Goal: Transaction & Acquisition: Purchase product/service

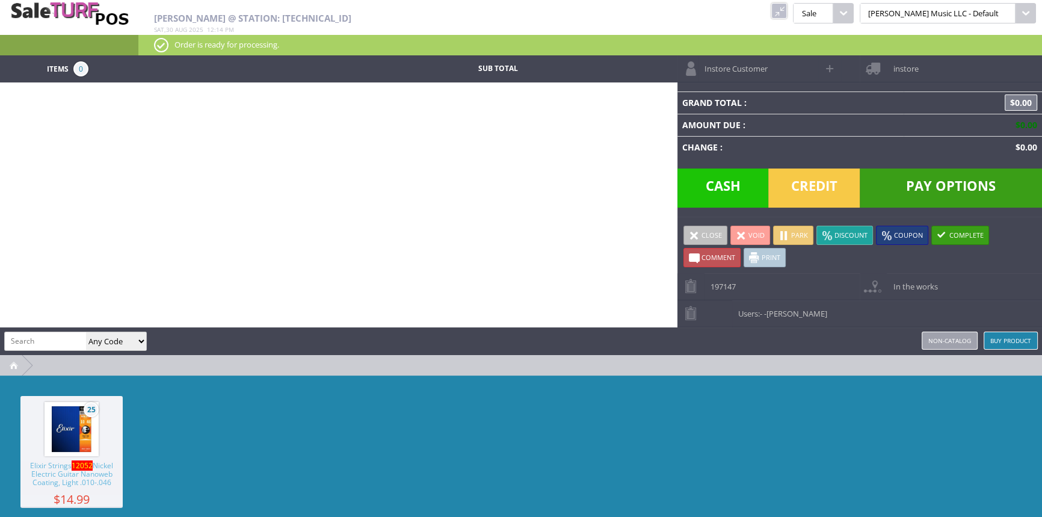
click at [29, 339] on input "search" at bounding box center [45, 340] width 81 height 17
type input "ej11"
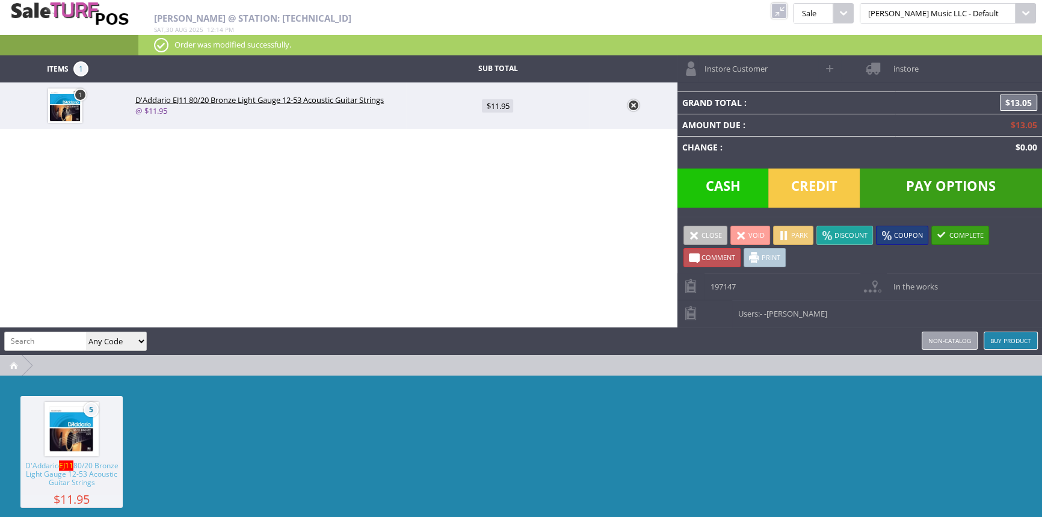
click at [811, 190] on span "Credit" at bounding box center [813, 187] width 91 height 39
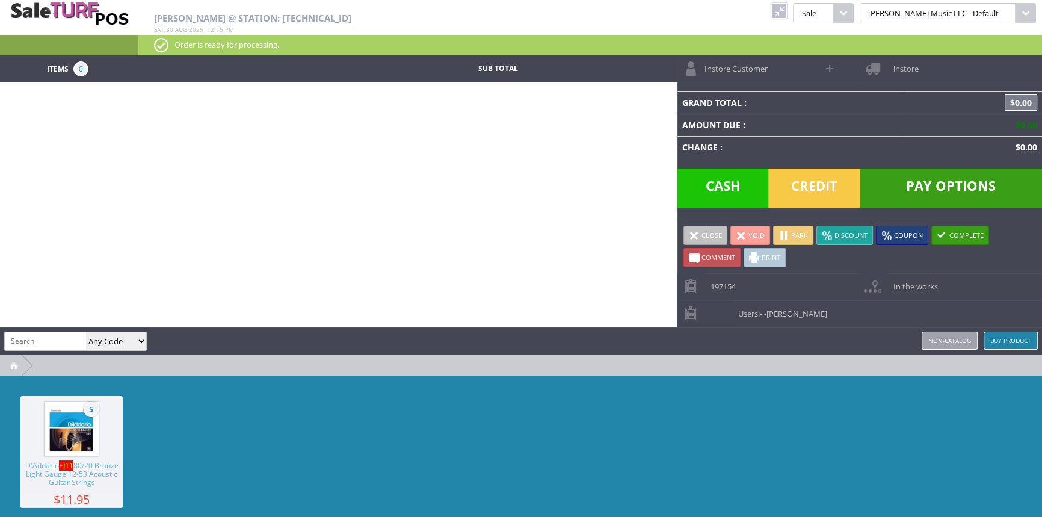
drag, startPoint x: 812, startPoint y: 12, endPoint x: 791, endPoint y: 15, distance: 21.3
click at [787, 12] on link at bounding box center [779, 11] width 16 height 16
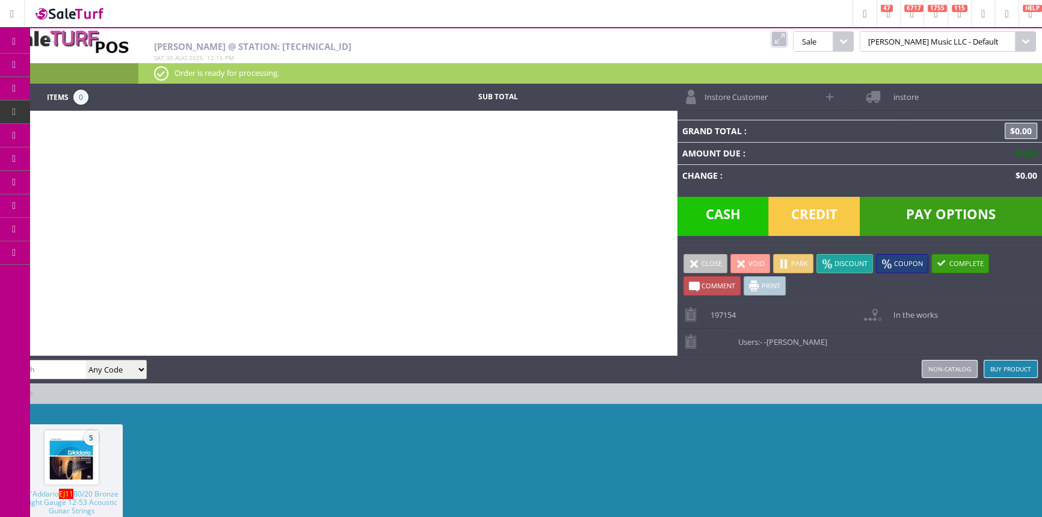
click at [68, 69] on icon at bounding box center [63, 65] width 13 height 10
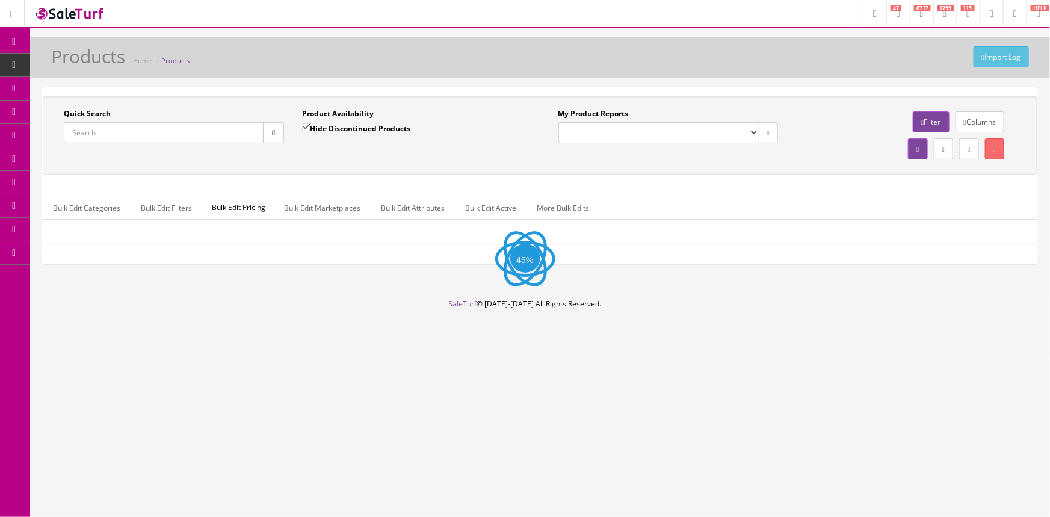
click at [150, 108] on link "POS Console" at bounding box center [93, 111] width 126 height 23
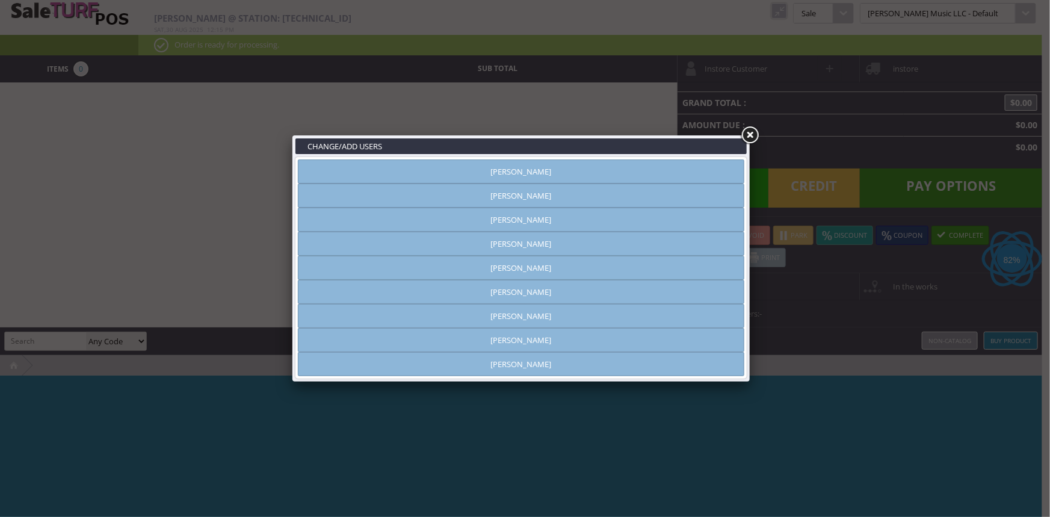
type input "[PERSON_NAME]"
click at [529, 319] on link "[PERSON_NAME]" at bounding box center [521, 316] width 446 height 24
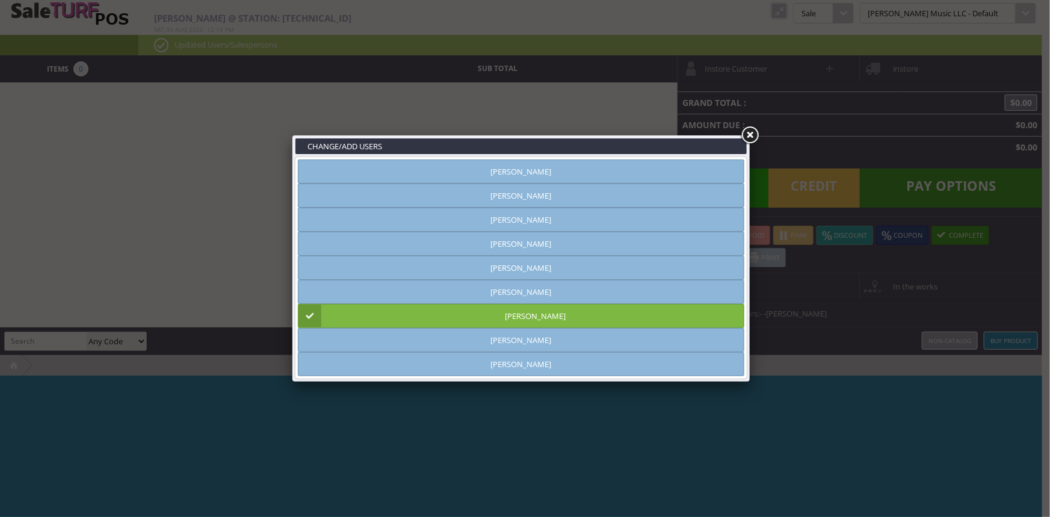
click at [750, 134] on link at bounding box center [750, 136] width 22 height 22
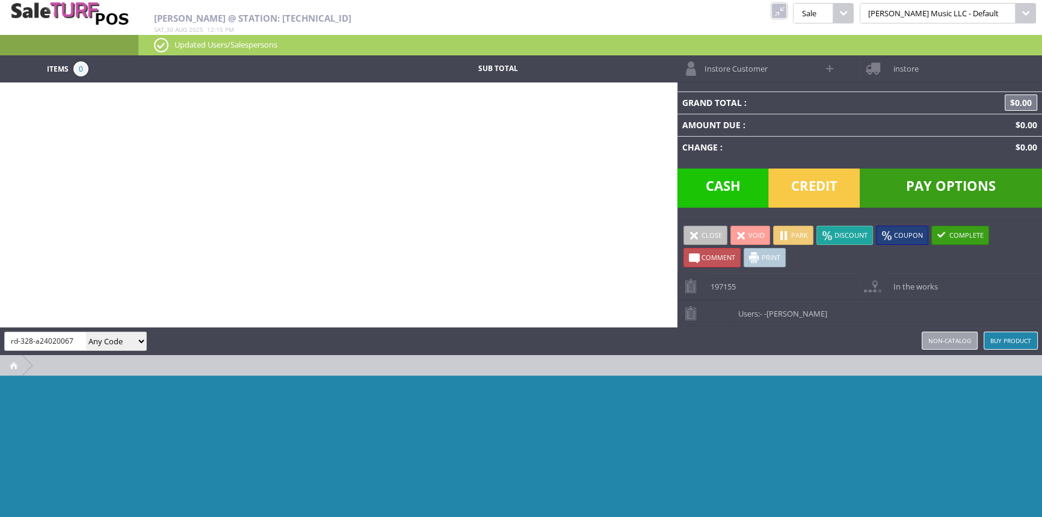
type input "rd-328-a24020067"
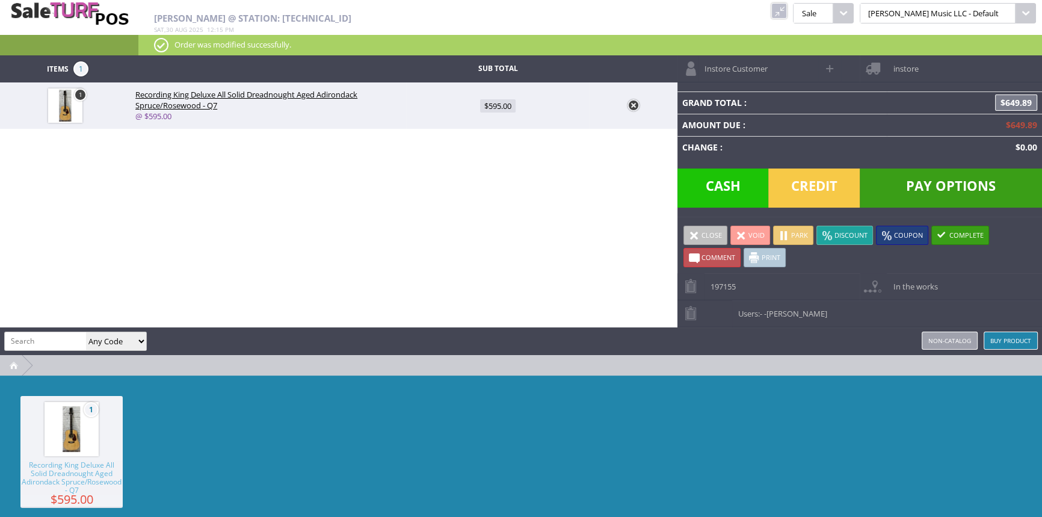
click at [489, 120] on td "$595.00" at bounding box center [497, 105] width 183 height 46
click at [502, 103] on span "$595.00" at bounding box center [498, 105] width 36 height 13
type input "595"
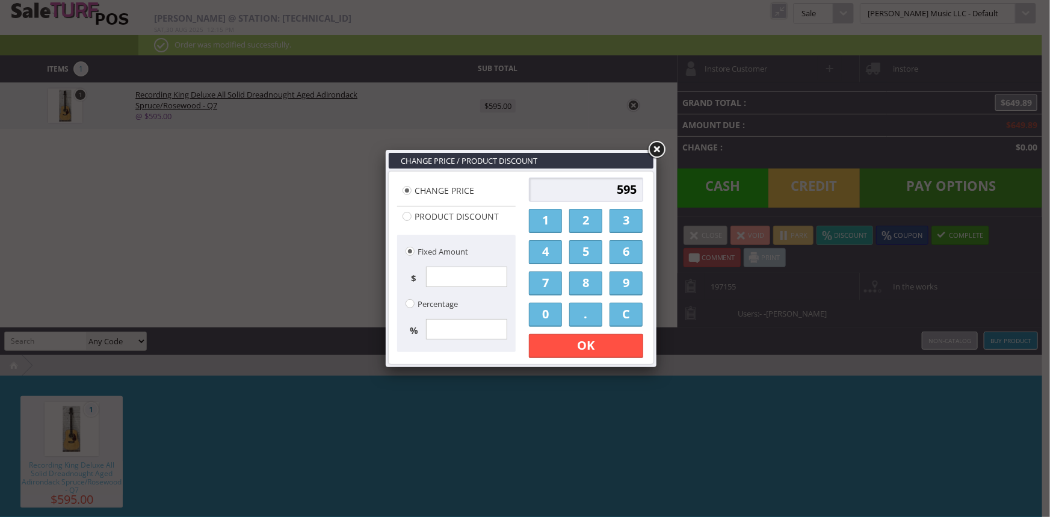
click at [593, 253] on link "5" at bounding box center [585, 252] width 33 height 24
click at [554, 317] on link "0" at bounding box center [545, 315] width 33 height 24
click at [582, 315] on link "." at bounding box center [585, 315] width 33 height 24
click at [545, 316] on link "0" at bounding box center [545, 315] width 33 height 24
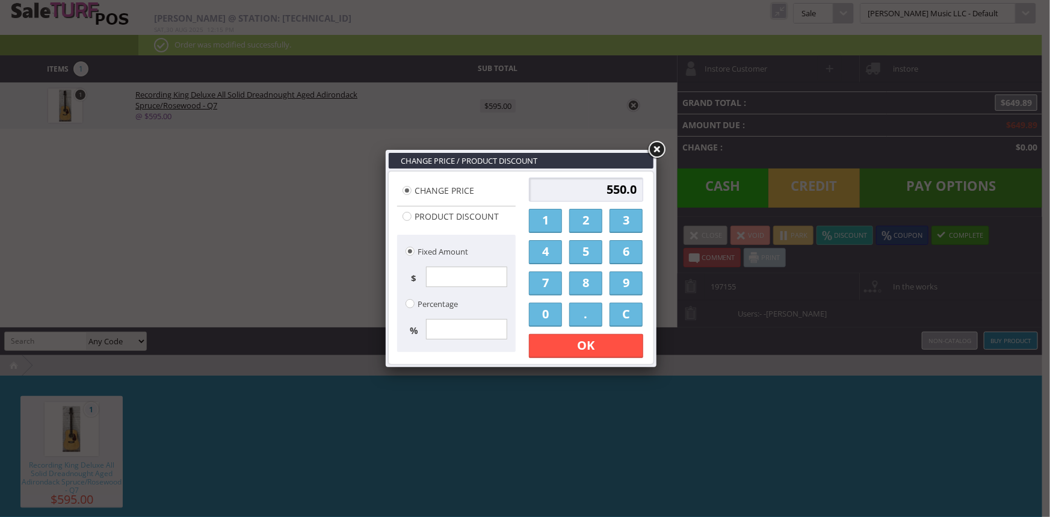
click at [546, 317] on link "0" at bounding box center [545, 315] width 33 height 24
type input "550.00"
click at [553, 341] on link "OK" at bounding box center [586, 346] width 114 height 24
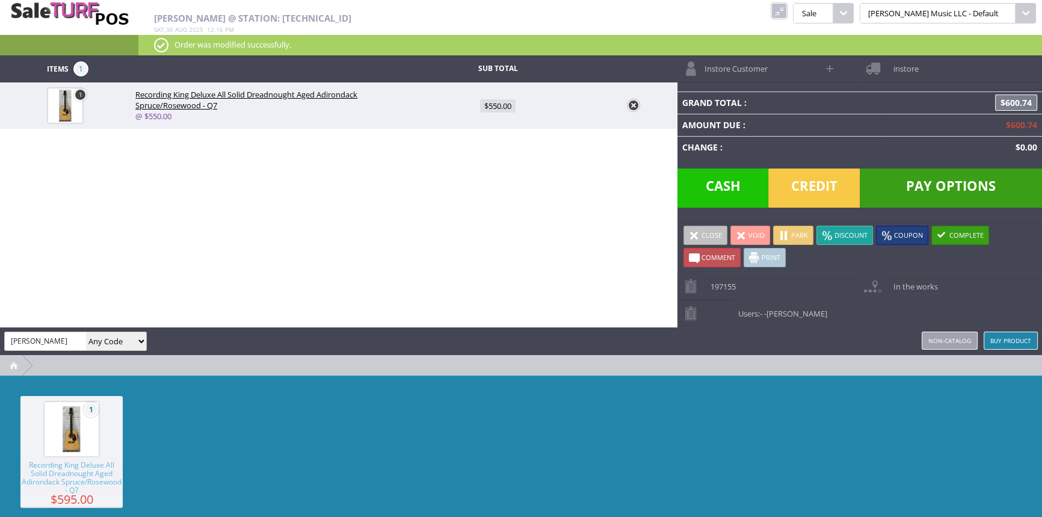
type input "kyser"
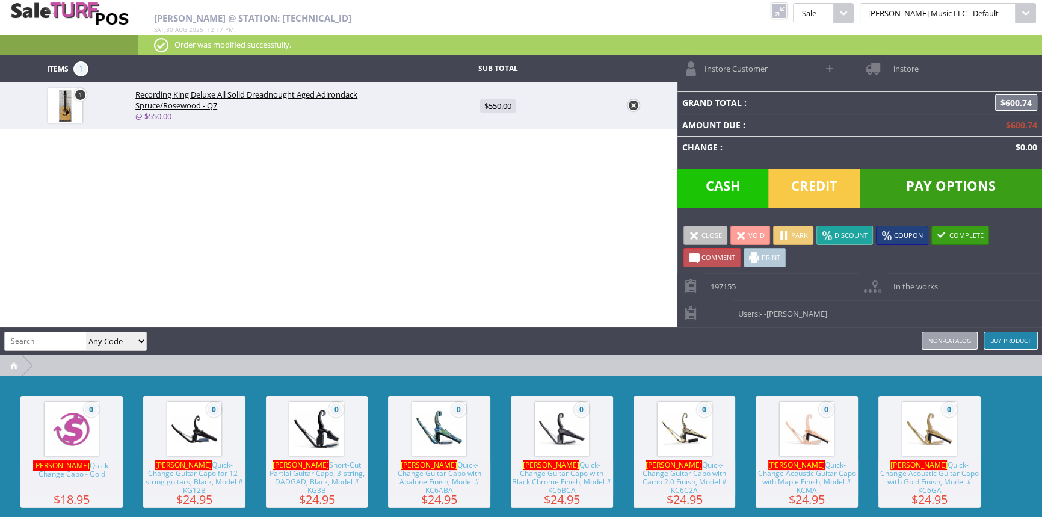
click at [636, 103] on link at bounding box center [634, 105] width 12 height 12
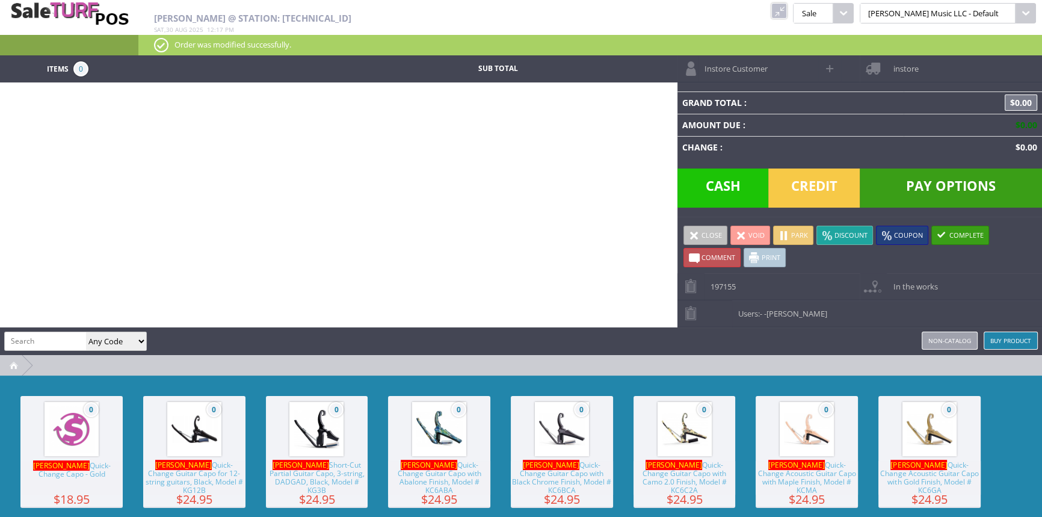
click at [787, 12] on link at bounding box center [779, 11] width 16 height 16
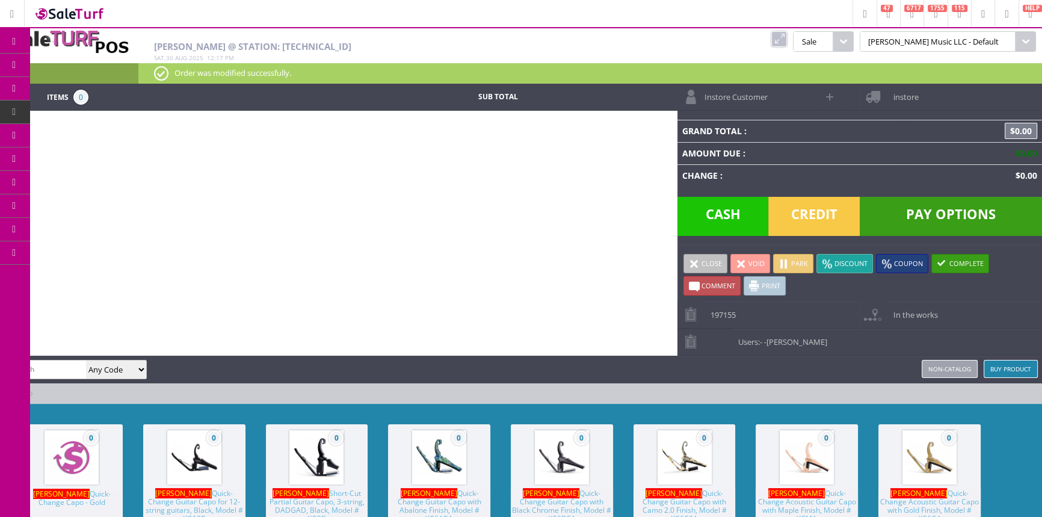
click at [87, 64] on span "Products" at bounding box center [88, 65] width 32 height 11
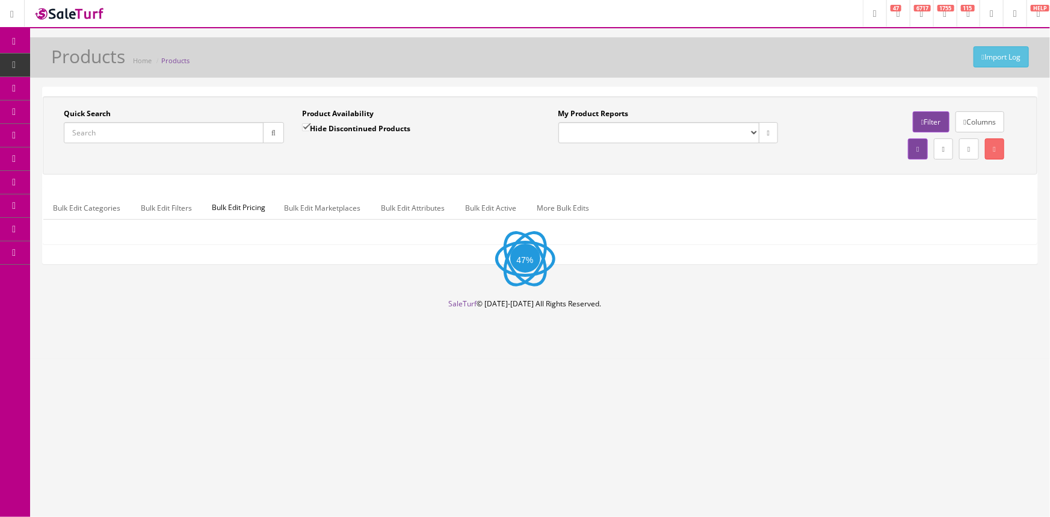
click at [105, 131] on input "Quick Search" at bounding box center [164, 132] width 200 height 21
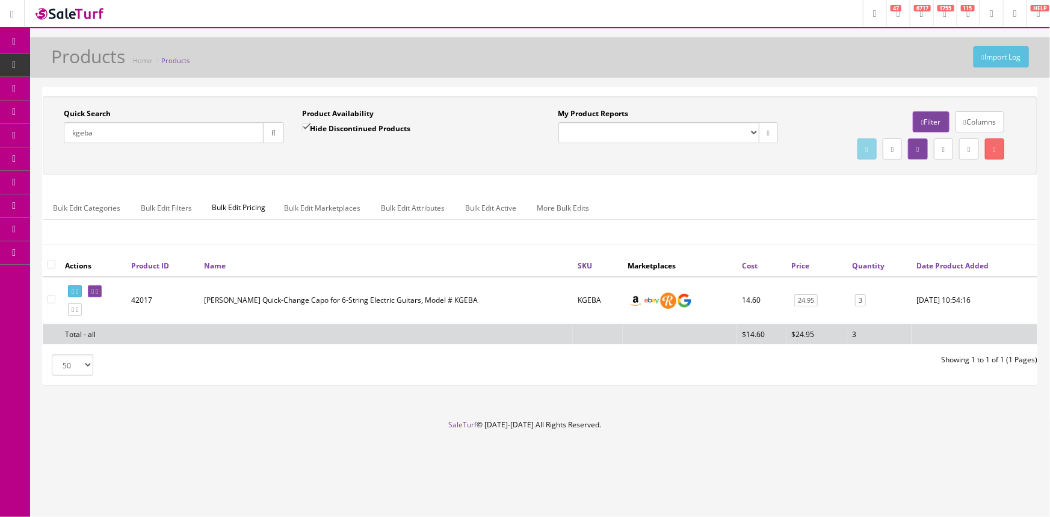
type input "kgeba"
drag, startPoint x: 598, startPoint y: 294, endPoint x: 573, endPoint y: 307, distance: 27.7
click at [573, 307] on td "KGEBA" at bounding box center [598, 301] width 50 height 48
copy td "KGEBA"
click at [91, 116] on span "POS Console" at bounding box center [93, 112] width 43 height 10
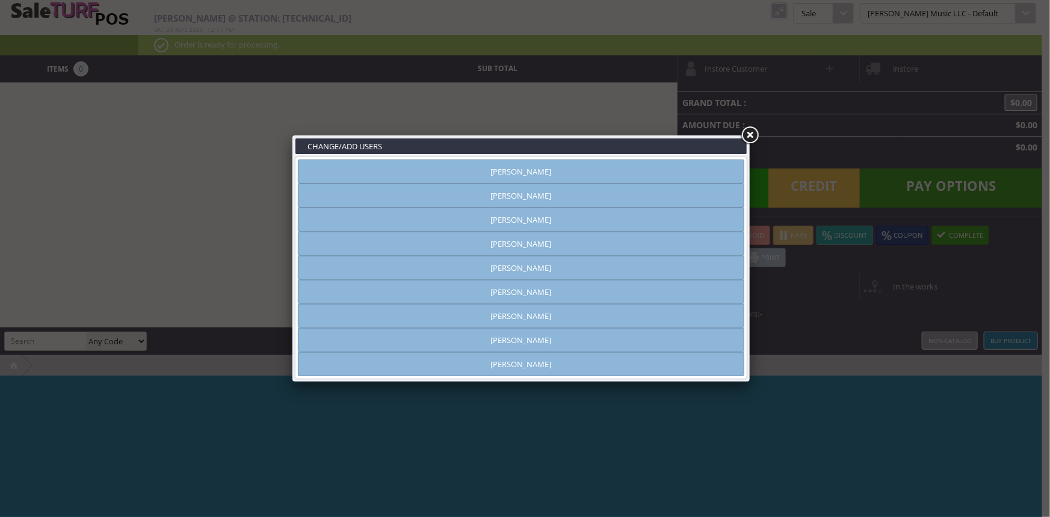
type input "[PERSON_NAME]"
click at [484, 314] on link "[PERSON_NAME]" at bounding box center [521, 316] width 446 height 24
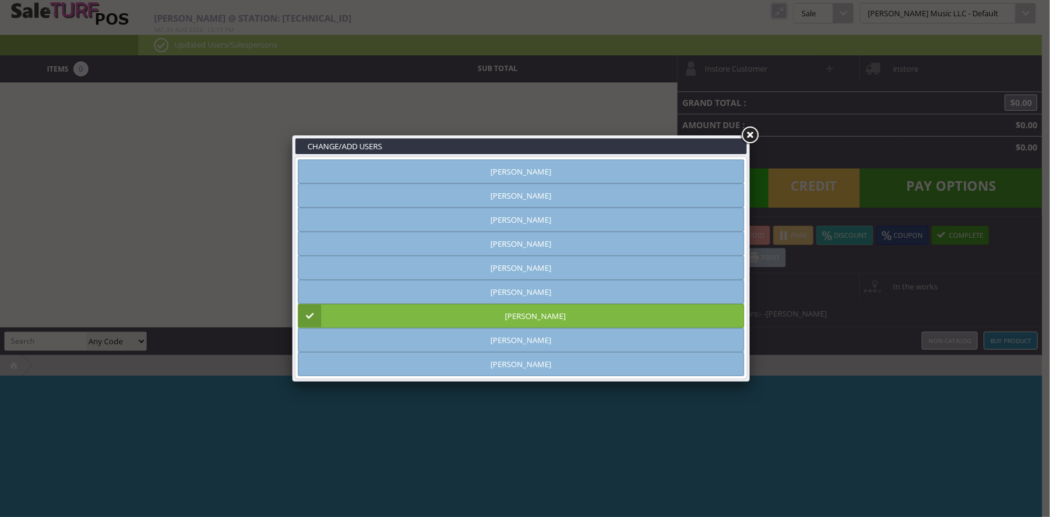
click at [750, 138] on link at bounding box center [750, 136] width 22 height 22
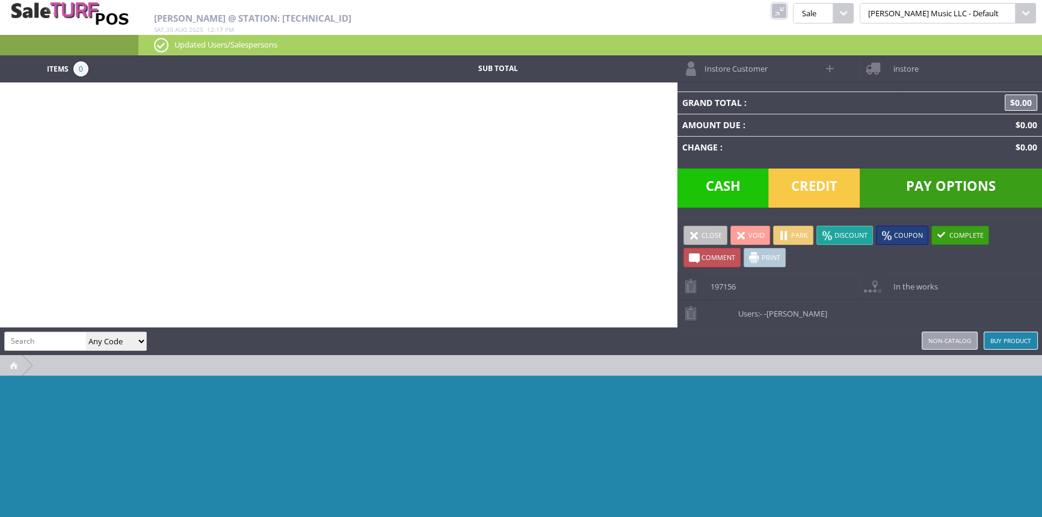
paste input "KGEBA"
type input "KGEBA"
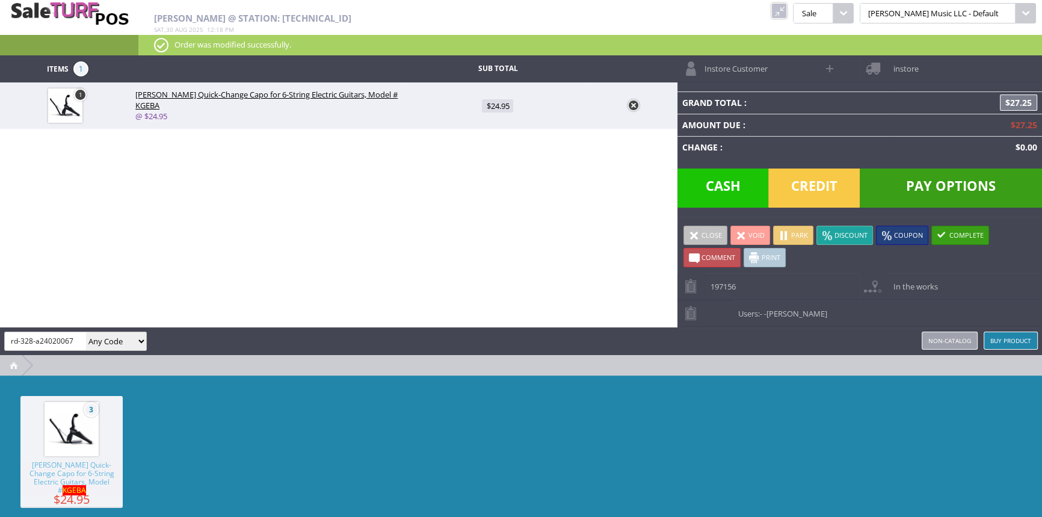
type input "rd-328-a24020067"
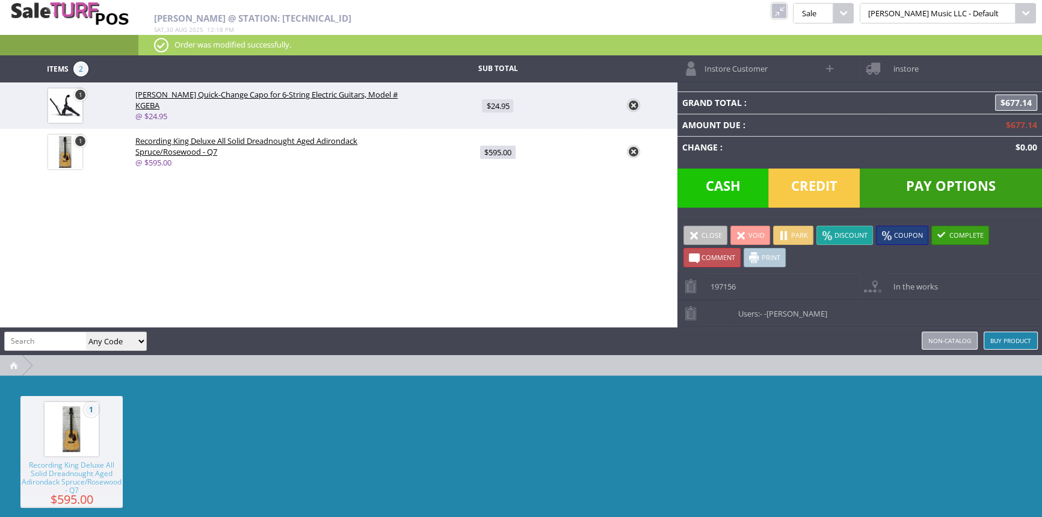
click at [503, 150] on span "$595.00" at bounding box center [498, 152] width 36 height 13
type input "595"
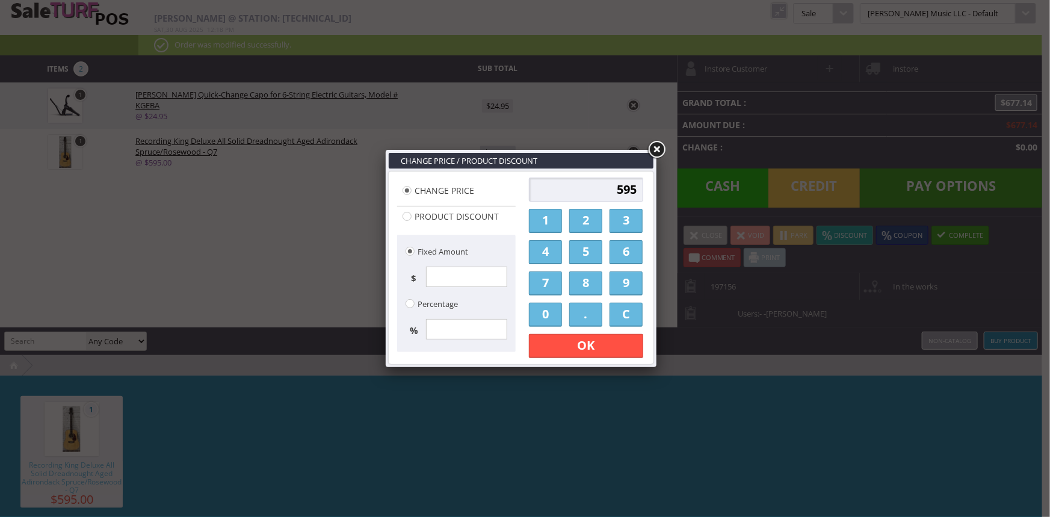
click at [578, 250] on link "5" at bounding box center [585, 252] width 33 height 24
click at [543, 310] on link "0" at bounding box center [545, 315] width 33 height 24
click at [589, 317] on link "." at bounding box center [585, 315] width 33 height 24
click at [551, 313] on link "0" at bounding box center [545, 315] width 33 height 24
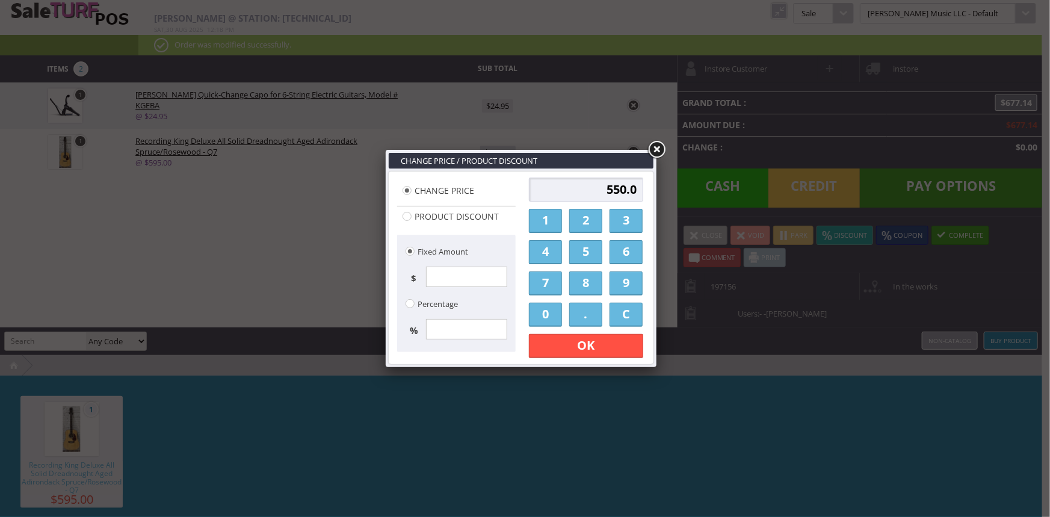
click at [551, 313] on link "0" at bounding box center [545, 315] width 33 height 24
type input "550.00"
click at [557, 365] on div "Change Price / Product Discount Change Price Product Discount Fixed Amount $ Pe…" at bounding box center [521, 258] width 271 height 217
click at [576, 345] on link "OK" at bounding box center [586, 346] width 114 height 24
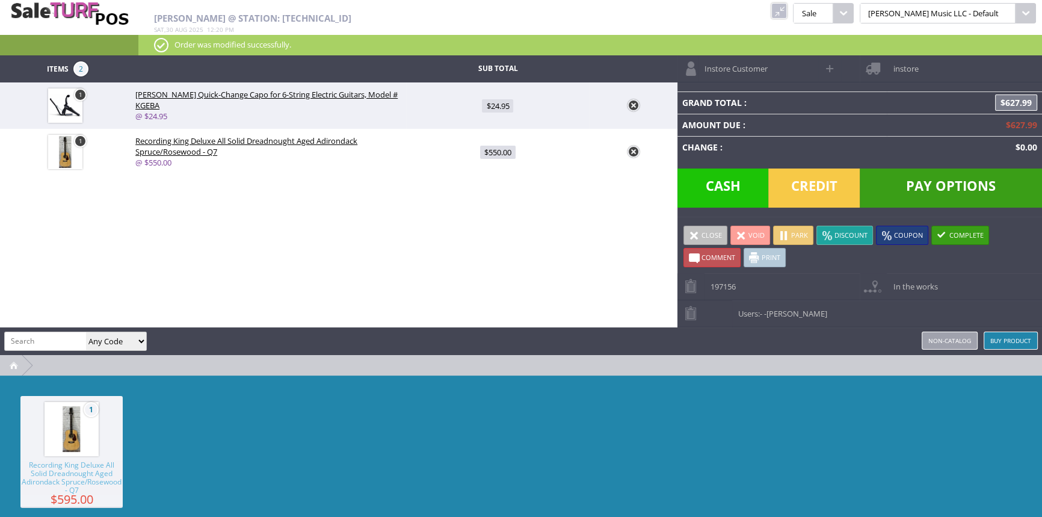
click at [726, 184] on span "Cash" at bounding box center [723, 187] width 91 height 39
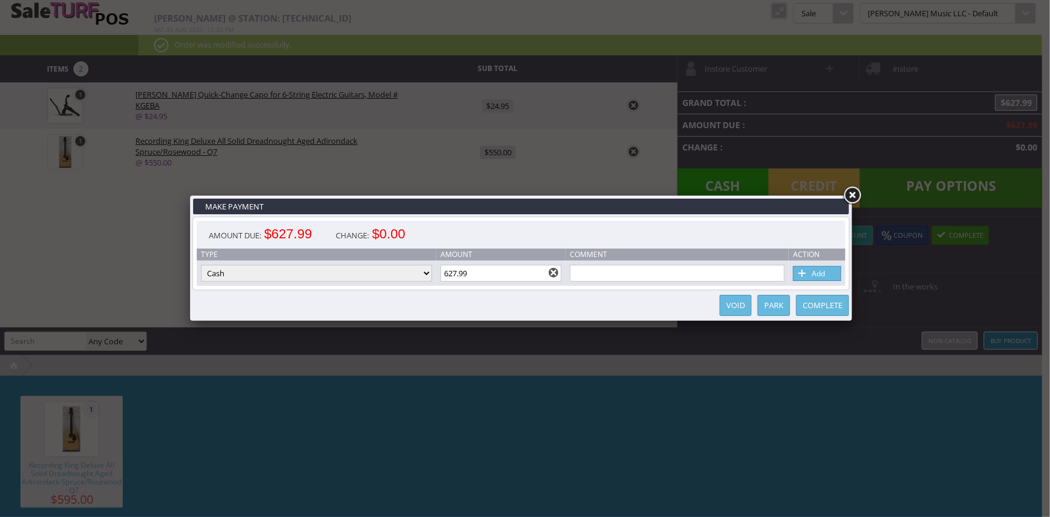
click at [827, 305] on link "Complete" at bounding box center [822, 305] width 53 height 21
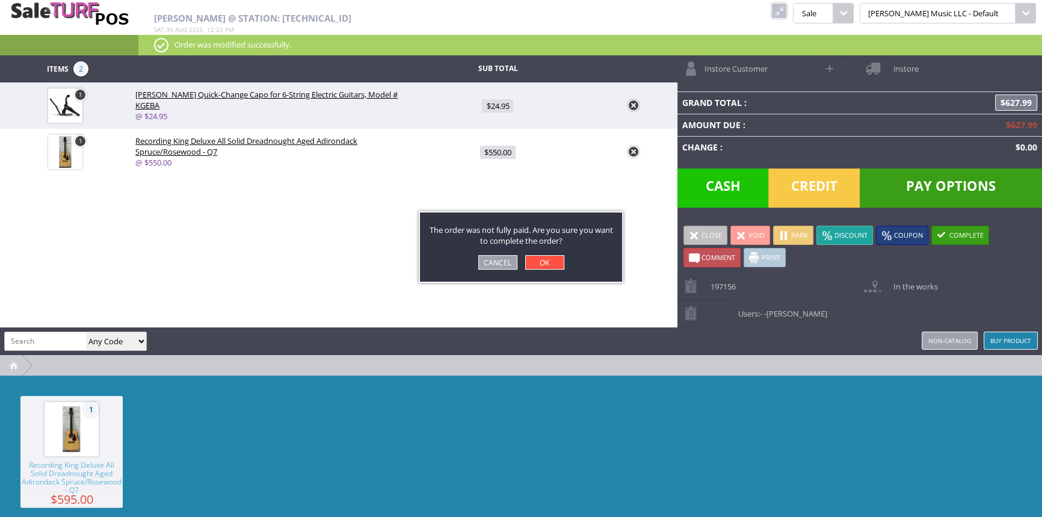
click at [545, 262] on link "OK" at bounding box center [544, 262] width 39 height 14
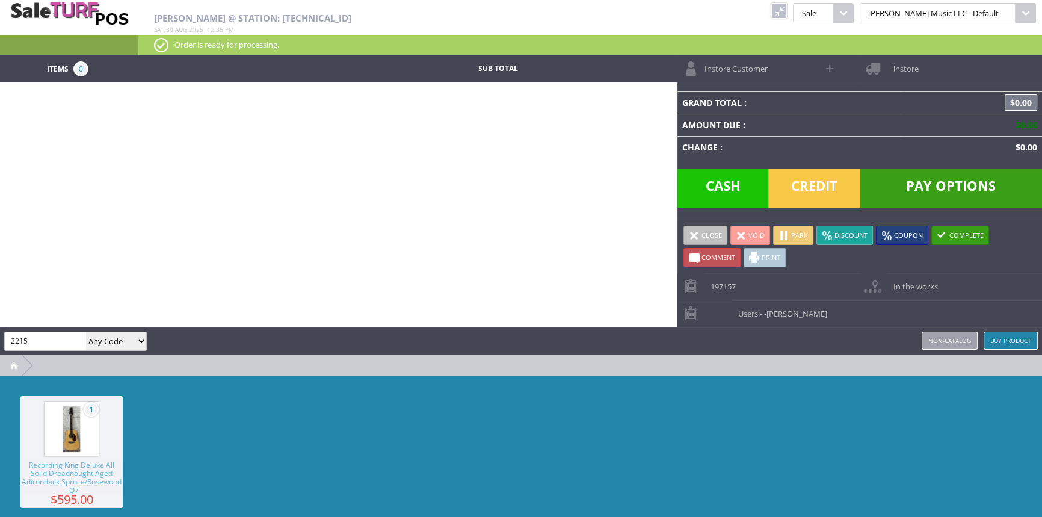
type input "2215"
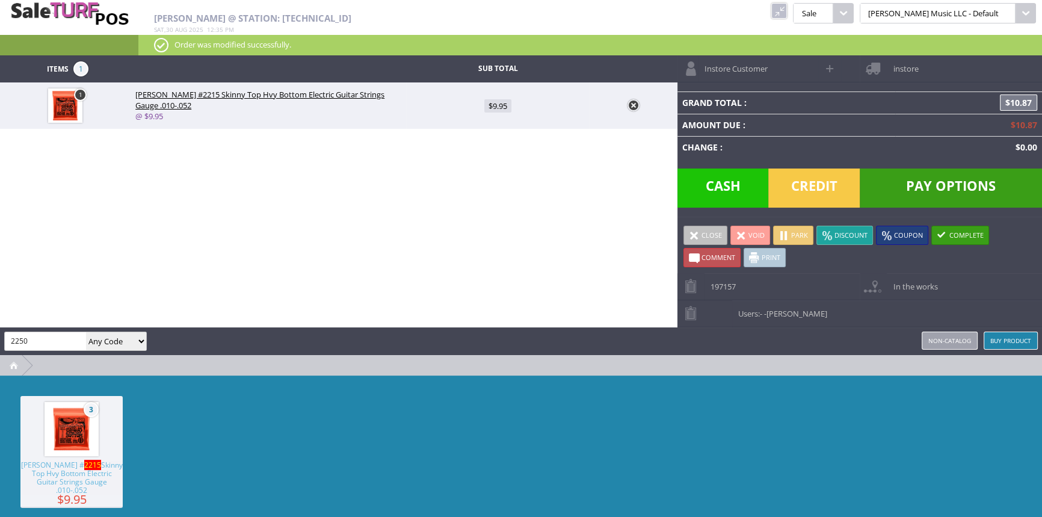
type input "2250"
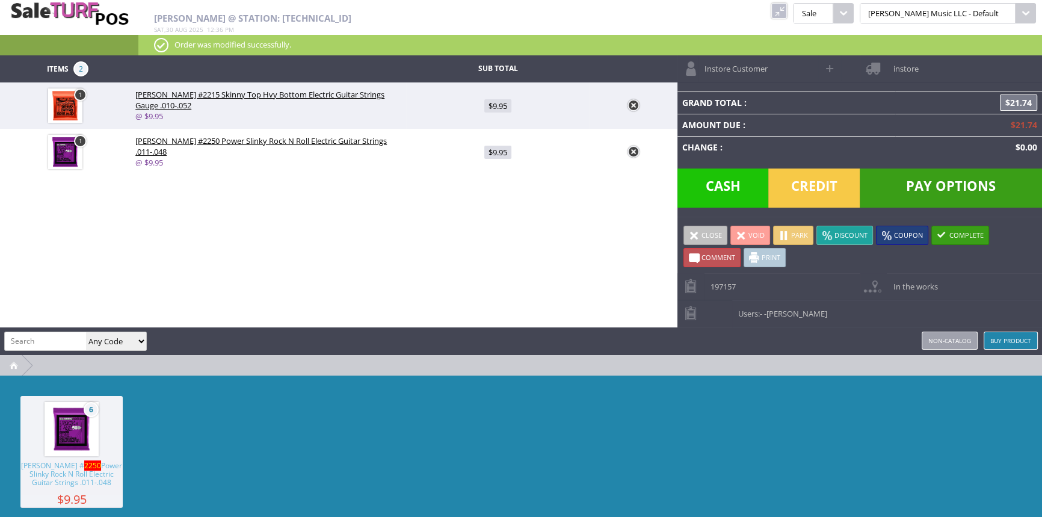
click at [840, 184] on span "Credit" at bounding box center [813, 187] width 91 height 39
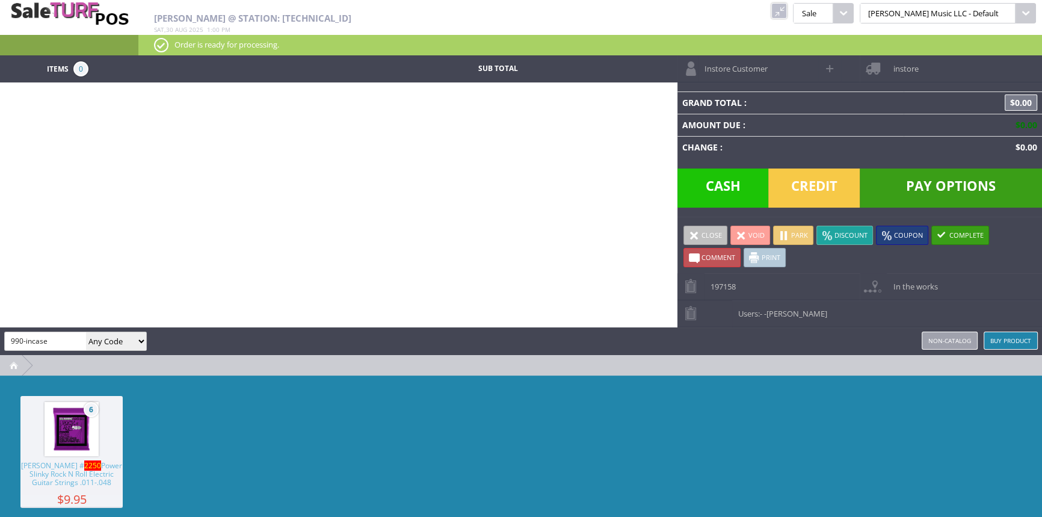
type input "990-incase"
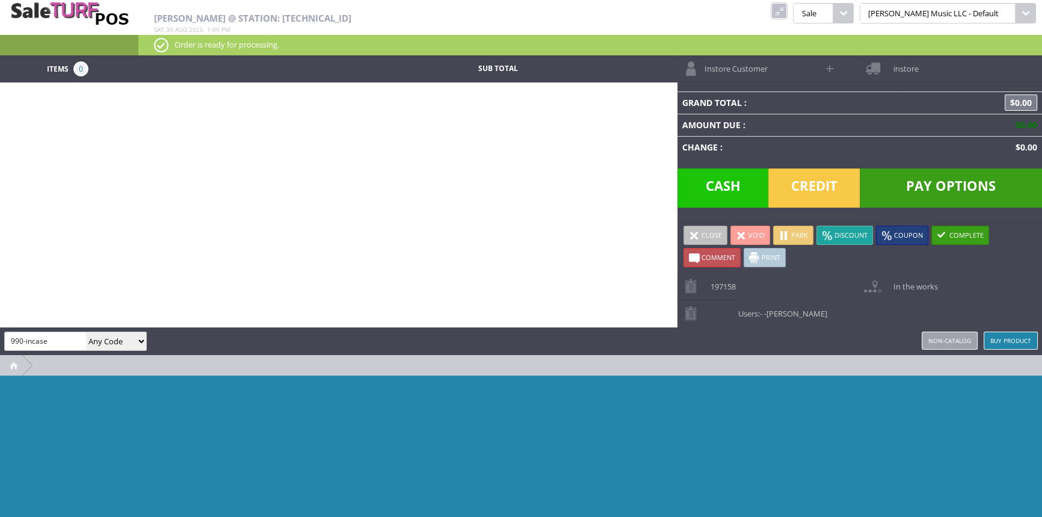
click at [131, 338] on select "Any Code SKU UPC EAN Name Model" at bounding box center [116, 341] width 60 height 18
select select "sku"
click at [86, 332] on select "Any Code SKU UPC EAN Name Model" at bounding box center [116, 341] width 60 height 18
click at [69, 333] on input "990-incase" at bounding box center [45, 340] width 81 height 17
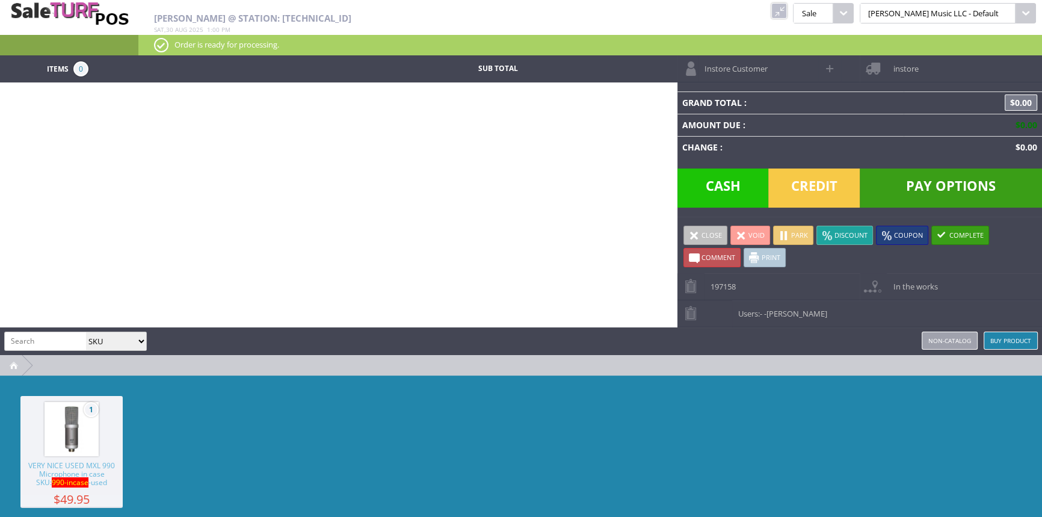
click at [93, 462] on span "VERY NICE USED MXL 990 Microphone in case SKU: 990-incase -used" at bounding box center [71, 478] width 102 height 33
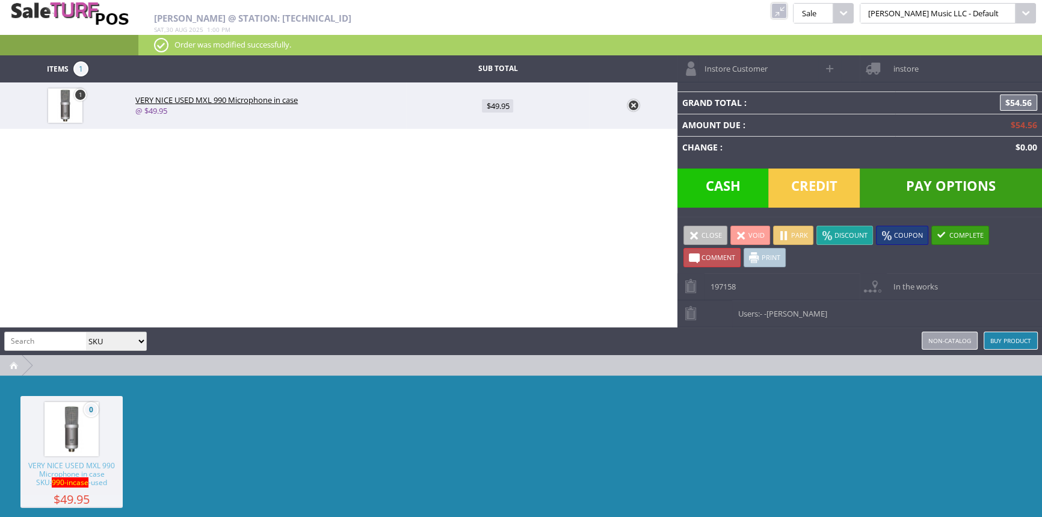
click at [24, 339] on input "search" at bounding box center [45, 340] width 81 height 17
type input "hsub2-47"
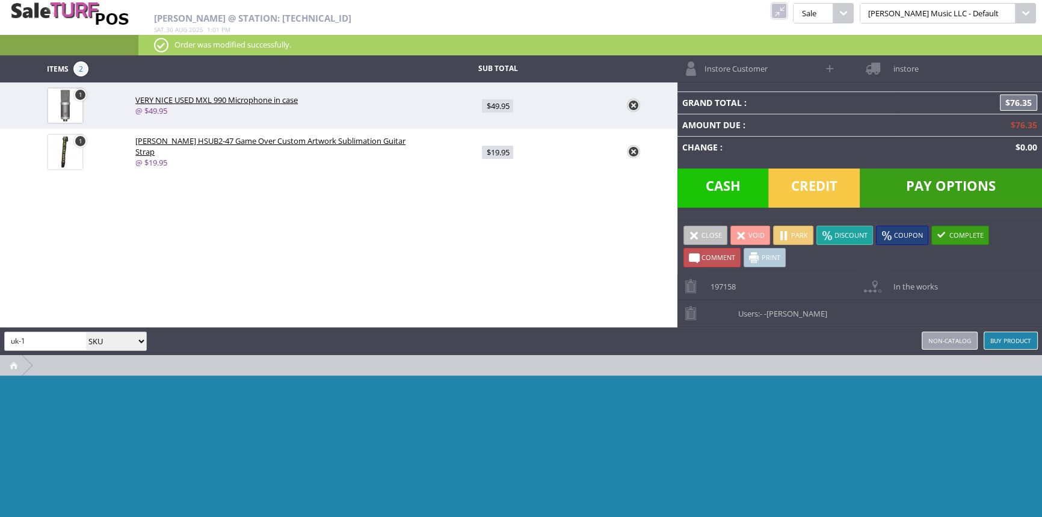
type input "uk-1"
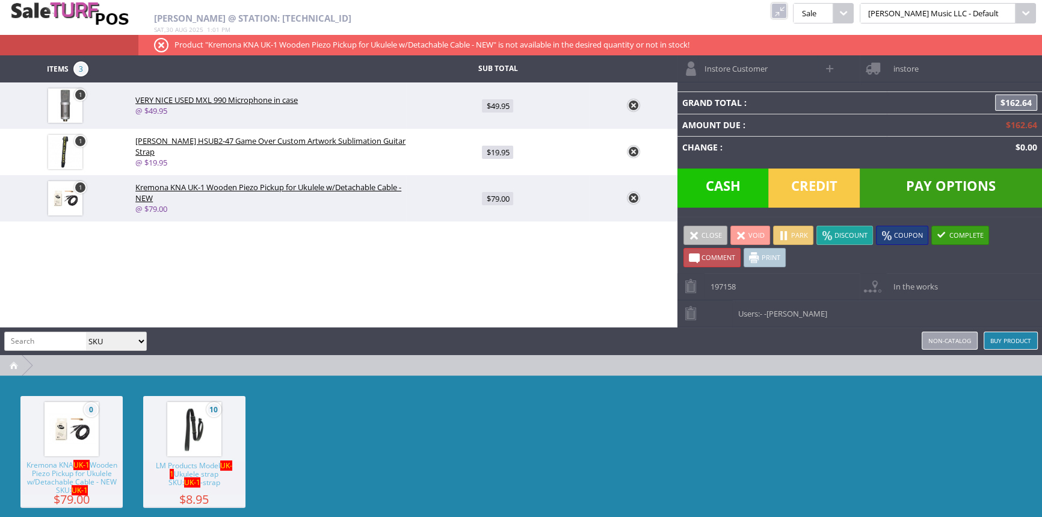
click at [181, 466] on span "LM Products Model UK-1 Ukulele strap SKU: UK-1 -strap" at bounding box center [194, 478] width 102 height 33
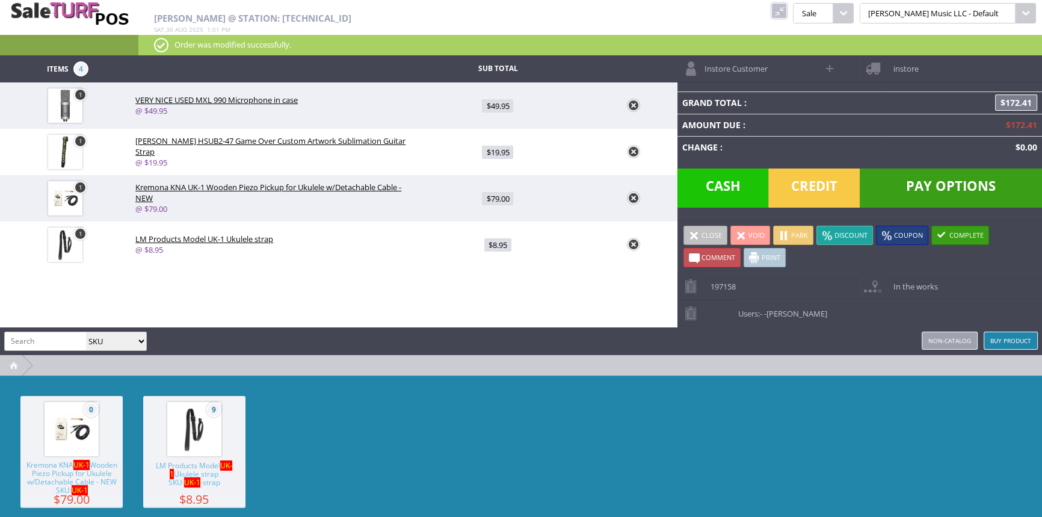
click at [636, 197] on link at bounding box center [634, 198] width 12 height 12
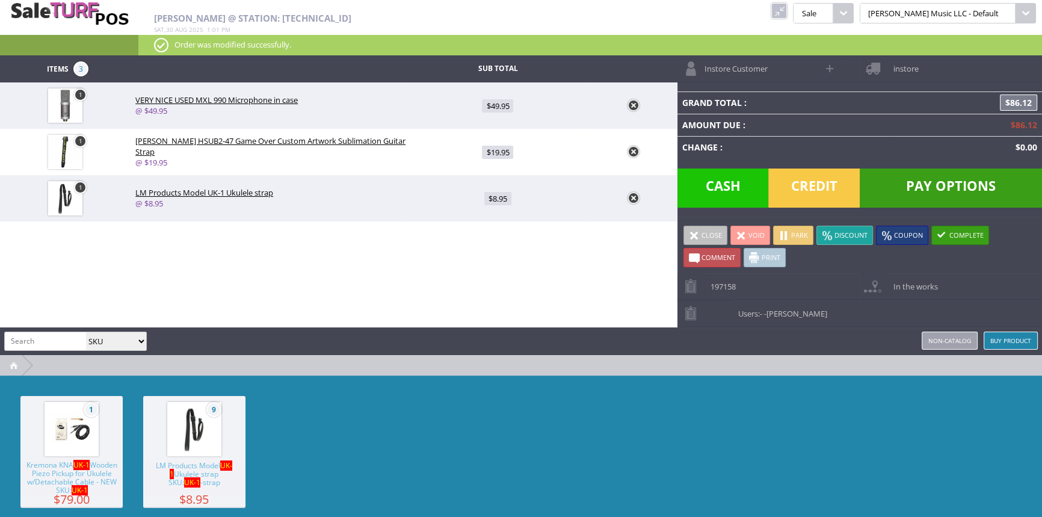
click at [45, 335] on input "search" at bounding box center [45, 340] width 81 height 17
type input "tab-110p"
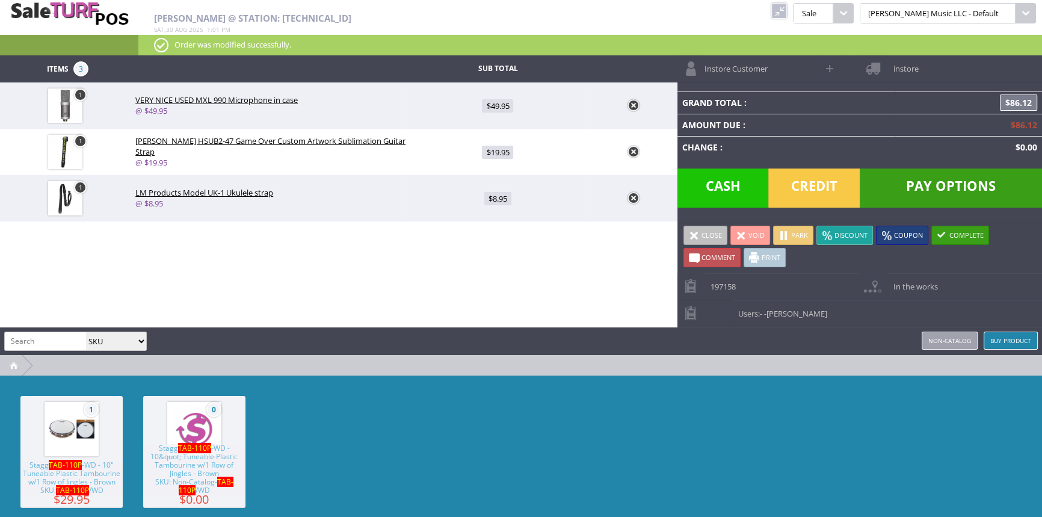
click at [78, 485] on span "TAB-110P" at bounding box center [72, 490] width 33 height 10
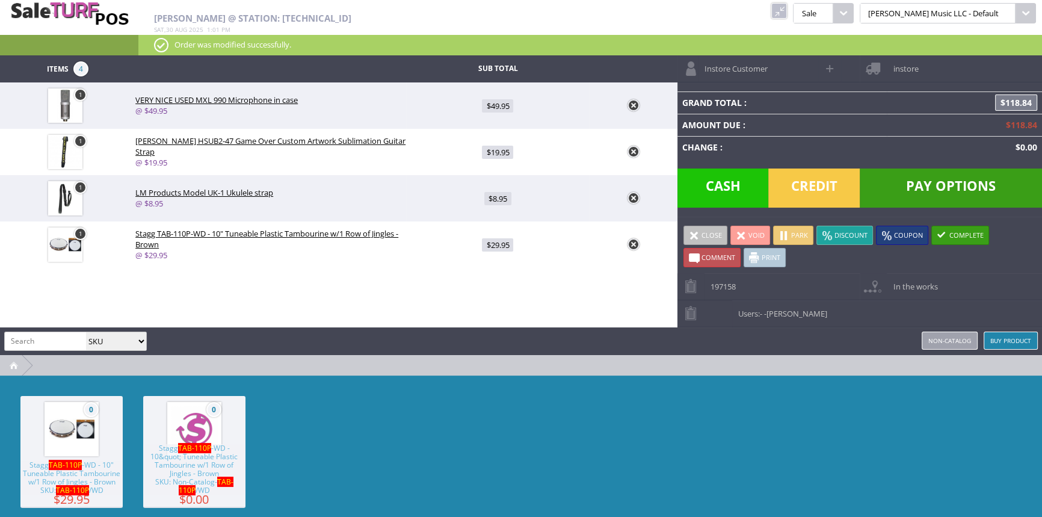
click at [828, 190] on span "Credit" at bounding box center [813, 187] width 91 height 39
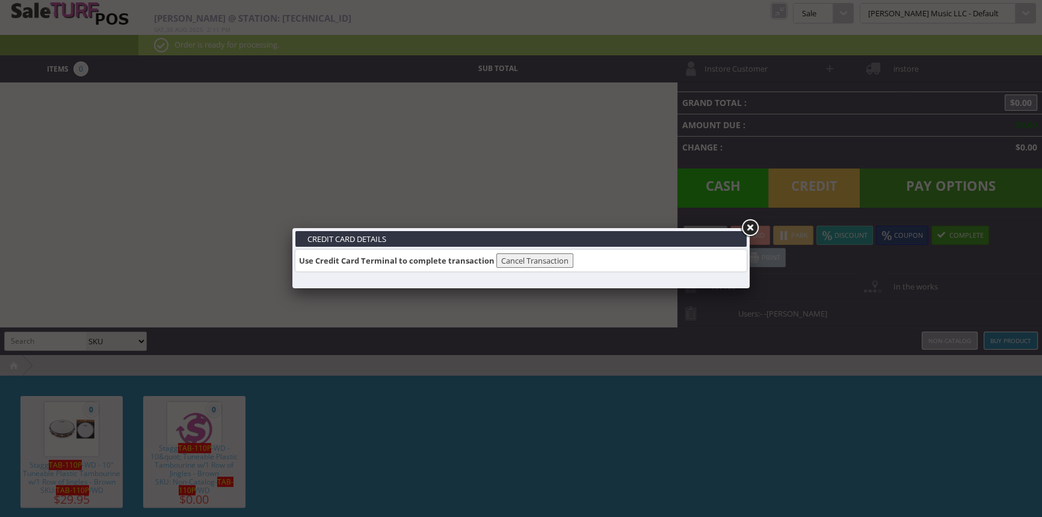
click at [749, 226] on link at bounding box center [750, 228] width 22 height 22
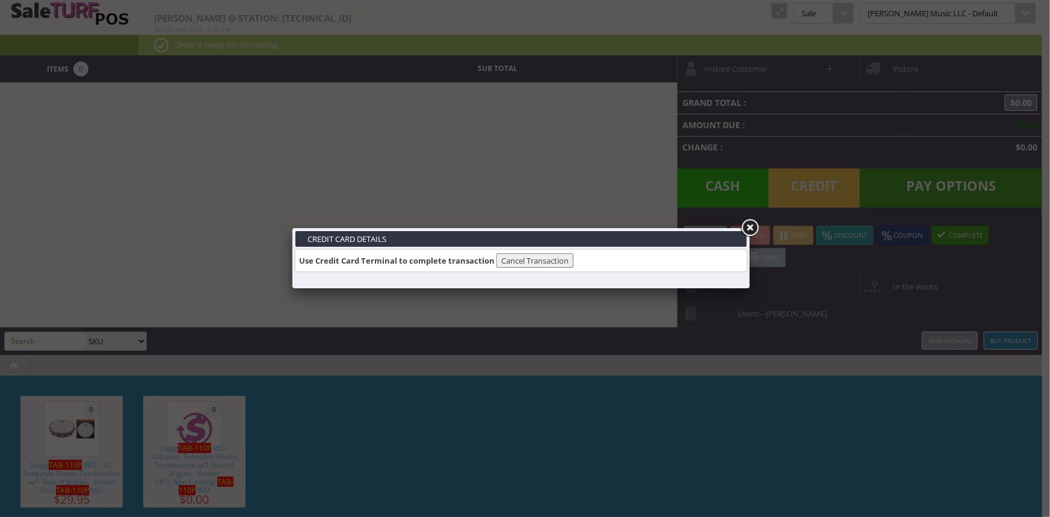
click at [751, 223] on link at bounding box center [750, 228] width 22 height 22
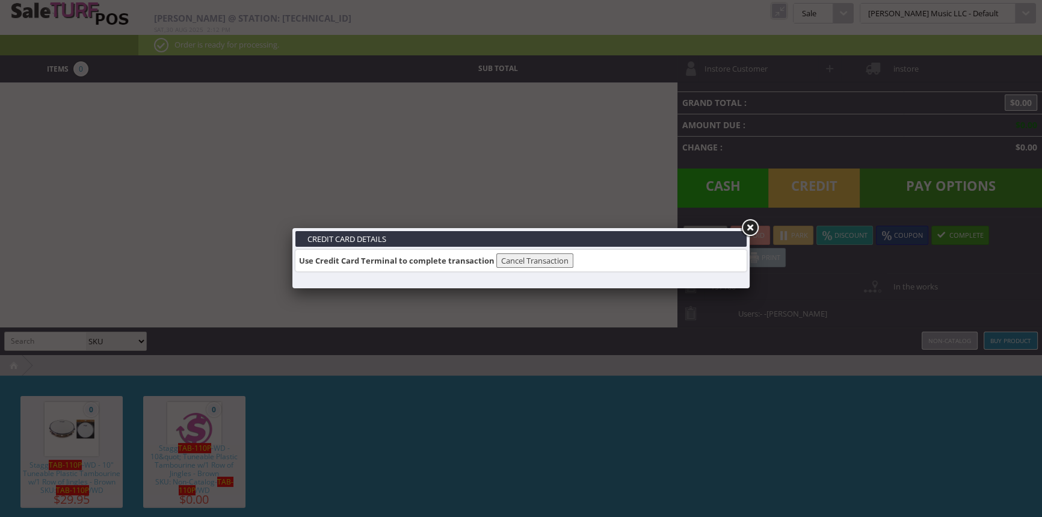
click at [746, 229] on link at bounding box center [750, 228] width 22 height 22
click at [752, 223] on link at bounding box center [750, 228] width 22 height 22
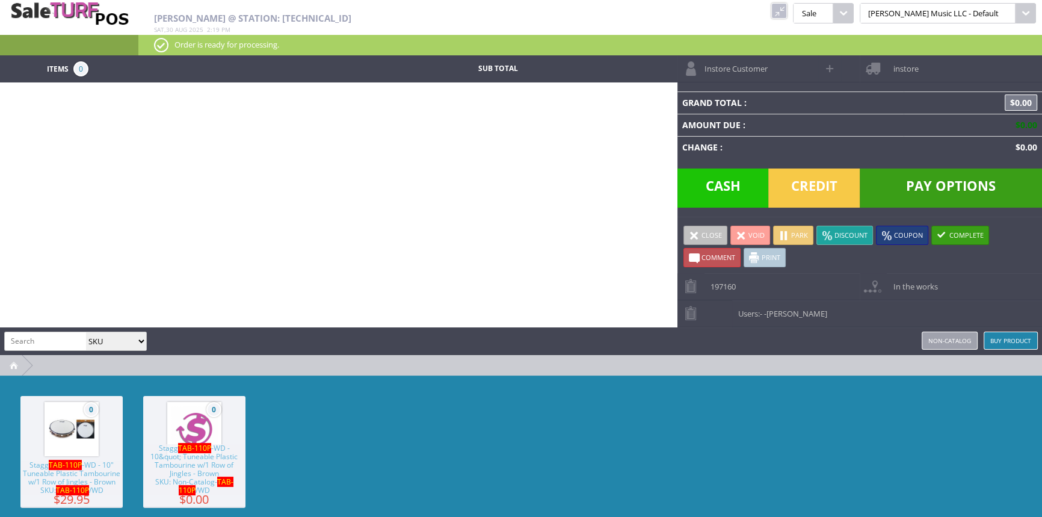
click at [787, 8] on link at bounding box center [779, 11] width 16 height 16
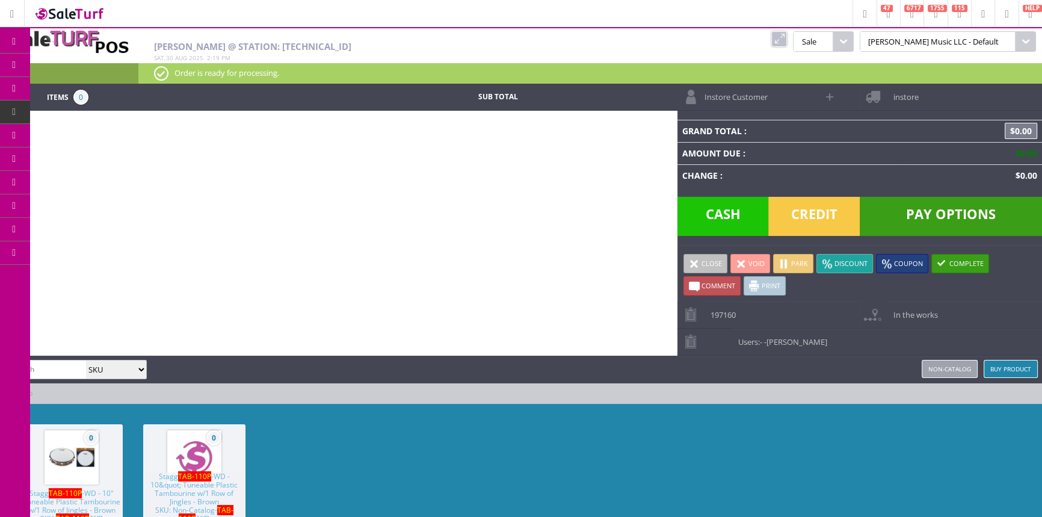
click at [63, 63] on link "Products" at bounding box center [93, 66] width 126 height 24
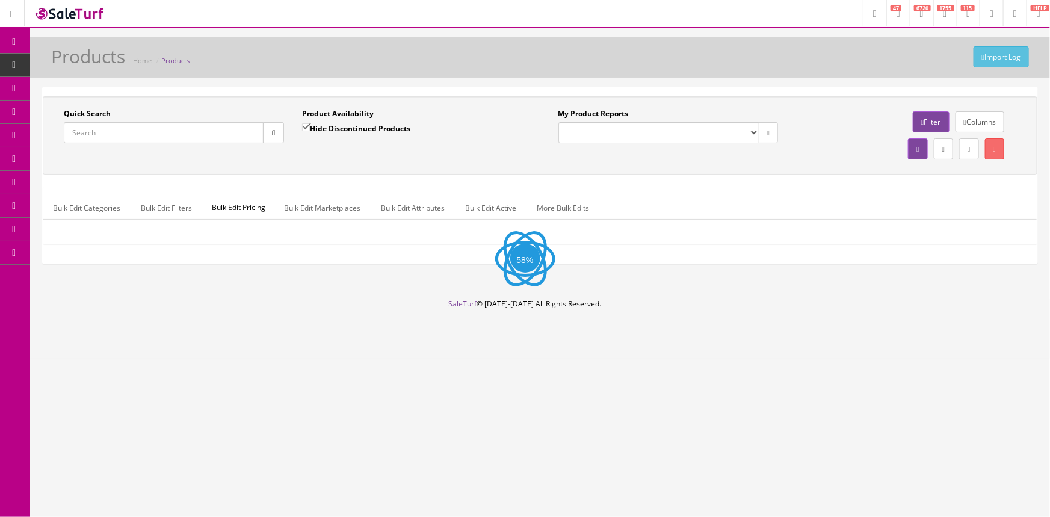
click at [132, 127] on input "Quick Search" at bounding box center [164, 132] width 200 height 21
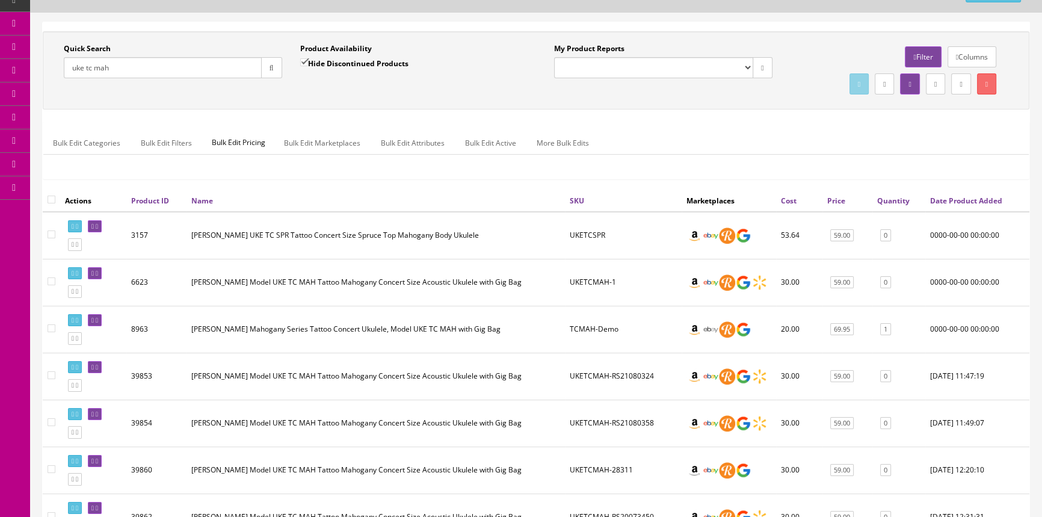
scroll to position [54, 0]
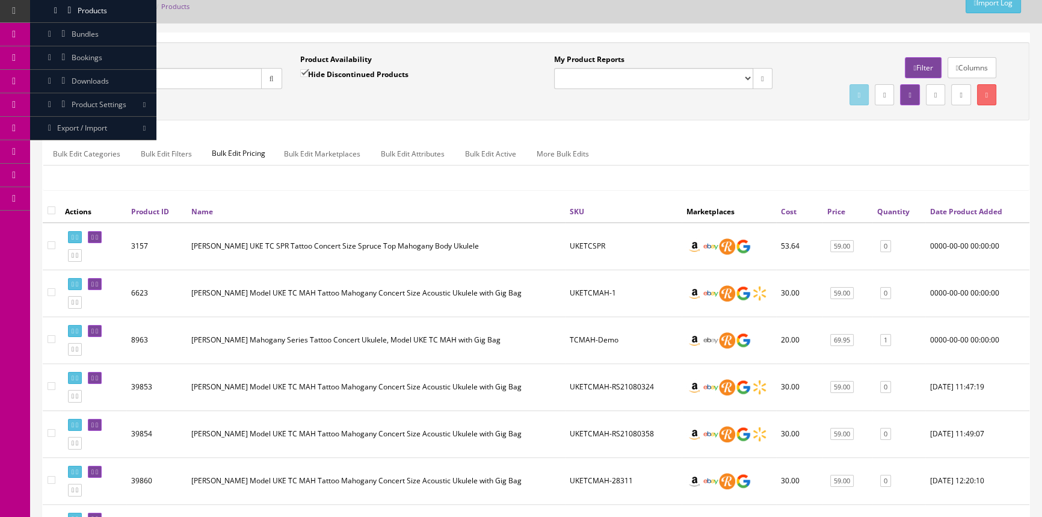
drag, startPoint x: 210, startPoint y: 81, endPoint x: 81, endPoint y: 80, distance: 128.8
click at [82, 81] on input "uke tc mah" at bounding box center [163, 78] width 198 height 21
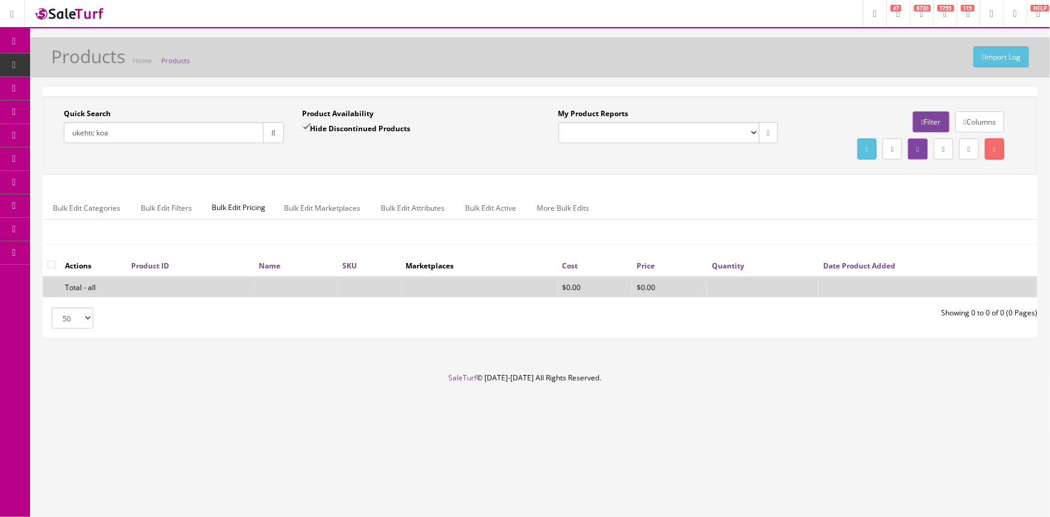
click at [82, 79] on div "Import Log Products Home Products Quick Search ukehtc koa Date From Product Ava…" at bounding box center [540, 204] width 1020 height 335
click at [84, 134] on input "ukehtc koa" at bounding box center [164, 132] width 200 height 21
type input "uke htc koa"
click at [329, 130] on label "Hide Discontinued Products" at bounding box center [356, 128] width 108 height 12
click at [310, 130] on input "Hide Discontinued Products" at bounding box center [306, 127] width 8 height 8
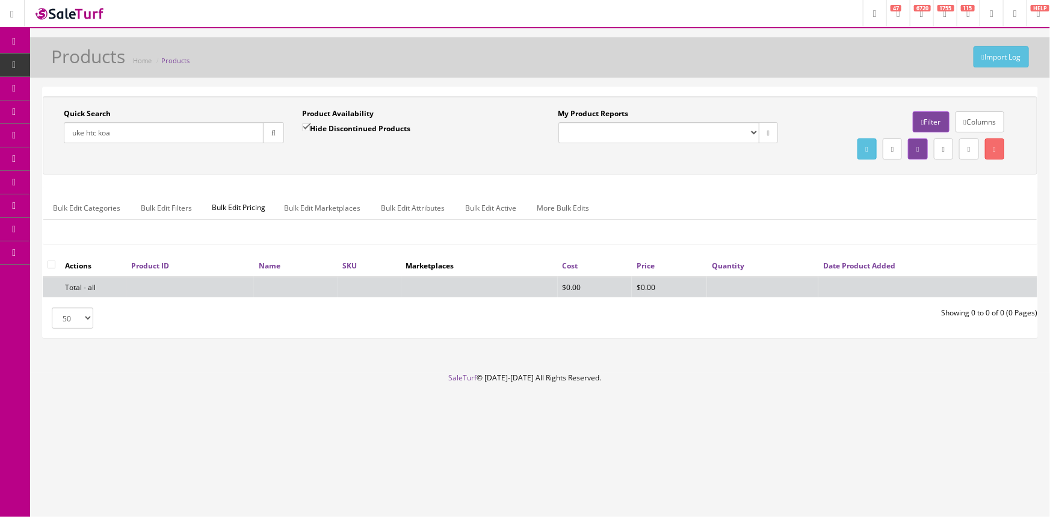
checkbox input "false"
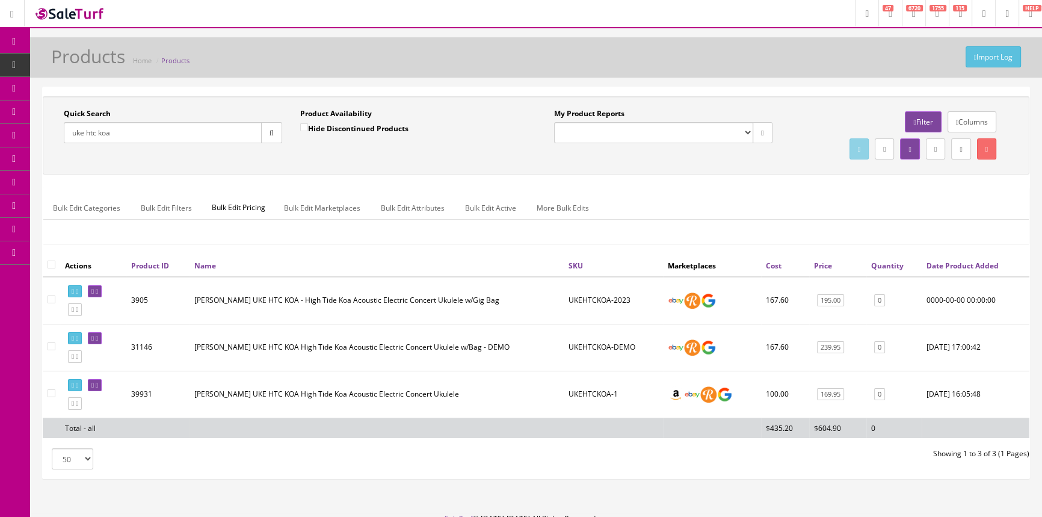
click at [427, 437] on div "Actions Product ID Name SKU Marketplaces Cost Price Quantity Date Product Added…" at bounding box center [536, 351] width 987 height 193
drag, startPoint x: 127, startPoint y: 136, endPoint x: 88, endPoint y: 143, distance: 39.7
click at [88, 143] on input "uke htc koa" at bounding box center [163, 132] width 198 height 21
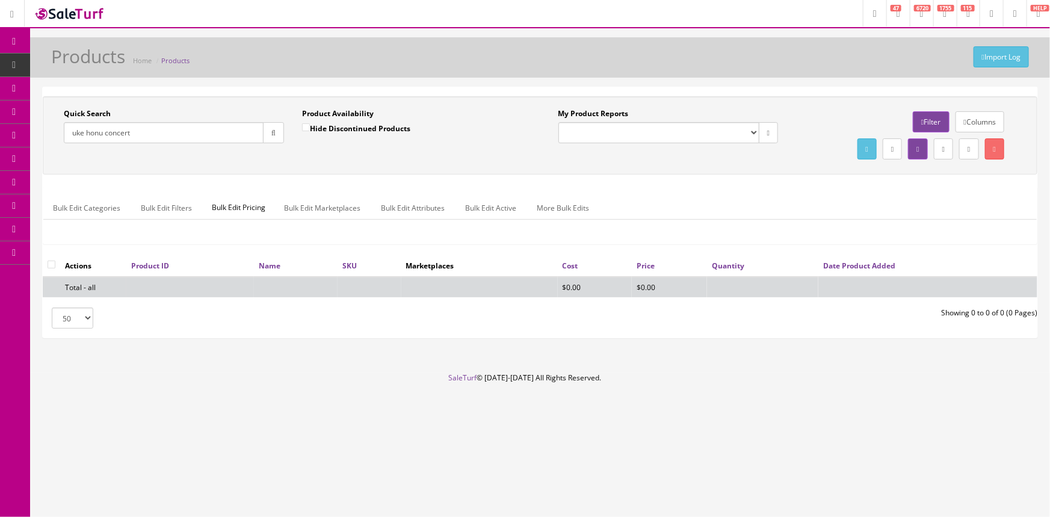
drag, startPoint x: 138, startPoint y: 131, endPoint x: 43, endPoint y: 124, distance: 94.7
click at [43, 124] on div "Quick Search uke honu concert Date From Product Availability Hide Discontinued …" at bounding box center [540, 135] width 995 height 78
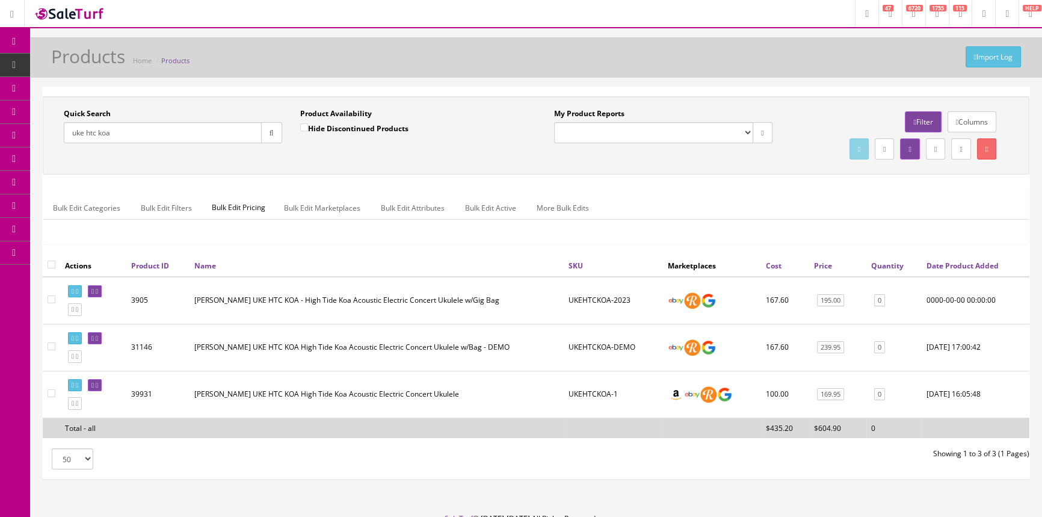
drag, startPoint x: 187, startPoint y: 126, endPoint x: 29, endPoint y: 116, distance: 157.4
click at [29, 116] on div "Research Trends Trending on Ebay Google Trends Amazon Insights (Login Before Cl…" at bounding box center [521, 286] width 1042 height 573
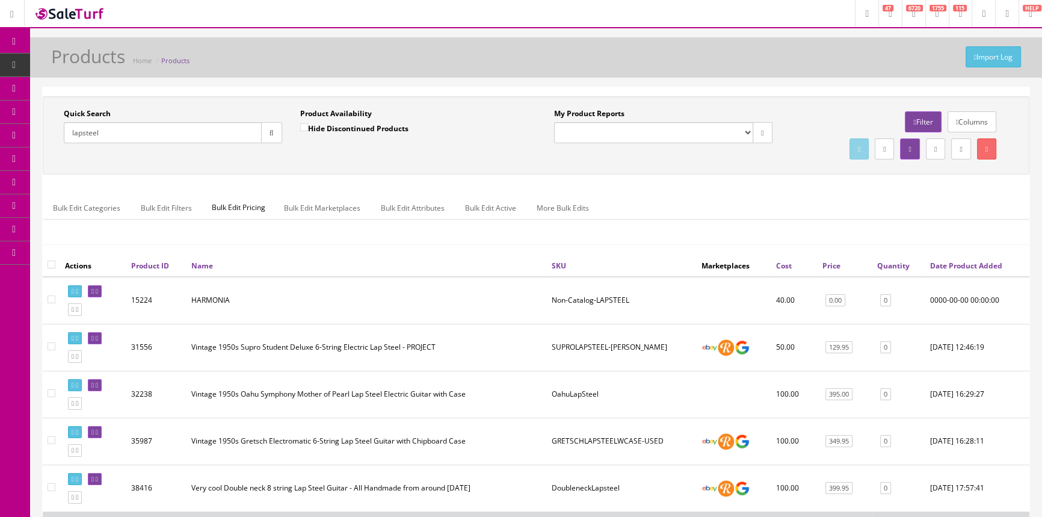
type input "lapsteel"
click at [332, 124] on label "Hide Discontinued Products" at bounding box center [354, 128] width 108 height 12
click at [308, 124] on input "Hide Discontinued Products" at bounding box center [304, 127] width 8 height 8
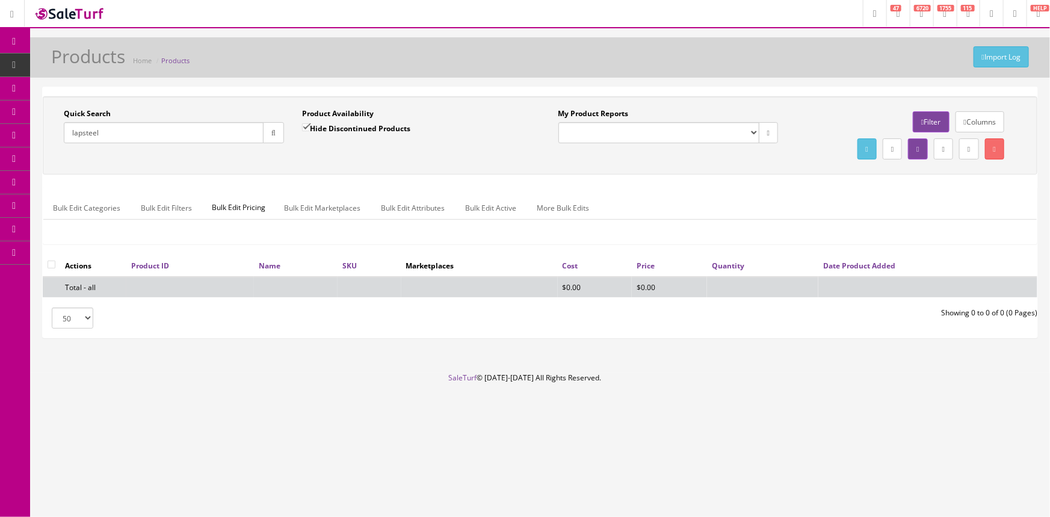
click at [145, 132] on input "lapsteel" at bounding box center [164, 132] width 200 height 21
click at [360, 126] on label "Hide Discontinued Products" at bounding box center [356, 128] width 108 height 12
click at [310, 126] on input "Hide Discontinued Products" at bounding box center [306, 127] width 8 height 8
checkbox input "false"
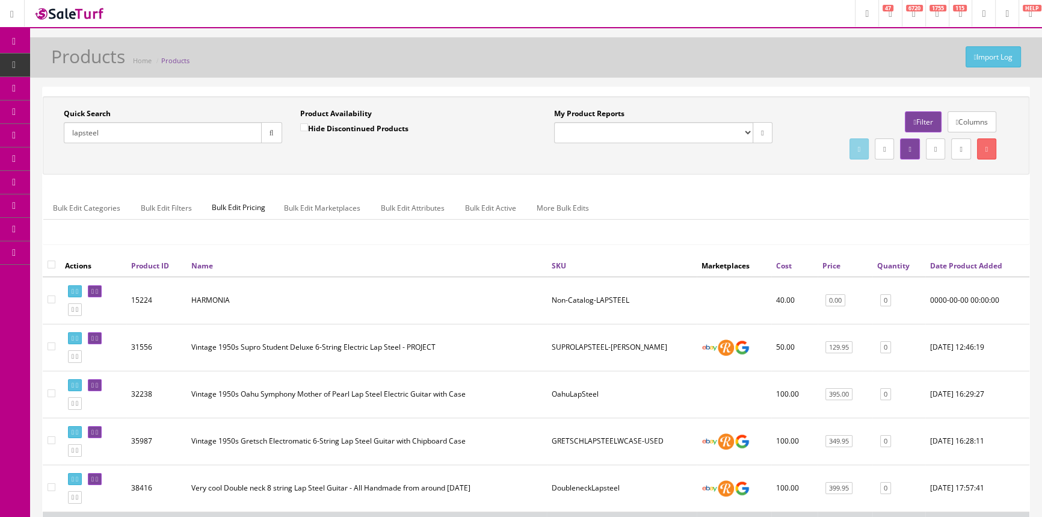
click at [74, 104] on link "POS Console" at bounding box center [93, 111] width 126 height 23
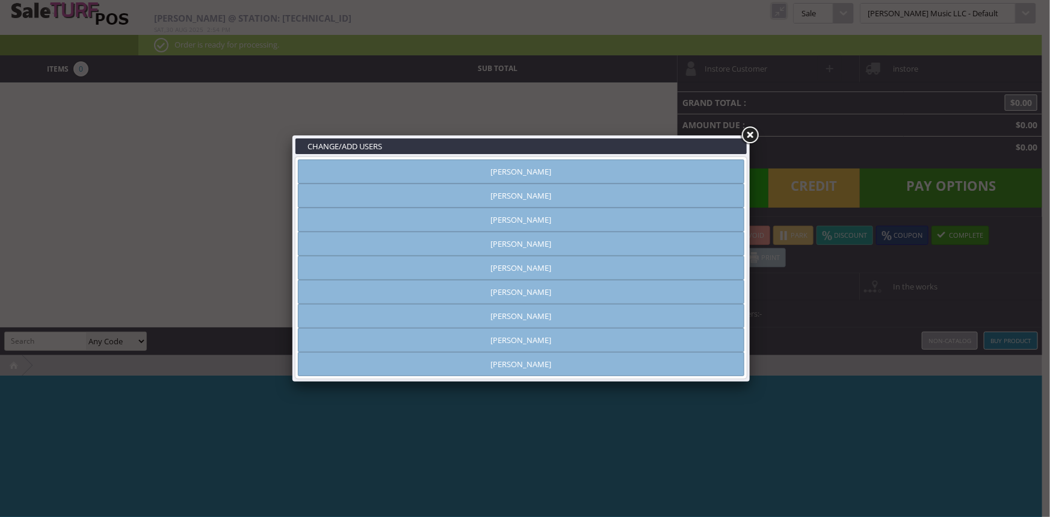
type input "[PERSON_NAME]"
click at [445, 197] on link "[PERSON_NAME]" at bounding box center [521, 196] width 446 height 24
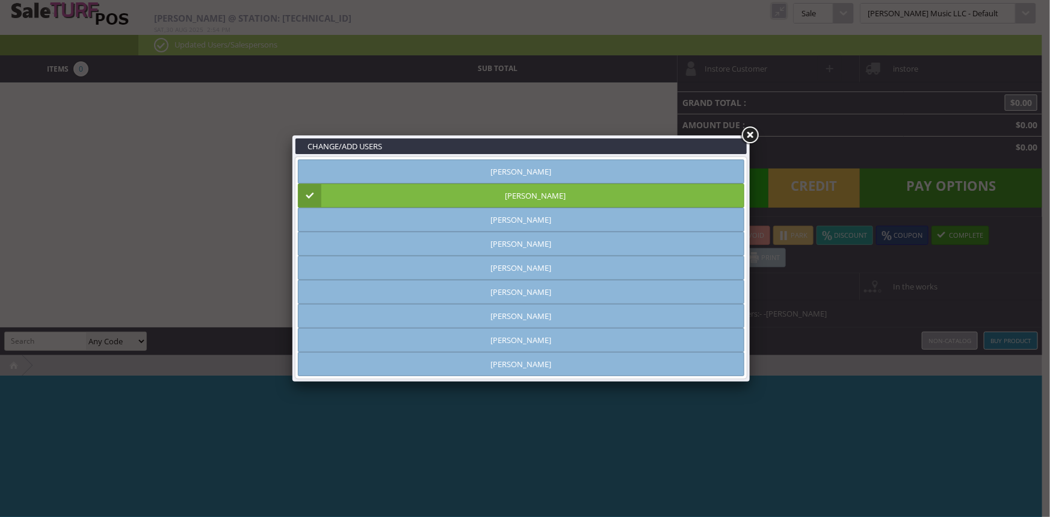
click at [744, 133] on link at bounding box center [750, 136] width 22 height 22
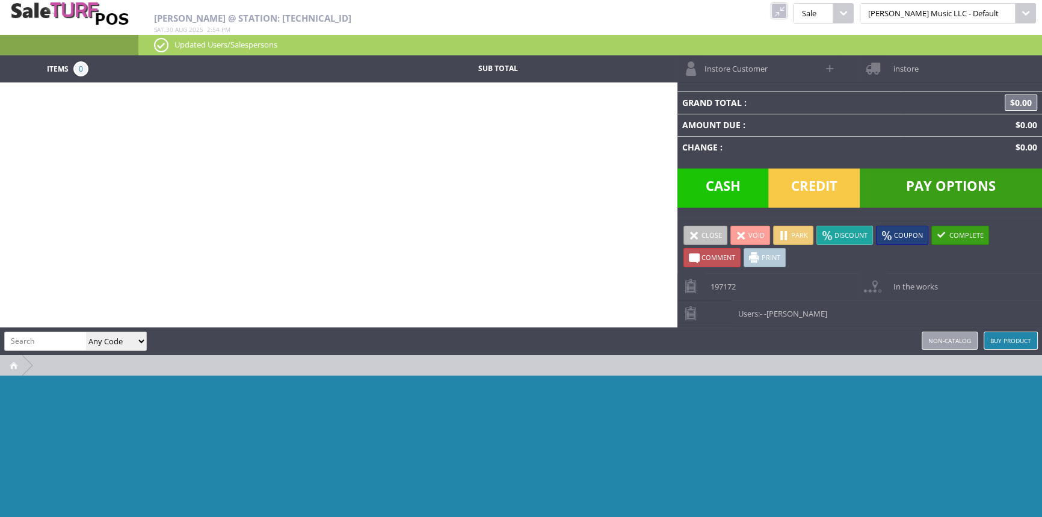
click at [960, 341] on link "Non-catalog" at bounding box center [950, 341] width 56 height 18
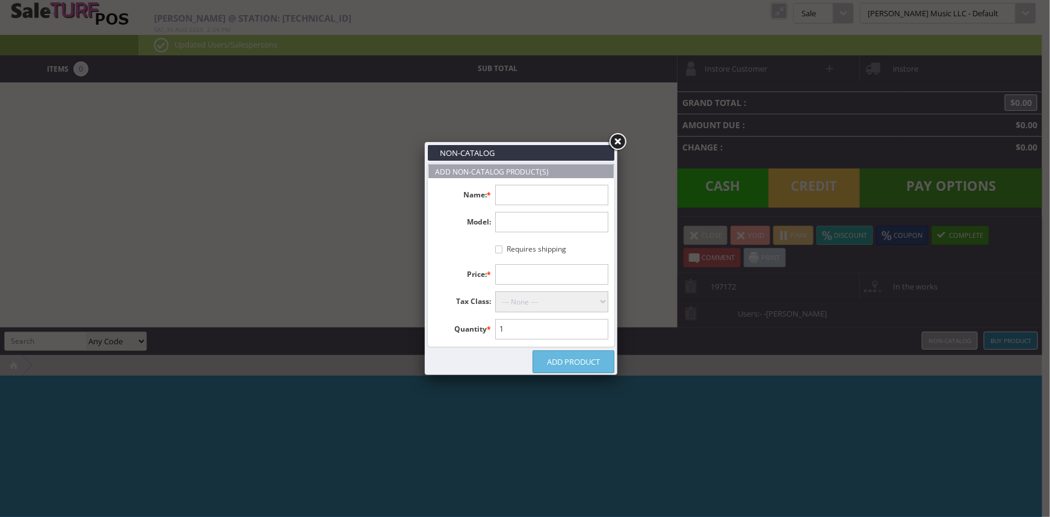
click at [517, 184] on ul "Name: * Model: Requires shipping Price: * Tax Class: --- None --- Taxable Goods…" at bounding box center [520, 262] width 185 height 168
click at [515, 194] on input "text" at bounding box center [552, 195] width 114 height 20
drag, startPoint x: 591, startPoint y: 197, endPoint x: 456, endPoint y: 182, distance: 136.2
click at [456, 182] on ul "Name: * UKE HTC KOA - 210621598 Model: Requires shipping Price: * Tax Class: --…" at bounding box center [520, 262] width 185 height 168
type input "UKE HTC KOA - 210621598"
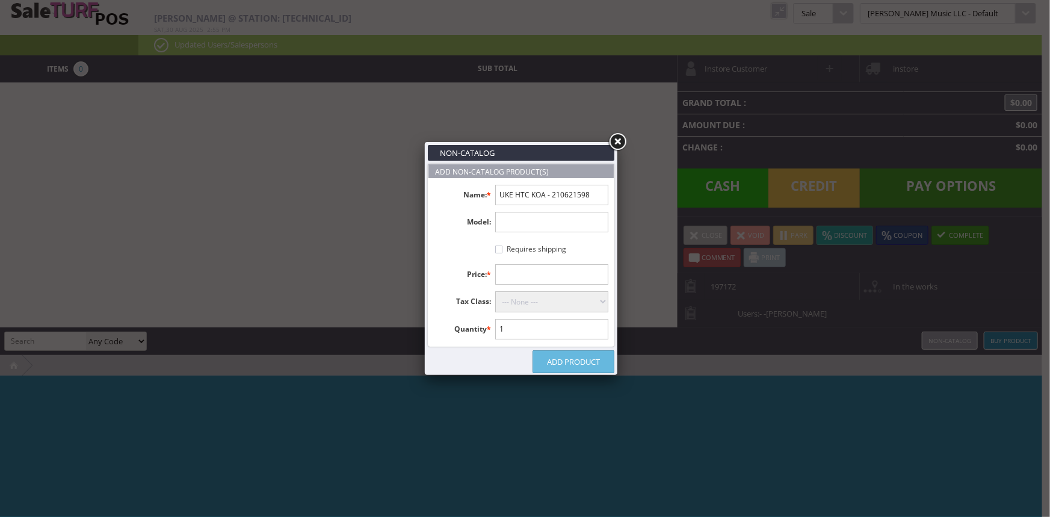
drag, startPoint x: 592, startPoint y: 196, endPoint x: 499, endPoint y: 199, distance: 92.7
click at [499, 199] on input "UKE HTC KOA - 210621598" at bounding box center [552, 195] width 114 height 20
click at [522, 220] on input "text" at bounding box center [552, 222] width 114 height 20
paste input "UKE HTC KOA - 210621598"
type input "UKE HTC KOA - 210621598"
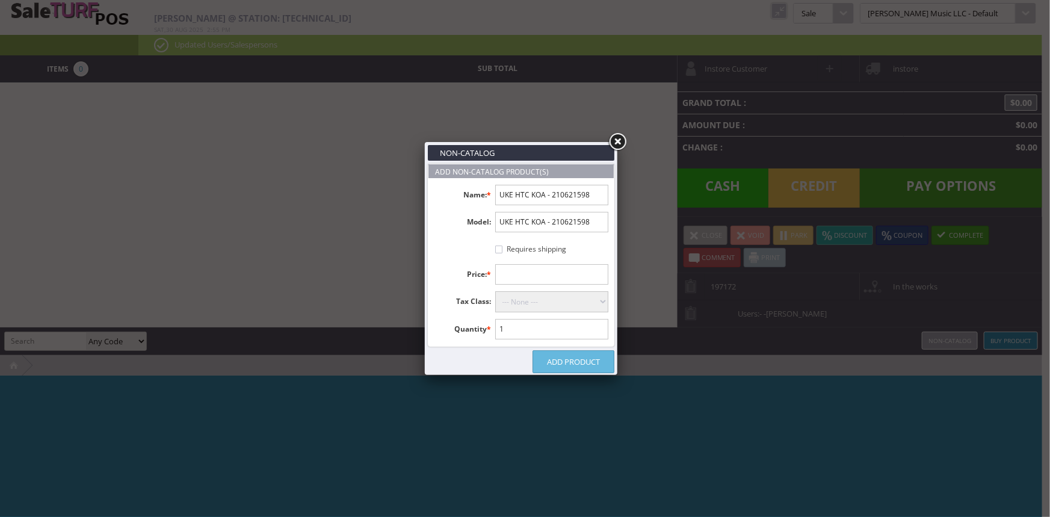
click at [498, 252] on input "Requires shipping" at bounding box center [498, 250] width 7 height 8
checkbox input "true"
click at [506, 273] on input "text" at bounding box center [552, 274] width 114 height 20
type input "150.00"
click at [527, 303] on select "--- None --- Taxable Goods Downloadable Products" at bounding box center [552, 301] width 114 height 21
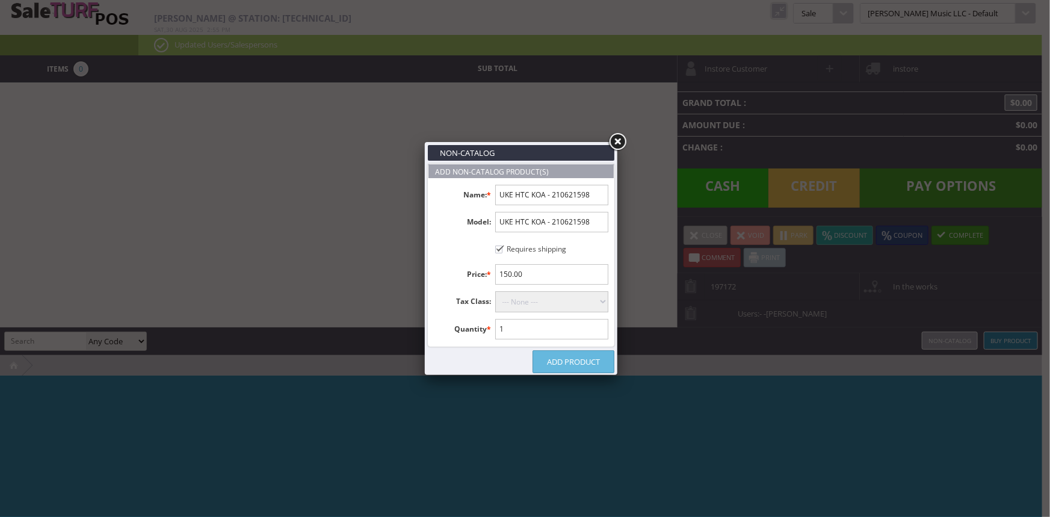
click at [495, 291] on select "--- None --- Taxable Goods Downloadable Products" at bounding box center [552, 301] width 114 height 21
click at [560, 361] on link "Add Product" at bounding box center [574, 361] width 82 height 23
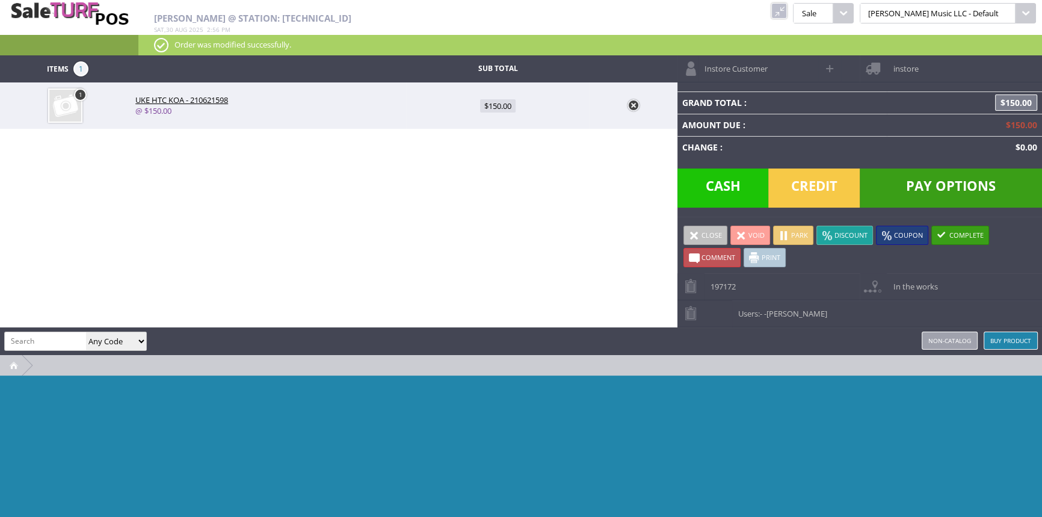
click at [792, 235] on link "Park" at bounding box center [793, 235] width 40 height 19
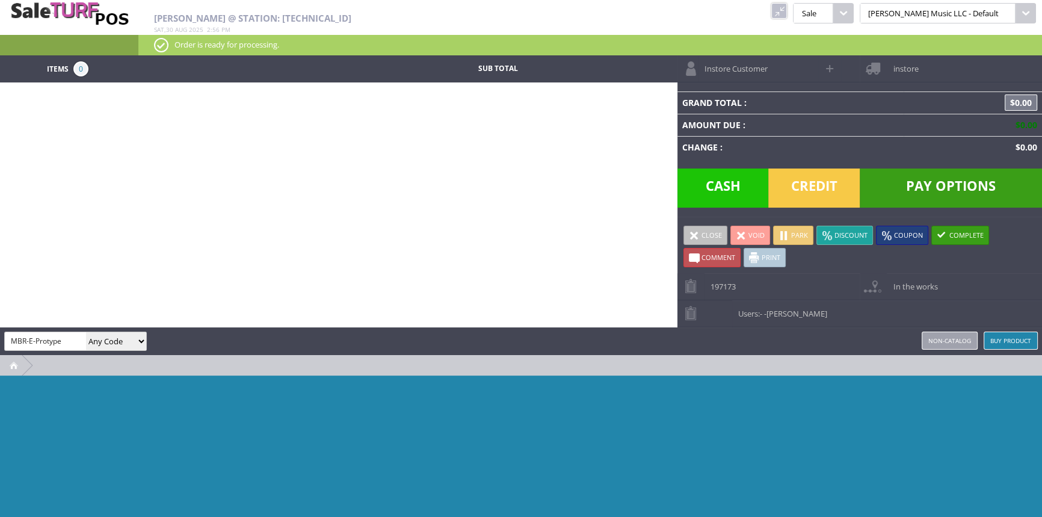
type input "MBR-E-Protype"
click at [99, 343] on select "Any Code SKU UPC EAN Name Model" at bounding box center [116, 341] width 60 height 18
select select "sku"
click at [86, 332] on select "Any Code SKU UPC EAN Name Model" at bounding box center [116, 341] width 60 height 18
click at [78, 336] on input "MBR-E-Protype" at bounding box center [45, 340] width 81 height 17
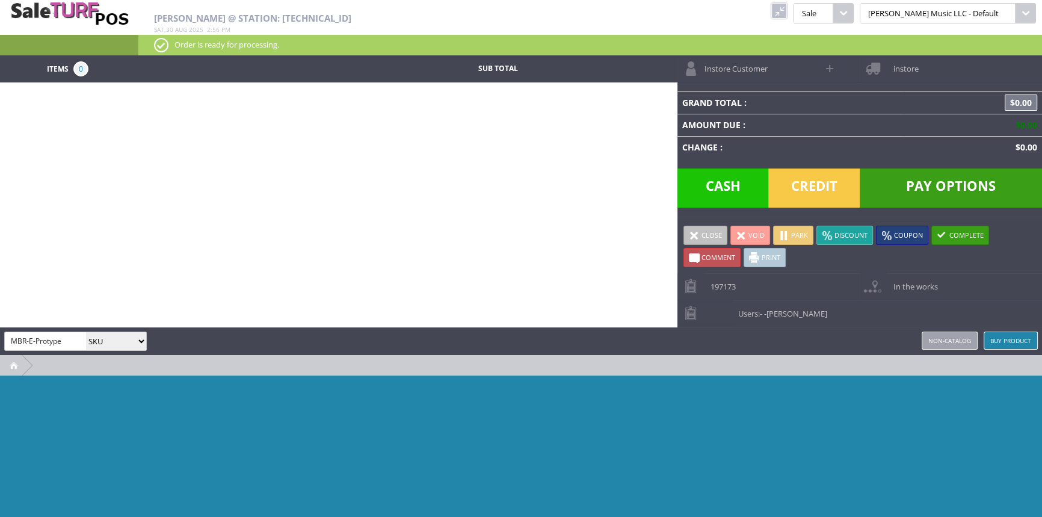
drag, startPoint x: 66, startPoint y: 341, endPoint x: 28, endPoint y: 342, distance: 38.5
click at [28, 342] on input "MBR-E-Protype" at bounding box center [45, 340] width 81 height 17
type input "MBR"
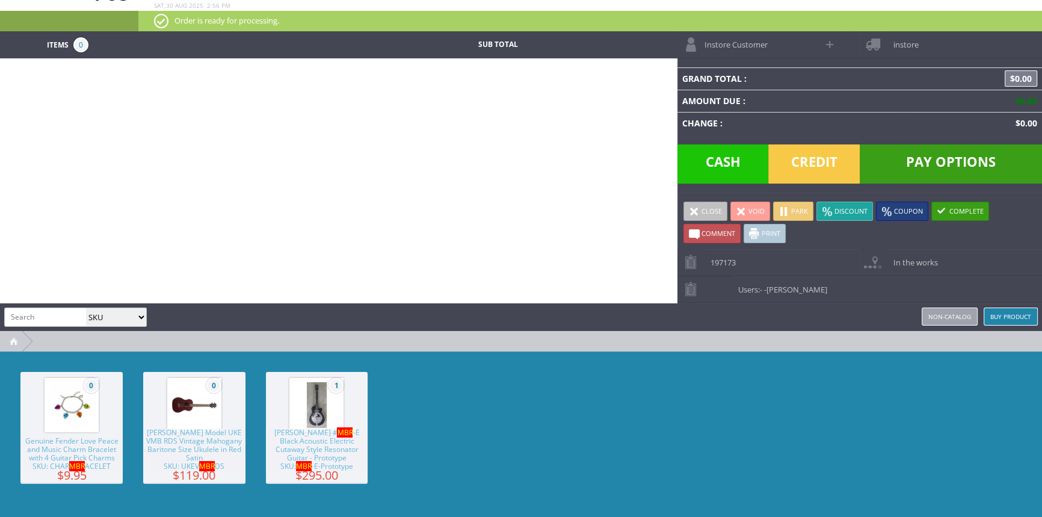
scroll to position [37, 0]
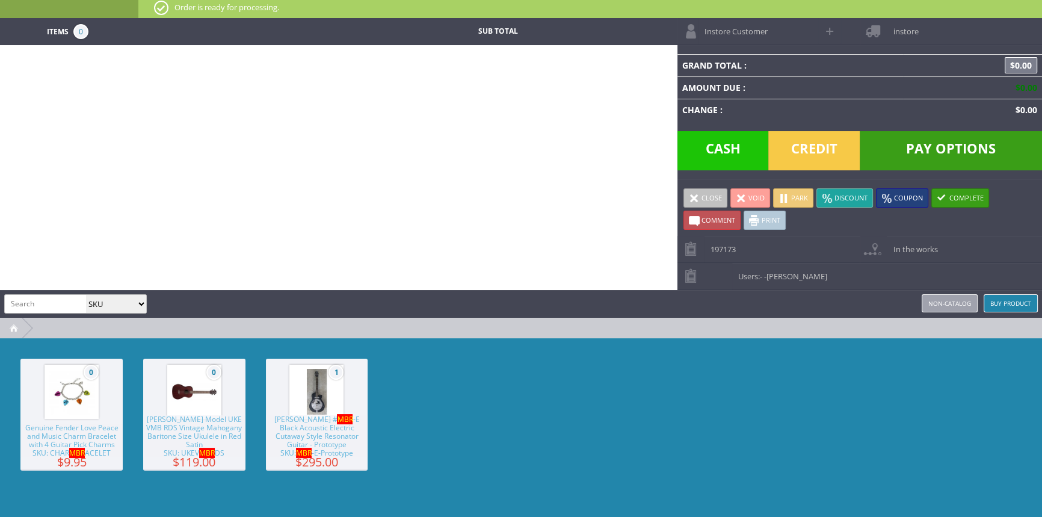
click at [332, 442] on span "Luna # MBR -E Black Acoustic Electric Cutaway Style Resonator Guitar - Prototyp…" at bounding box center [317, 436] width 102 height 42
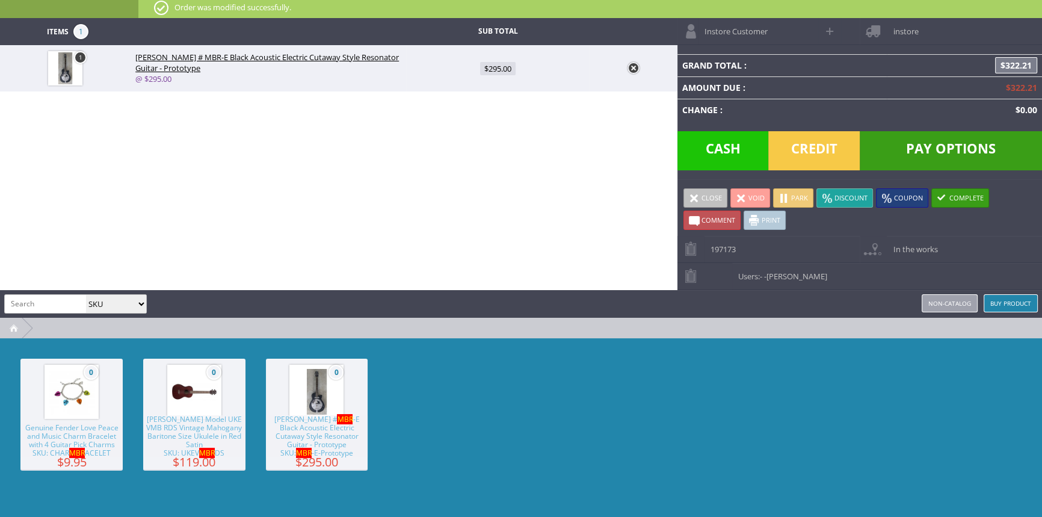
scroll to position [0, 0]
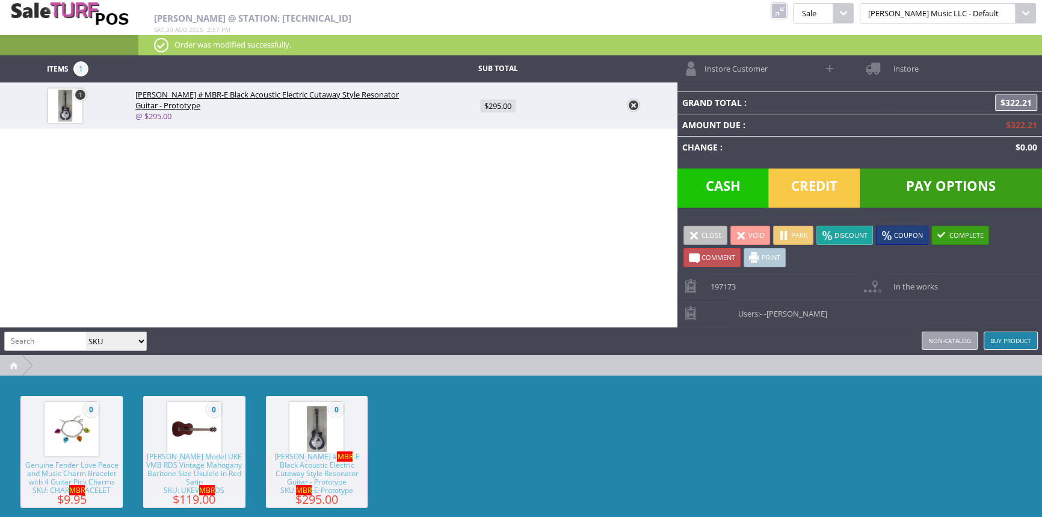
click at [631, 107] on link at bounding box center [634, 105] width 12 height 12
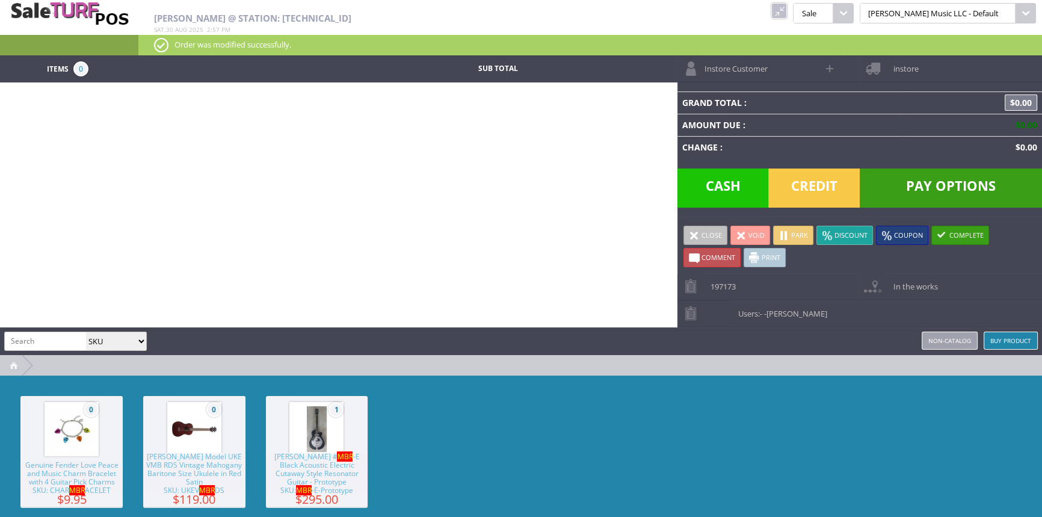
click at [787, 11] on link at bounding box center [779, 11] width 16 height 16
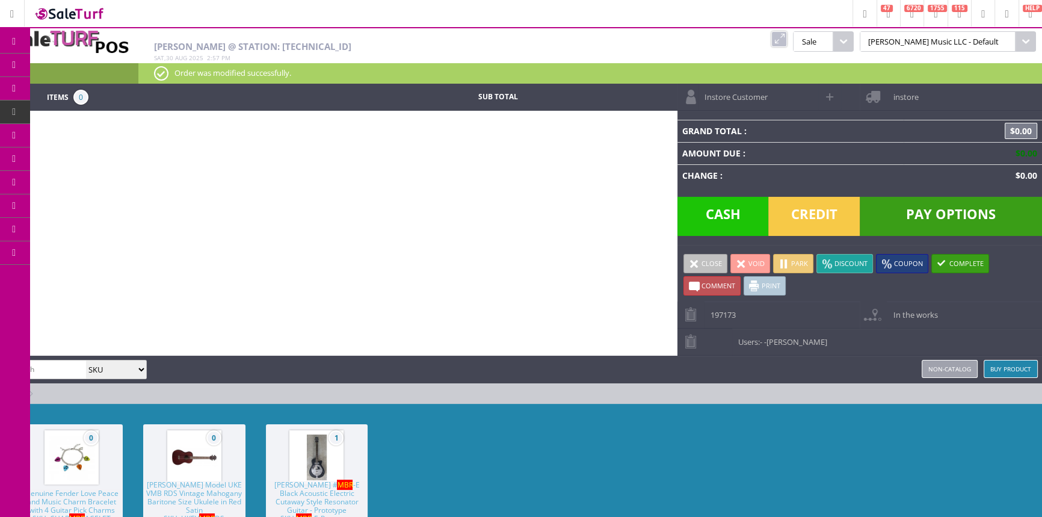
click at [67, 64] on icon at bounding box center [63, 65] width 13 height 10
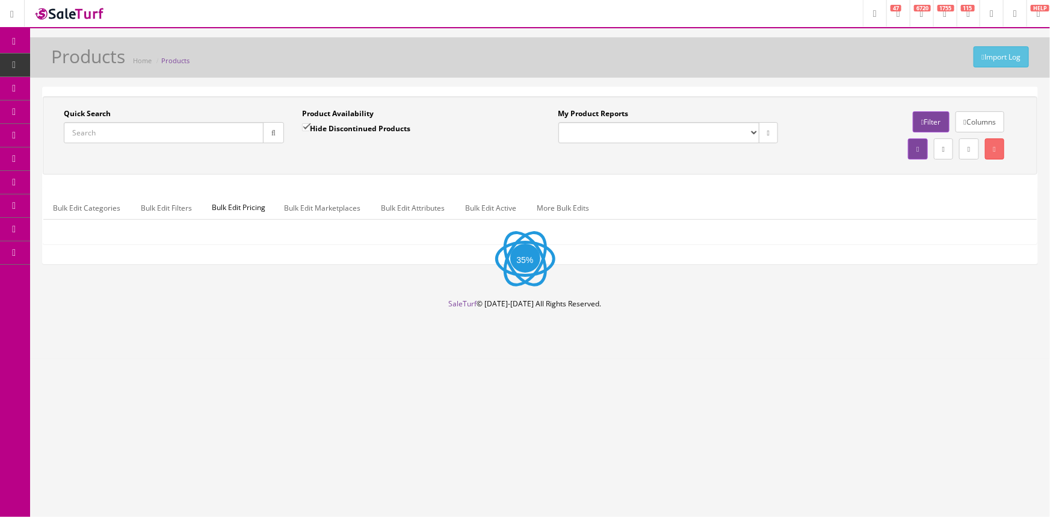
click at [69, 108] on icon at bounding box center [63, 112] width 13 height 10
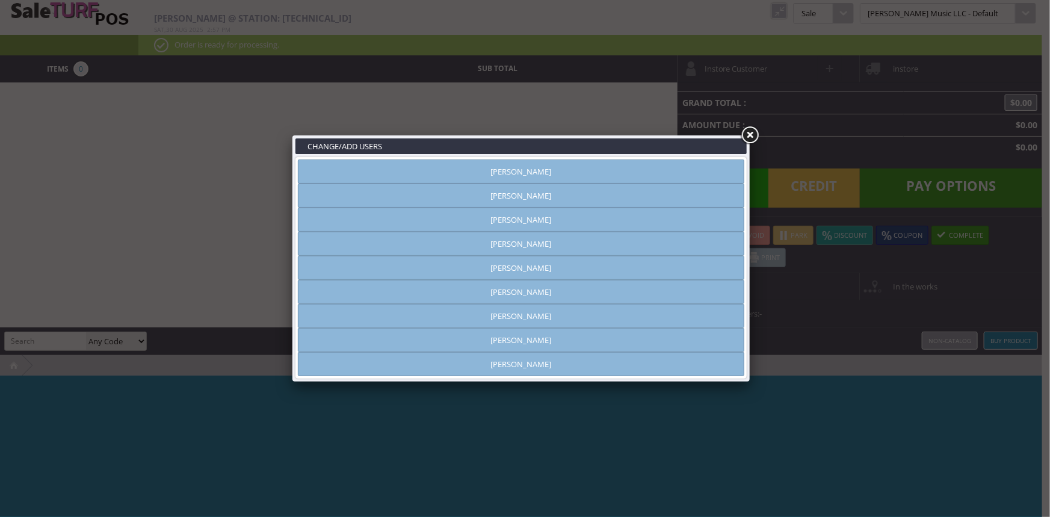
type input "[PERSON_NAME]"
click at [548, 318] on link "[PERSON_NAME]" at bounding box center [521, 316] width 446 height 24
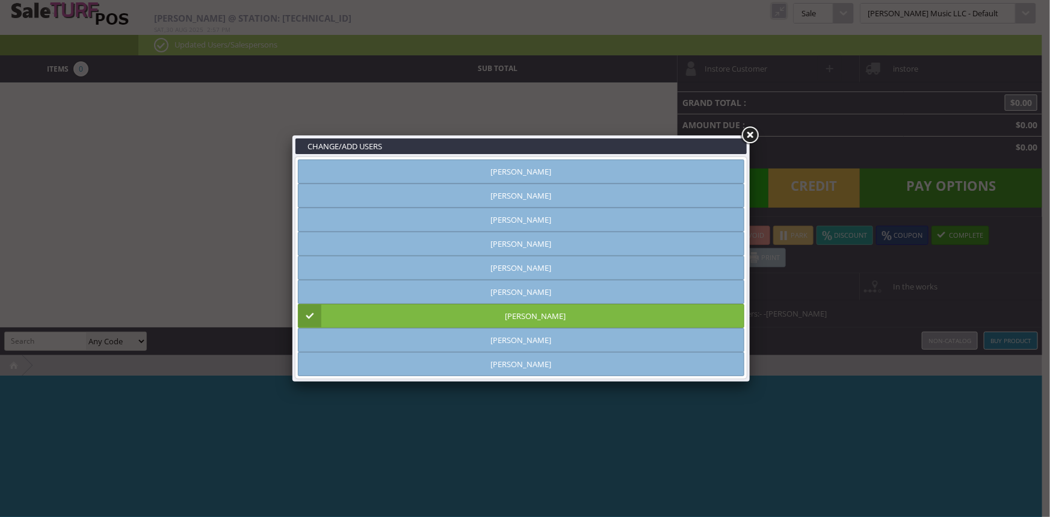
click at [747, 132] on link at bounding box center [750, 136] width 22 height 22
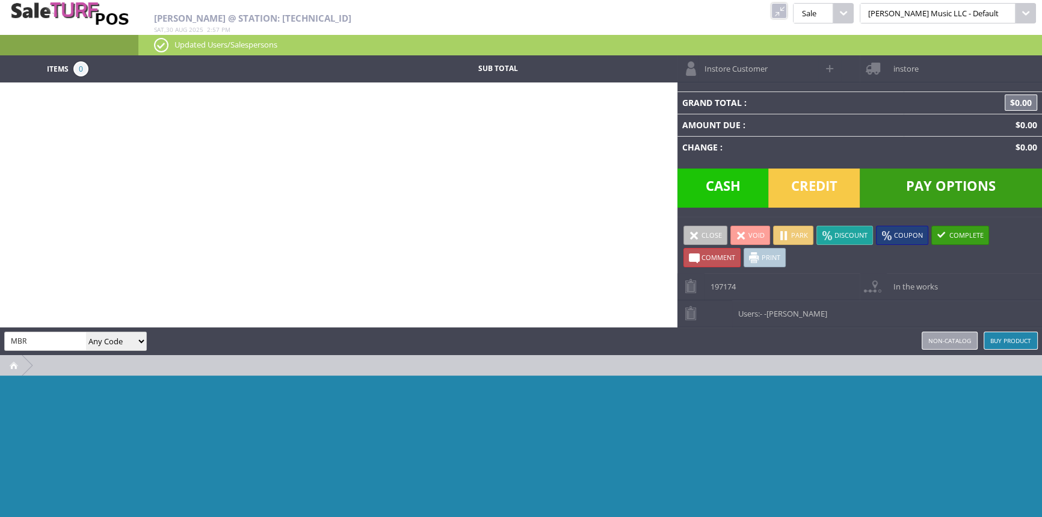
type input "MBR"
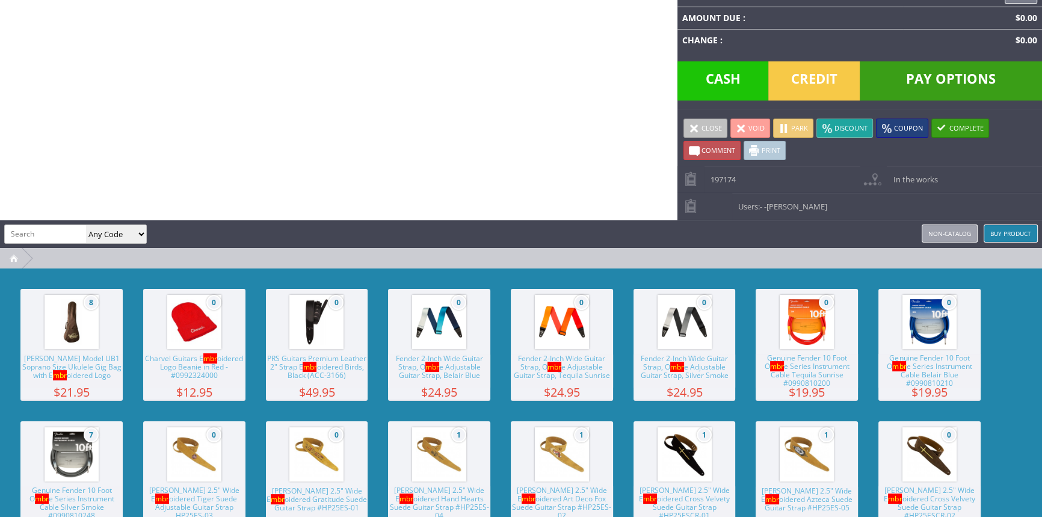
scroll to position [273, 0]
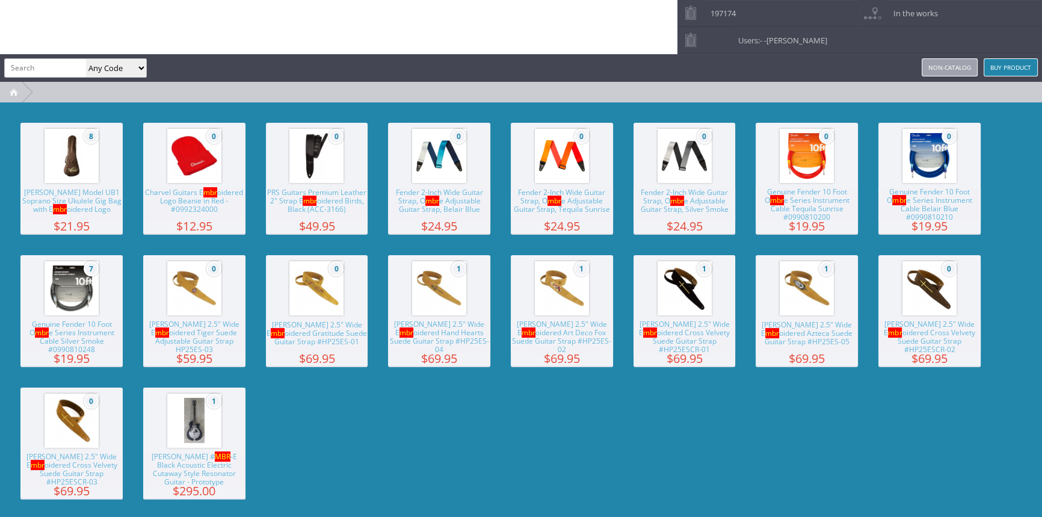
click at [176, 462] on span "[PERSON_NAME] # MBR -E Black Acoustic Electric Cutaway Style Resonator Guitar -…" at bounding box center [194, 470] width 102 height 34
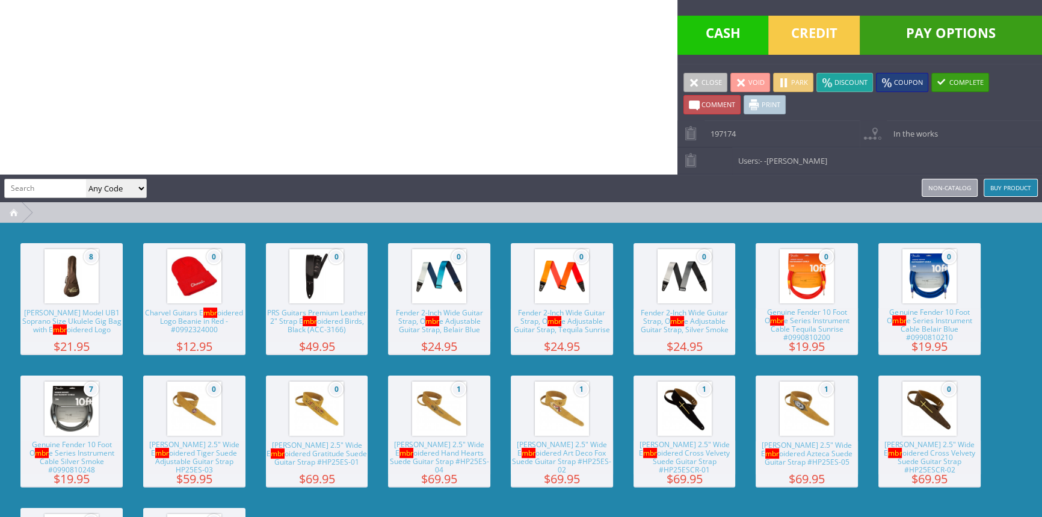
scroll to position [0, 0]
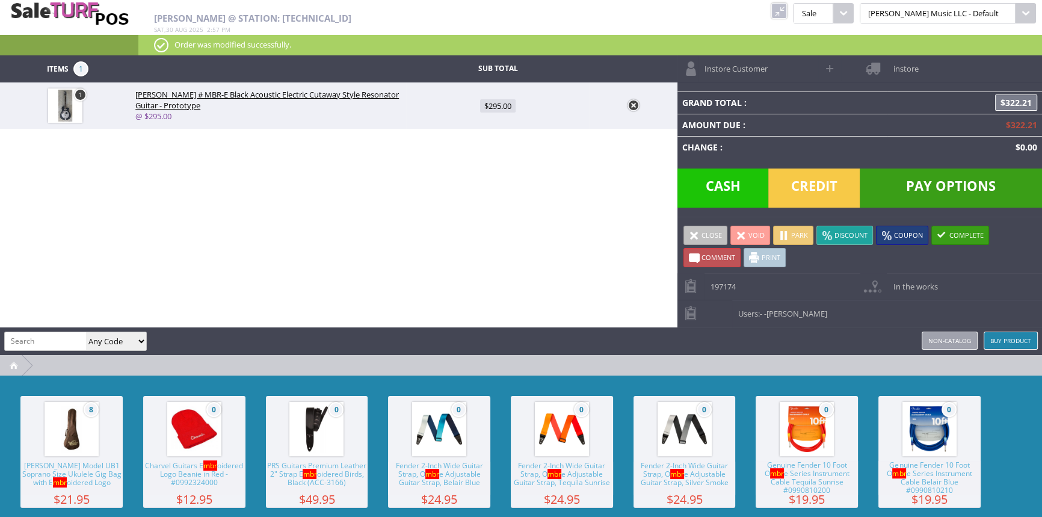
click at [138, 185] on div "Items 1 Sub Total 1 [PERSON_NAME] # MBR-E Black Acoustic Electric Cutaway Style…" at bounding box center [521, 424] width 1042 height 738
click at [816, 187] on span "Credit" at bounding box center [813, 187] width 91 height 39
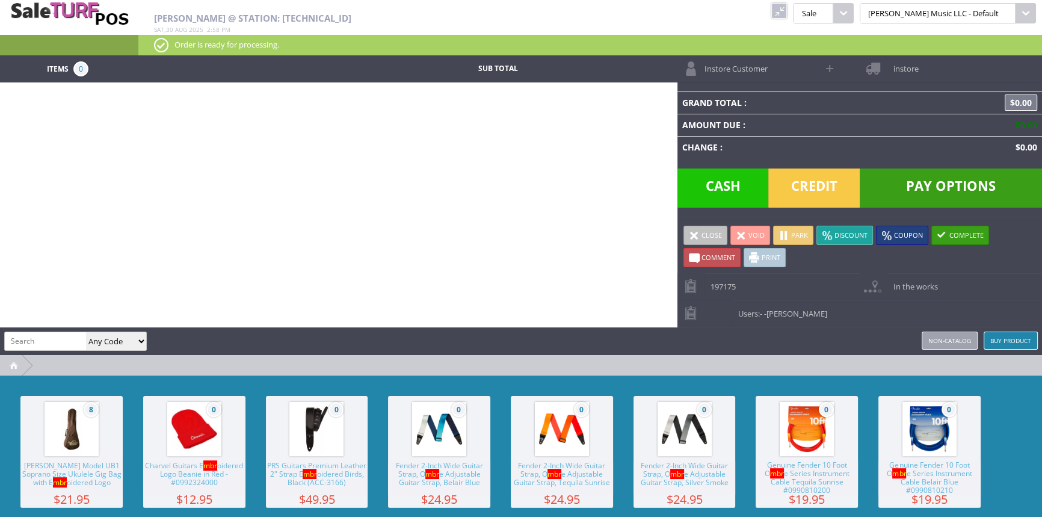
click at [787, 12] on link at bounding box center [779, 11] width 16 height 16
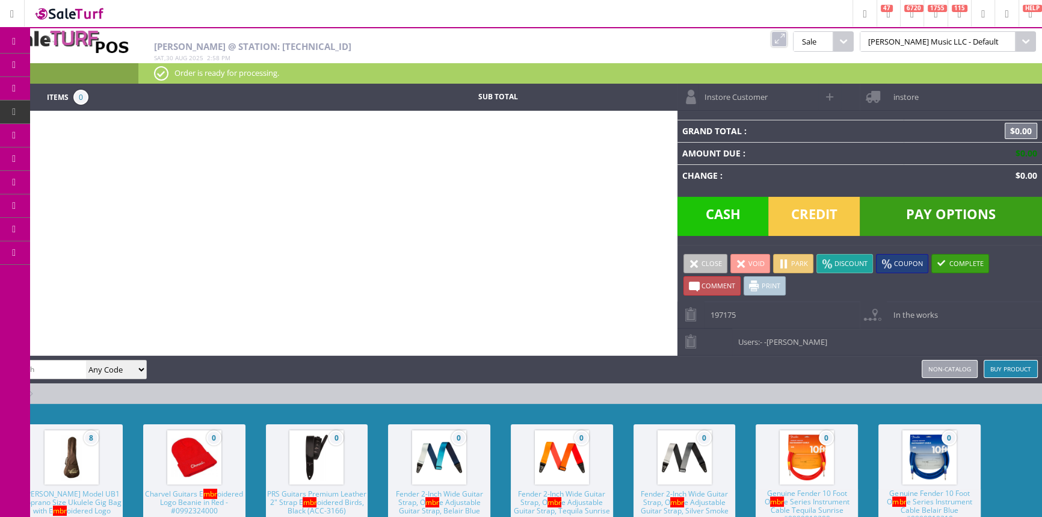
click at [70, 132] on icon at bounding box center [63, 136] width 13 height 10
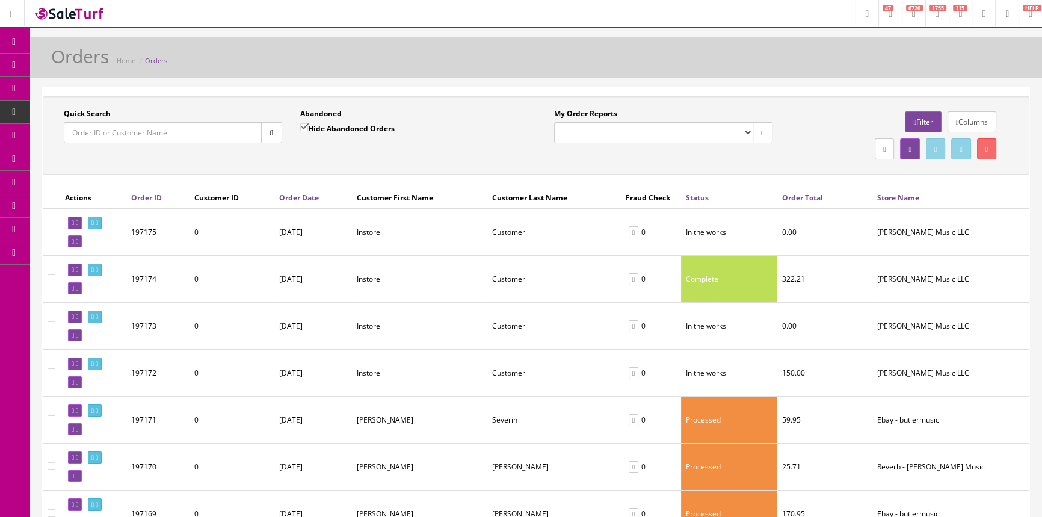
click at [114, 132] on input "Quick Search" at bounding box center [163, 132] width 198 height 21
click at [77, 383] on link at bounding box center [75, 382] width 14 height 13
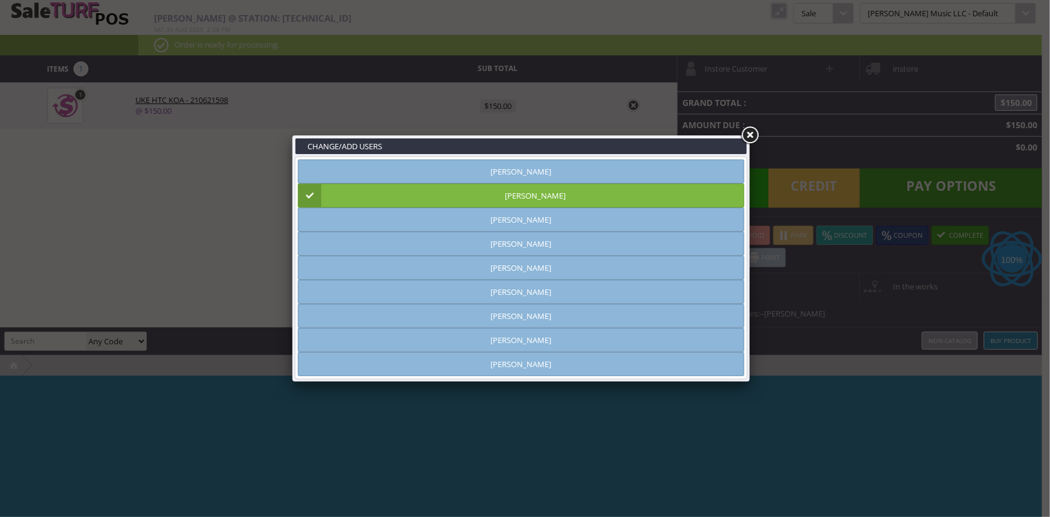
type input "amber helgren"
click at [752, 132] on link at bounding box center [750, 136] width 22 height 22
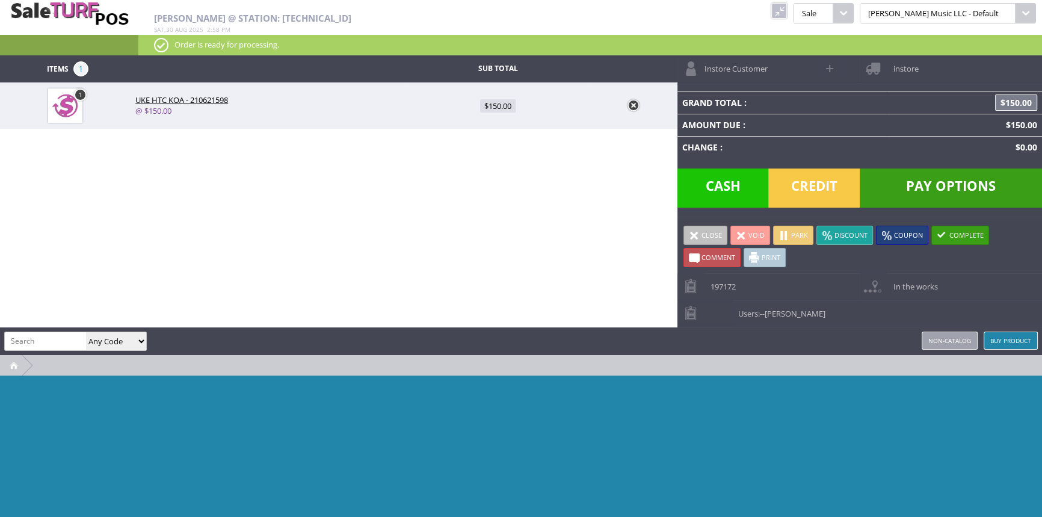
click at [832, 72] on span at bounding box center [831, 68] width 14 height 14
select select "6"
select select "1"
select select "6"
select select "1"
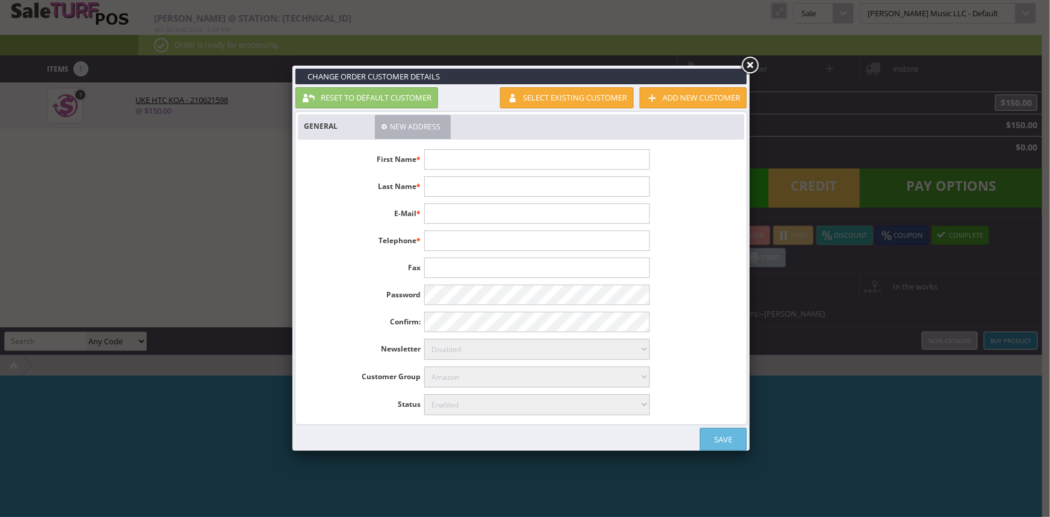
click at [468, 163] on input "text" at bounding box center [536, 159] width 225 height 20
type input "Shaun"
type input "Green"
type input "Ballywell@gmail.com"
type input "6178333683"
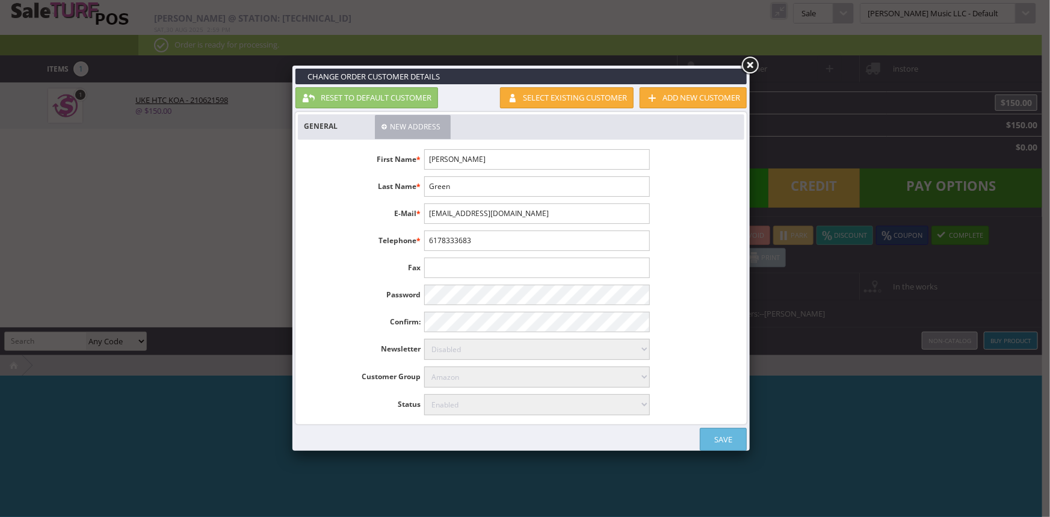
click at [722, 442] on link "Save" at bounding box center [723, 439] width 47 height 23
select select "6"
select select "1"
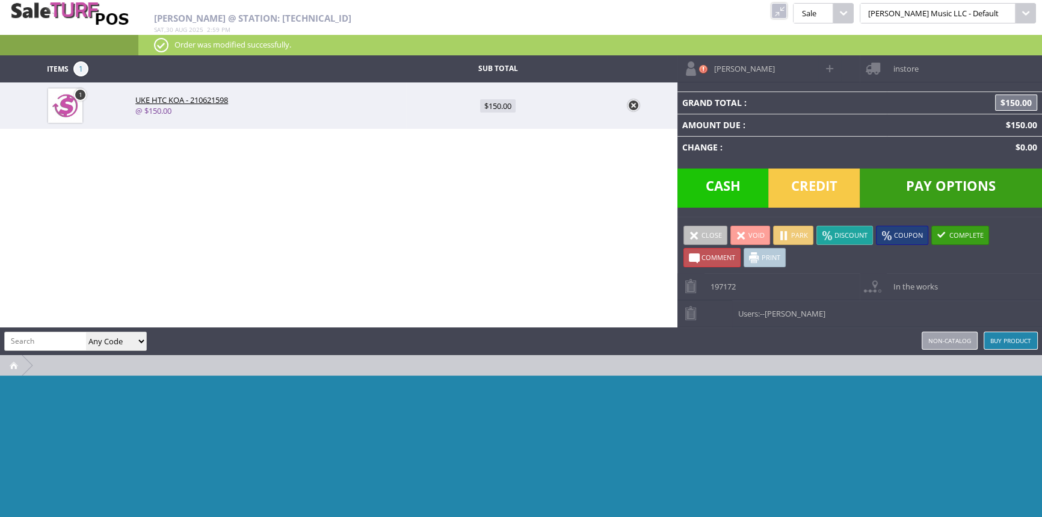
click at [907, 72] on span "instore" at bounding box center [902, 64] width 31 height 19
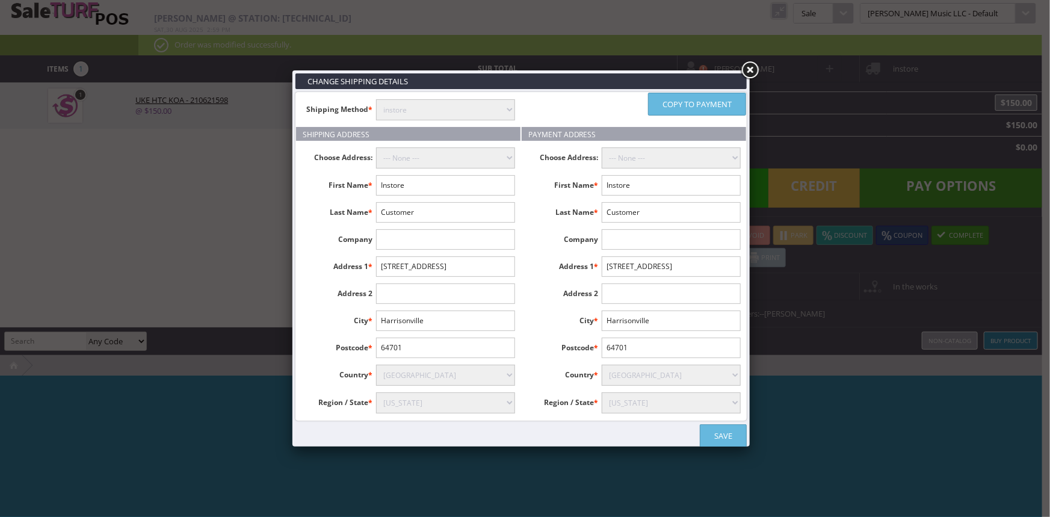
drag, startPoint x: 755, startPoint y: 69, endPoint x: 823, endPoint y: 76, distance: 68.3
click at [758, 70] on link at bounding box center [750, 71] width 22 height 22
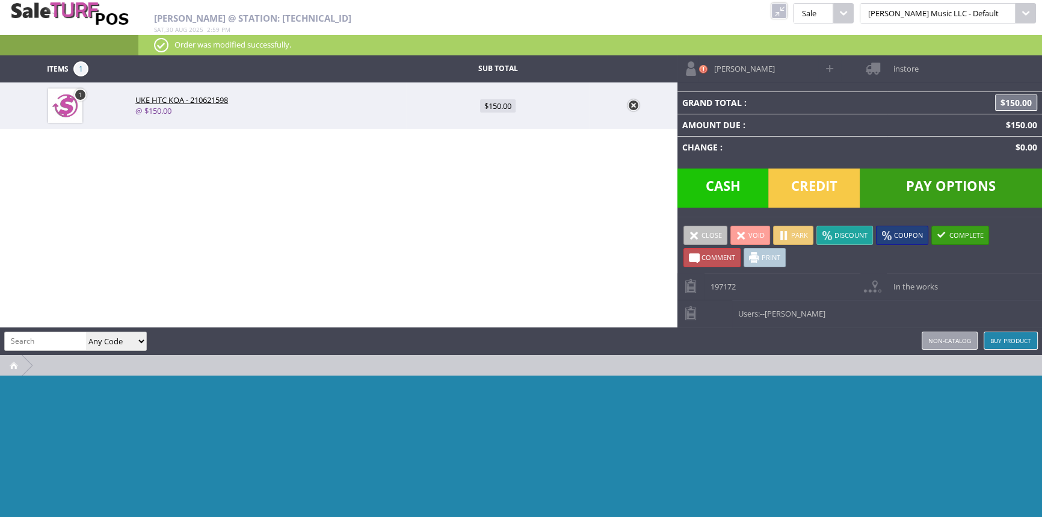
click at [830, 72] on span at bounding box center [831, 68] width 14 height 14
type input "[PERSON_NAME]"
type input "Green"
type input "Ballywell@gmail.com"
type input "6178333683"
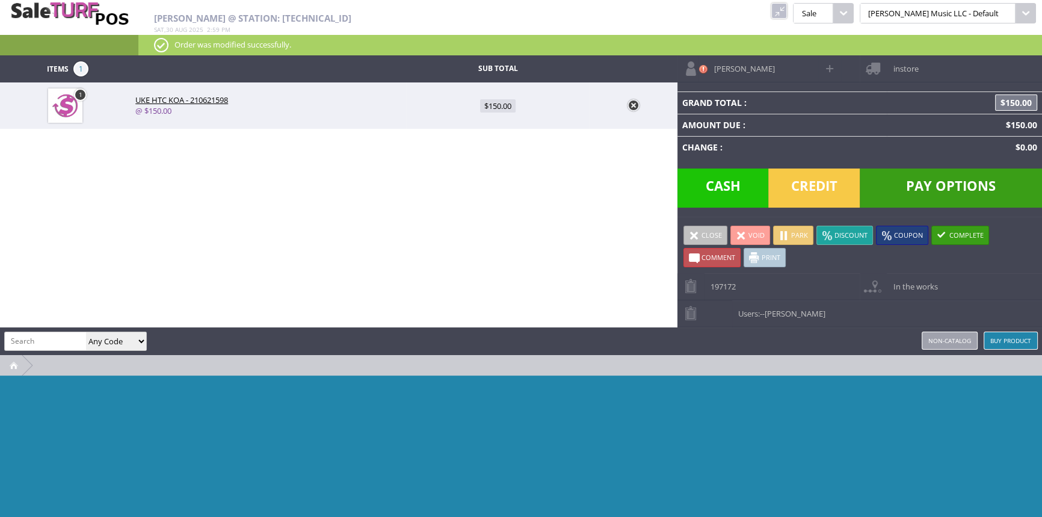
select select "6"
select select "1"
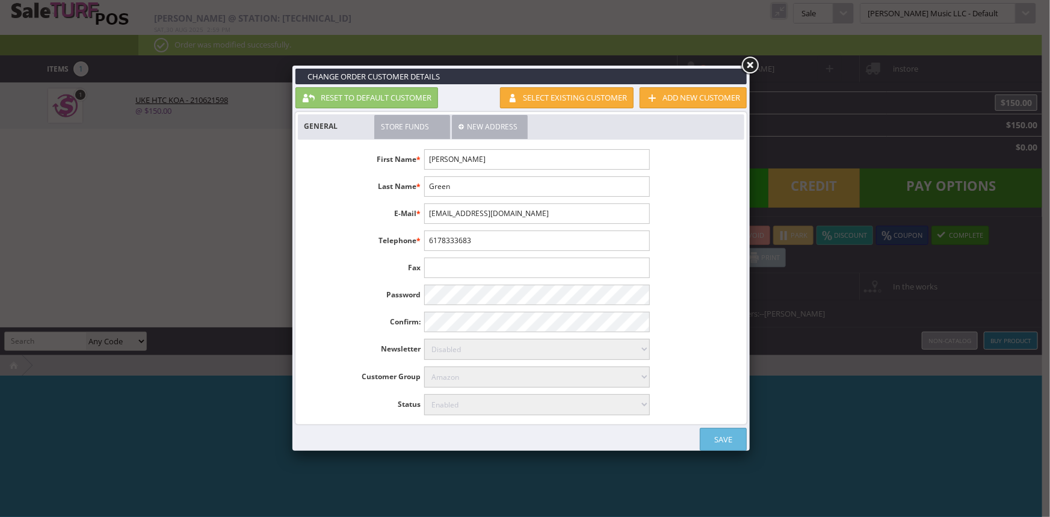
click at [478, 126] on link "New Address" at bounding box center [490, 127] width 76 height 24
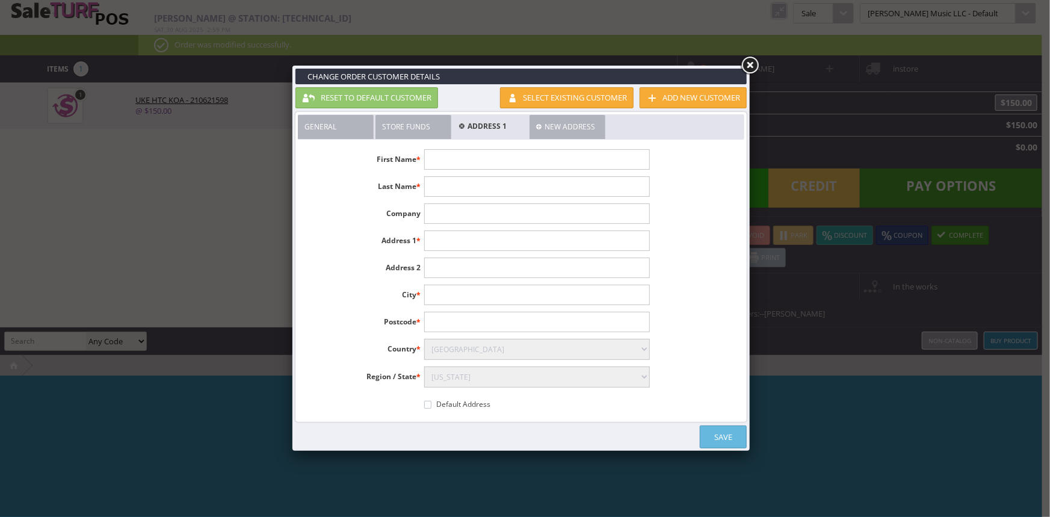
click at [448, 161] on input"] "text" at bounding box center [536, 159] width 225 height 20
type input"] "Shaun"
type input"] "Green"
click at [456, 235] on input"] "text" at bounding box center [536, 240] width 225 height 20
type input"] "7106 willis ave"
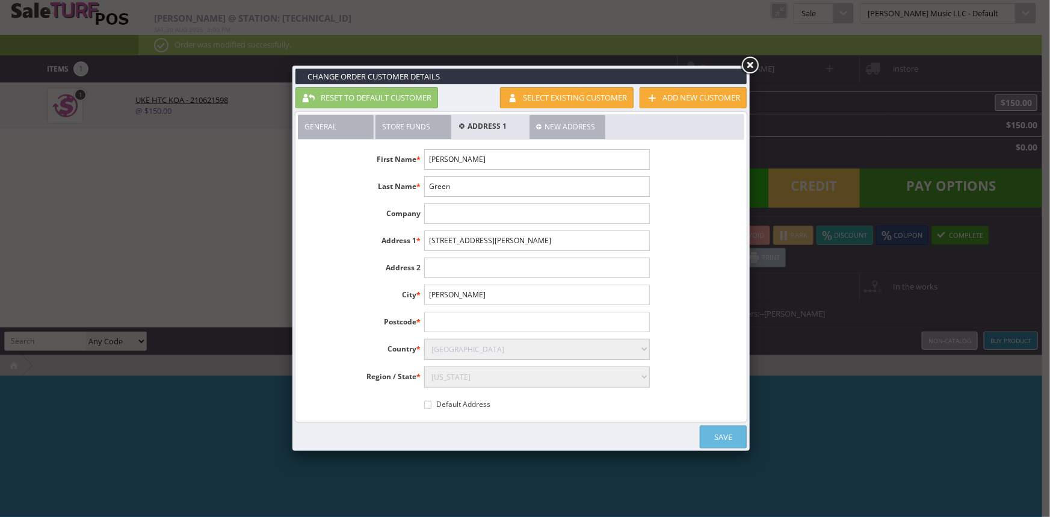
type input"] "Van Nyus"
click at [449, 318] on input"] "text" at bounding box center [536, 322] width 225 height 20
type input"] "91405"
click at [534, 382] on select"] "Select Alabama Alaska American Samoa Arizona Arkansas Armed Forces Africa Armed…" at bounding box center [536, 376] width 225 height 21
select select"] "3624"
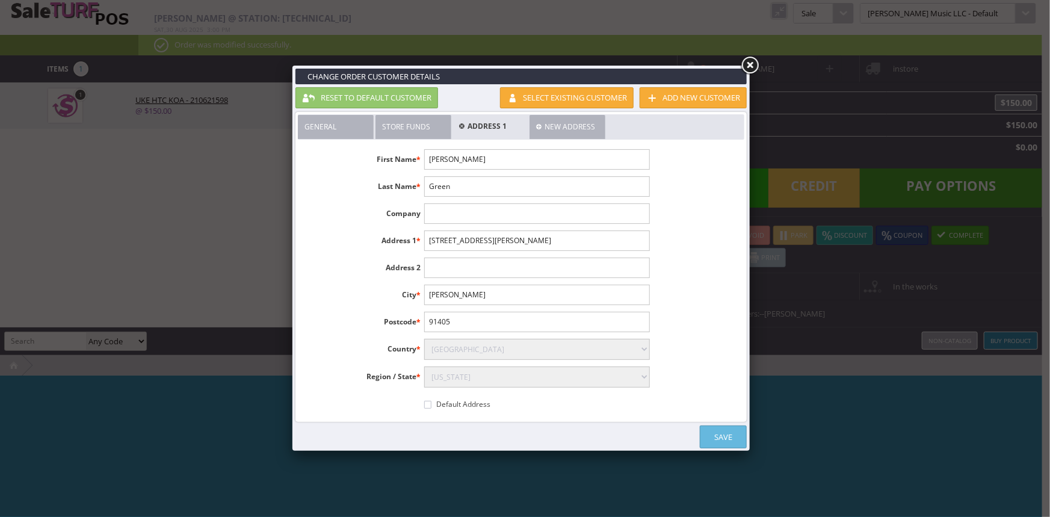
click at [424, 366] on select"] "Select Alabama Alaska American Samoa Arizona Arkansas Armed Forces Africa Armed…" at bounding box center [536, 376] width 225 height 21
click at [499, 406] on div "Default Address" at bounding box center [536, 403] width 225 height 19
click at [427, 403] on input"] "Default Address" at bounding box center [427, 405] width 7 height 8
checkbox input"] "true"
click at [717, 436] on link "Save" at bounding box center [723, 436] width 47 height 23
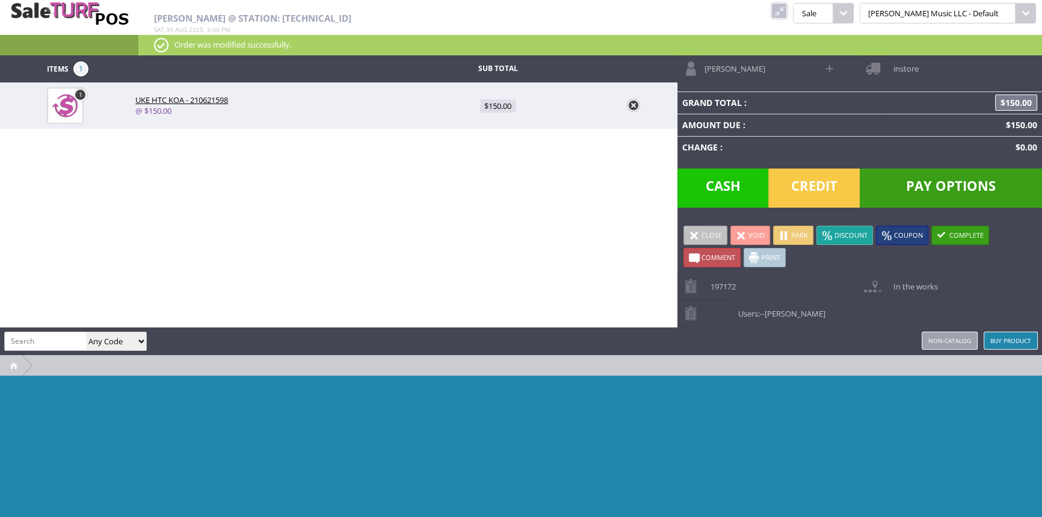
click at [893, 64] on span "instore" at bounding box center [902, 64] width 31 height 19
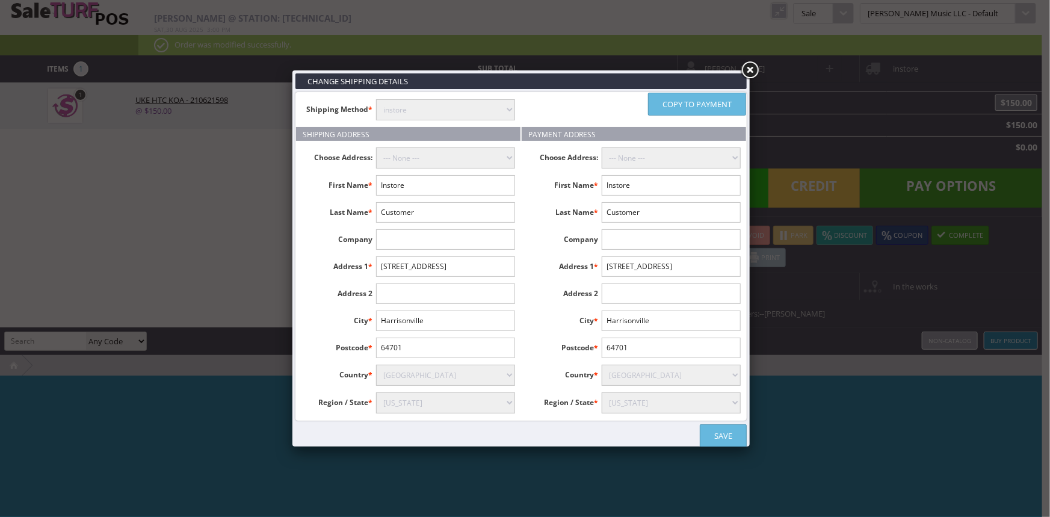
click at [487, 107] on select "instore Free Shipping (2-7days) ($0) Per Item Shipping ($1) text_description ($…" at bounding box center [445, 109] width 139 height 21
select select "free.free"
click at [376, 99] on select "instore Free Shipping (2-7days) ($0) Per Item Shipping ($1) text_description ($…" at bounding box center [445, 109] width 139 height 21
click at [448, 160] on select "--- None --- Shaun Green, 7106 willis ave, Van Nyus, United States" at bounding box center [445, 157] width 139 height 21
select select "16198"
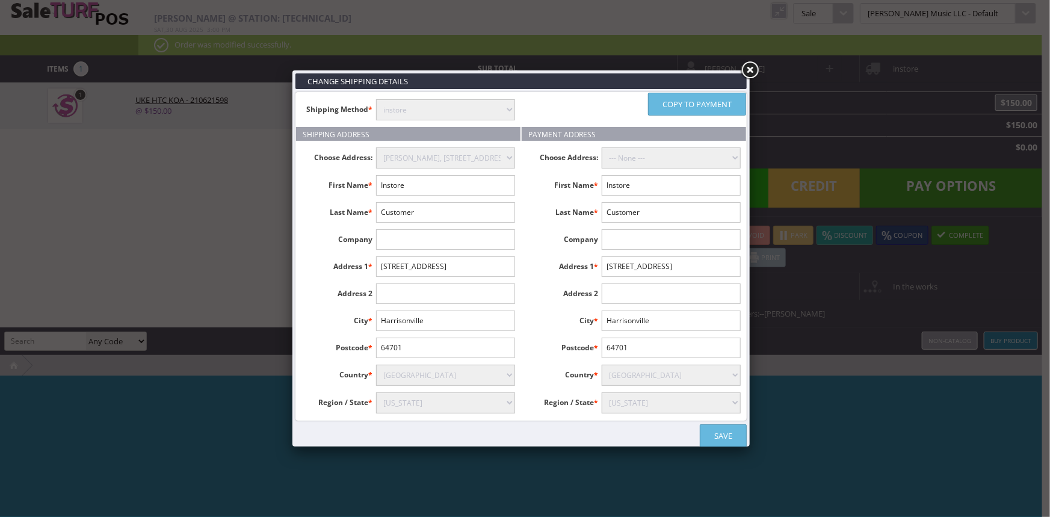
click at [376, 147] on select "--- None --- Shaun Green, 7106 willis ave, Van Nyus, United States" at bounding box center [445, 157] width 139 height 21
type input "Shaun"
type input "Green"
type input "7106 willis ave"
type input "Van Nyus"
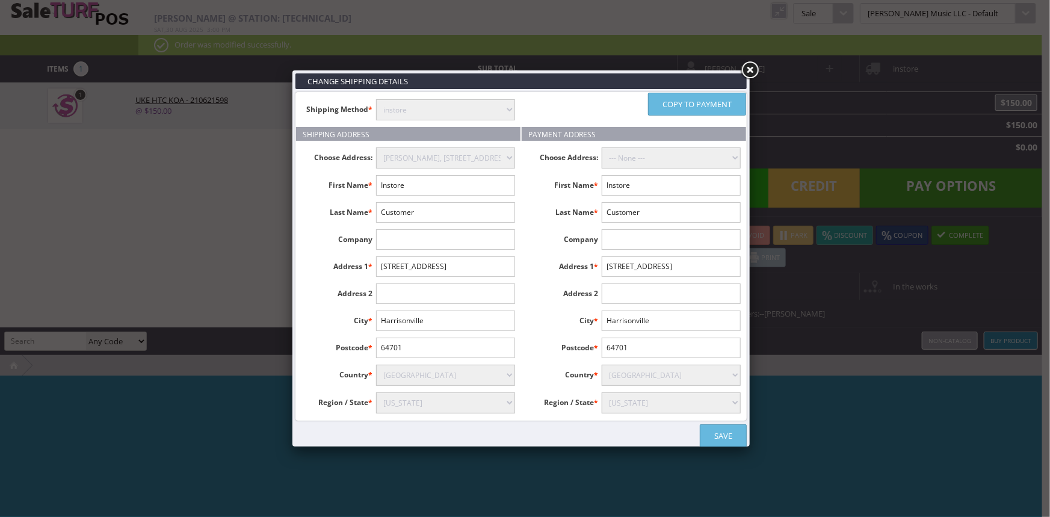
type input "91405"
click at [638, 158] on select "--- None --- Shaun Green, 7106 willis ave, Van Nyus, United States" at bounding box center [671, 157] width 139 height 21
select select "16198"
click at [602, 147] on select "--- None --- Shaun Green, 7106 willis ave, Van Nyus, United States" at bounding box center [671, 157] width 139 height 21
type input "Shaun"
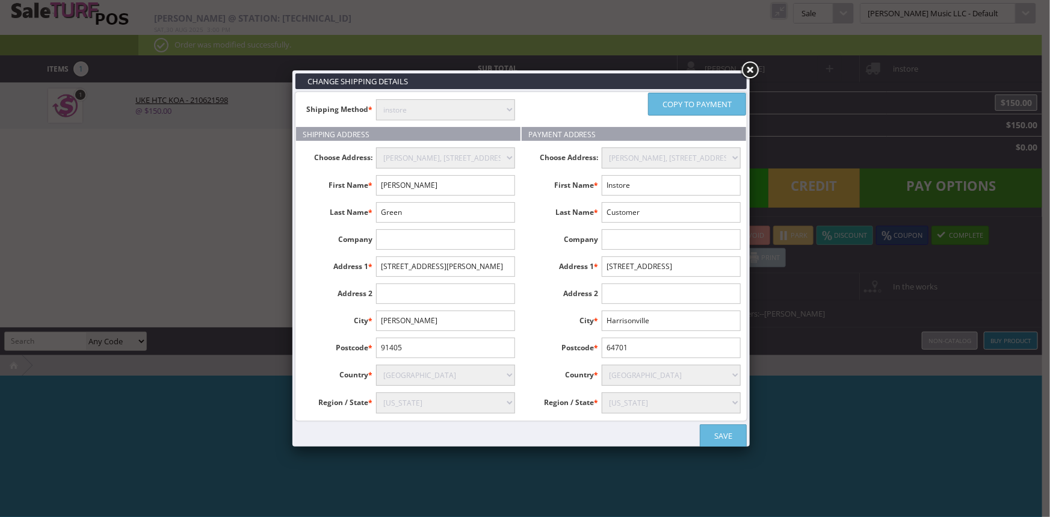
type input "Green"
type input "7106 willis ave"
type input "Van Nyus"
type input "91405"
click at [543, 194] on li "First Name * Shaun" at bounding box center [634, 185] width 224 height 20
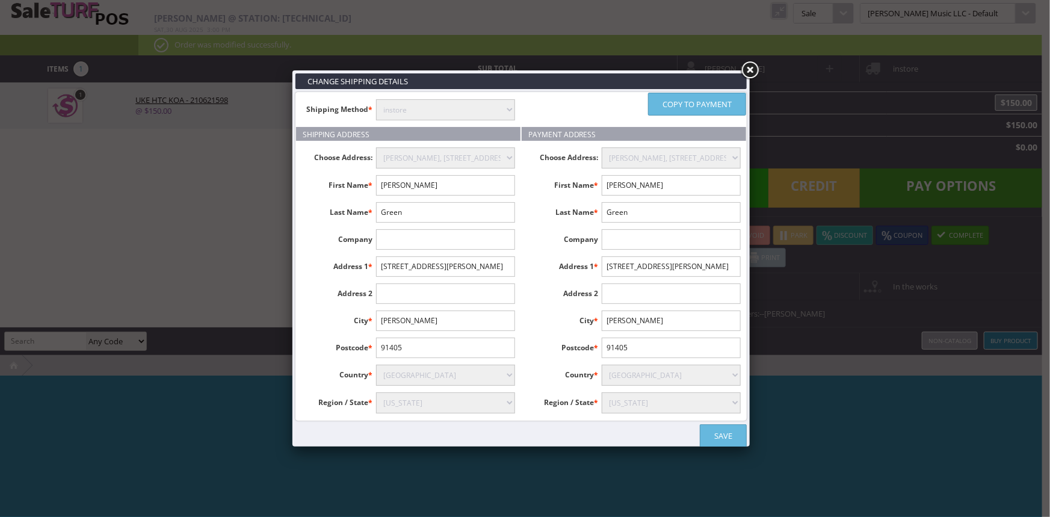
click at [728, 438] on link "Save" at bounding box center [723, 435] width 47 height 23
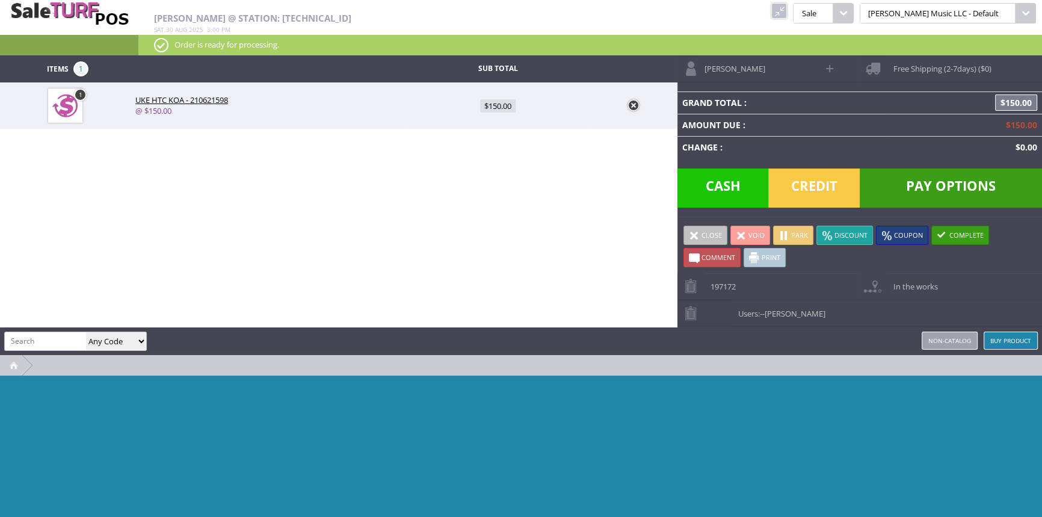
click at [922, 189] on span "Pay Options" at bounding box center [951, 187] width 182 height 39
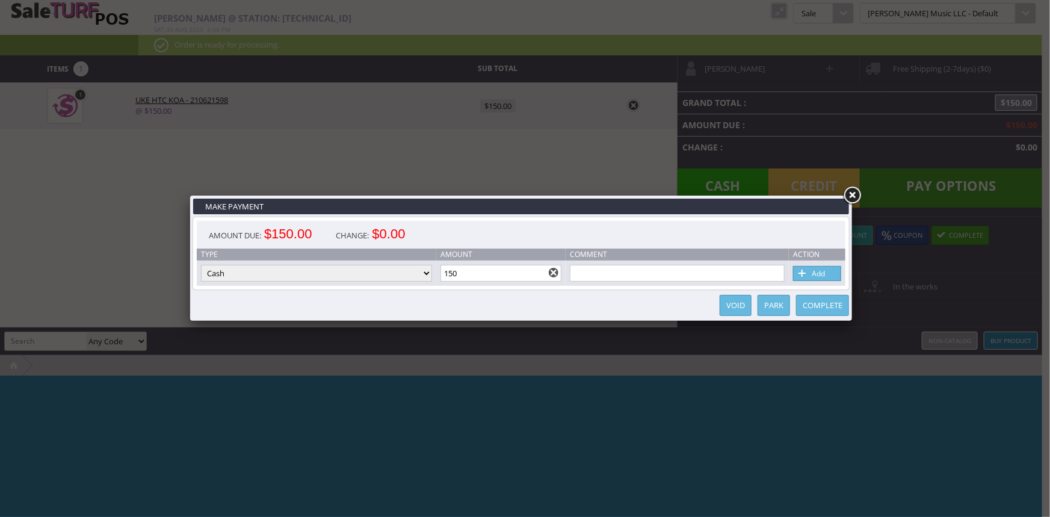
click at [232, 284] on td "Type Cash Credit Card Cheque or Money Order" at bounding box center [316, 273] width 239 height 25
click at [233, 277] on select "Cash Credit Card Cheque or Money Order" at bounding box center [316, 273] width 231 height 17
select select "credit_card"
click at [201, 265] on select "Cash Credit Card Cheque or Money Order" at bounding box center [316, 273] width 231 height 17
click at [819, 275] on link "Add" at bounding box center [817, 273] width 48 height 15
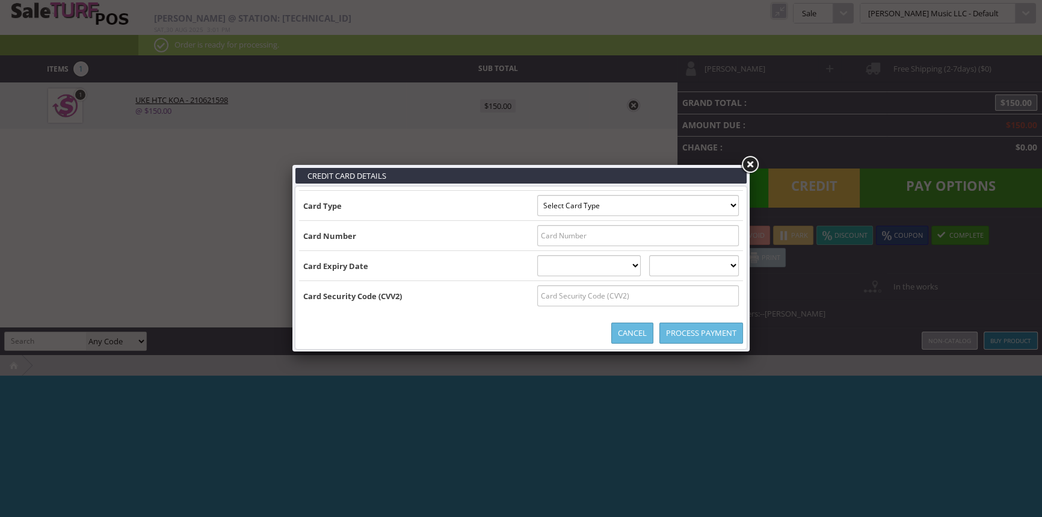
drag, startPoint x: 569, startPoint y: 229, endPoint x: 561, endPoint y: 238, distance: 11.6
click at [562, 238] on input "text" at bounding box center [638, 235] width 202 height 21
type input "4147400271826222"
click at [567, 271] on select "01 January 02 February 03 March 04 April 05 May 06 June 07 July 08 August 09 Se…" at bounding box center [589, 265] width 104 height 21
select select "07"
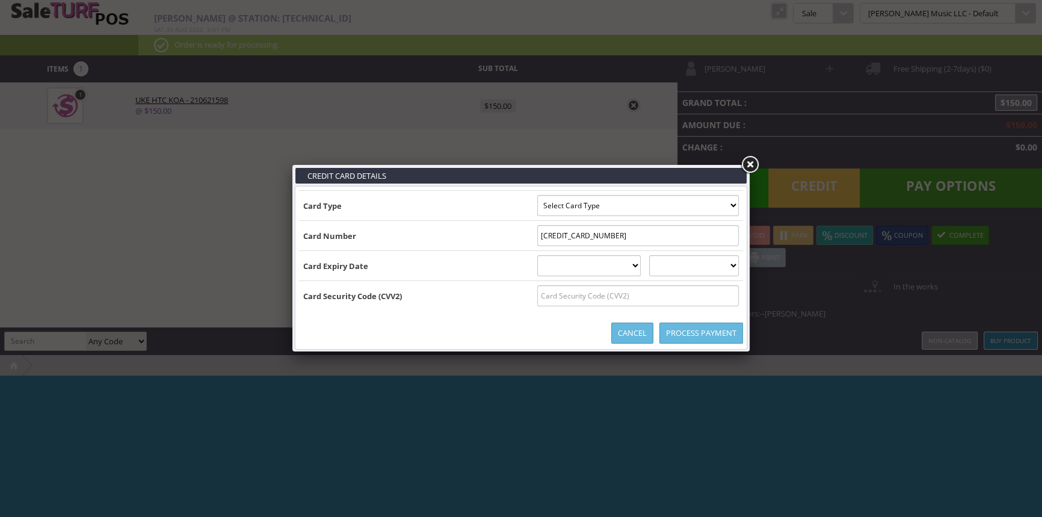
click at [537, 255] on select "01 January 02 February 03 March 04 April 05 May 06 June 07 July 08 August 09 Se…" at bounding box center [589, 265] width 104 height 21
click at [693, 273] on select "2025 2026 2027 2028 2029 2030 2031 2032 2033 2034 2035" at bounding box center [694, 265] width 90 height 21
select select "2029"
click at [661, 255] on select "2025 2026 2027 2028 2029 2030 2031 2032 2033 2034 2035" at bounding box center [694, 265] width 90 height 21
click at [537, 289] on input "text" at bounding box center [638, 295] width 202 height 21
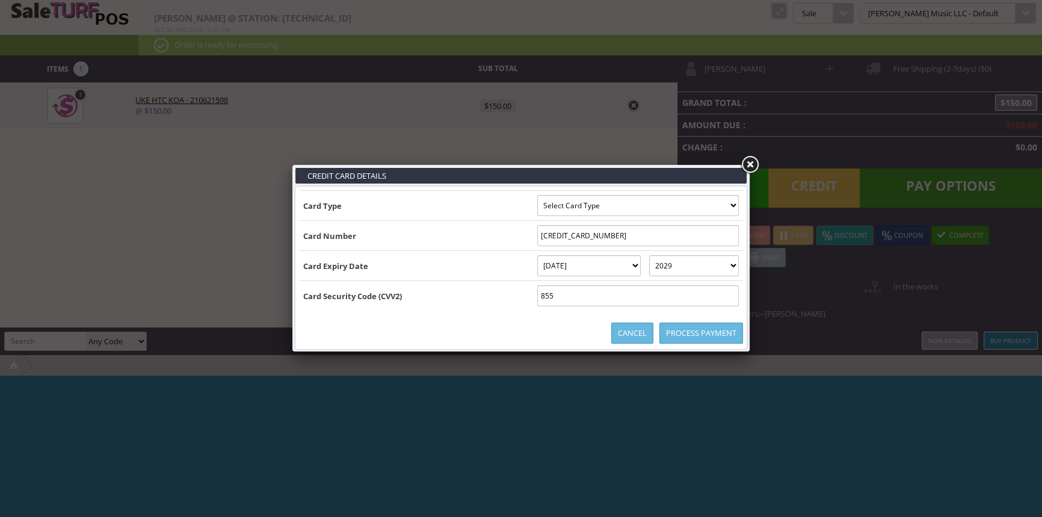
type input "855"
click at [555, 210] on select "Select Card Type Visa MasterCard Discover Card American Express Maestro Solo" at bounding box center [638, 205] width 202 height 21
select select "VISA"
click at [537, 195] on select "Select Card Type Visa MasterCard Discover Card American Express Maestro Solo" at bounding box center [638, 205] width 202 height 21
click at [431, 216] on td "Card Type" at bounding box center [416, 206] width 234 height 30
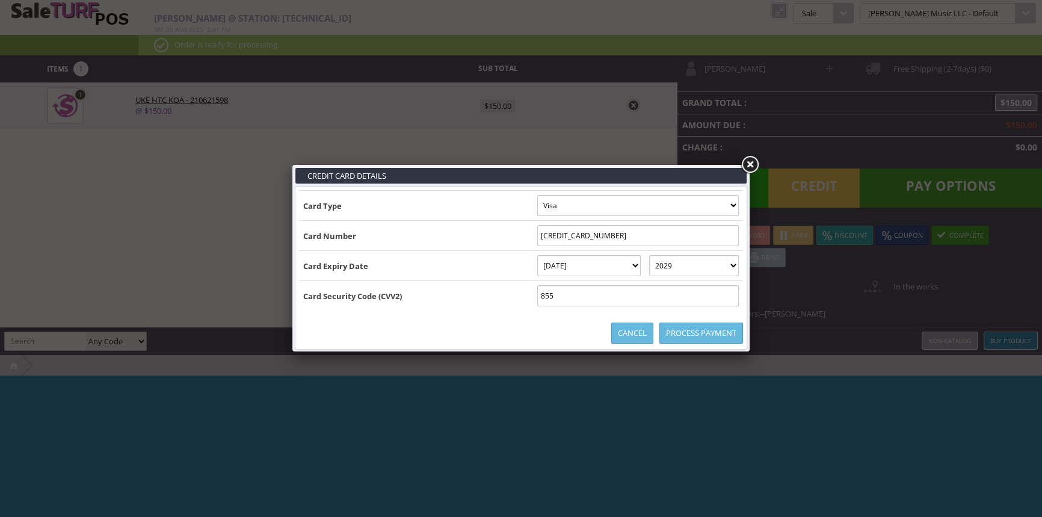
click at [691, 334] on link "Process Payment" at bounding box center [702, 333] width 84 height 21
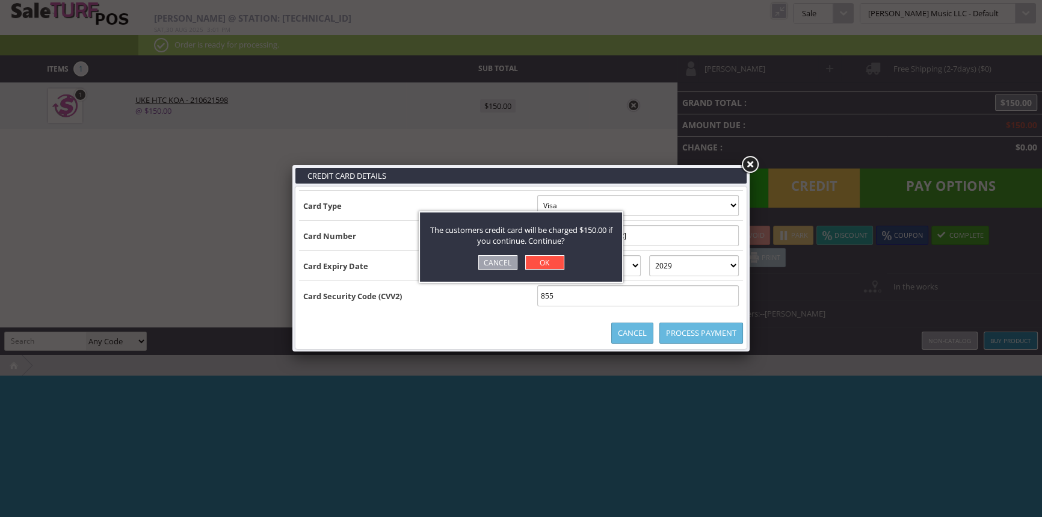
click at [535, 259] on link "OK" at bounding box center [544, 262] width 39 height 14
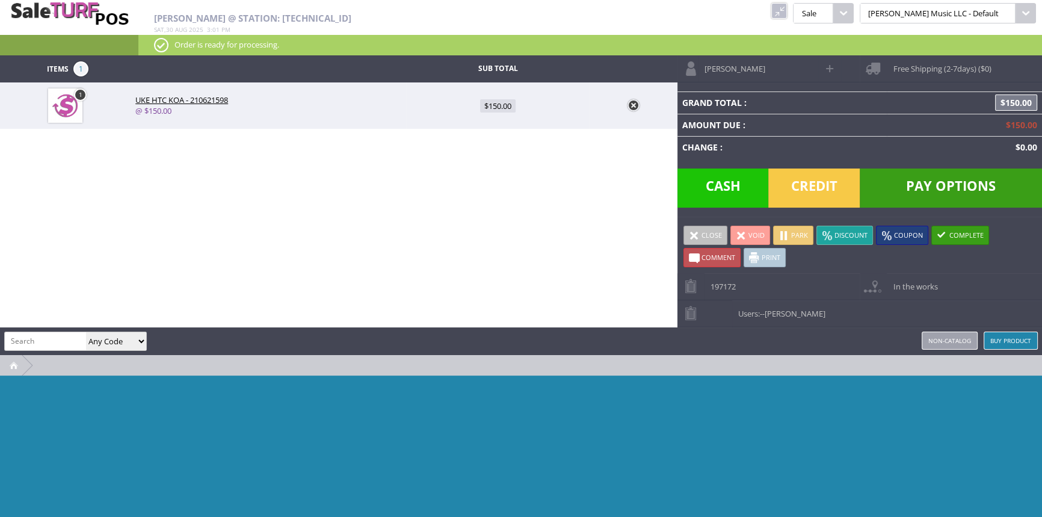
type input "0"
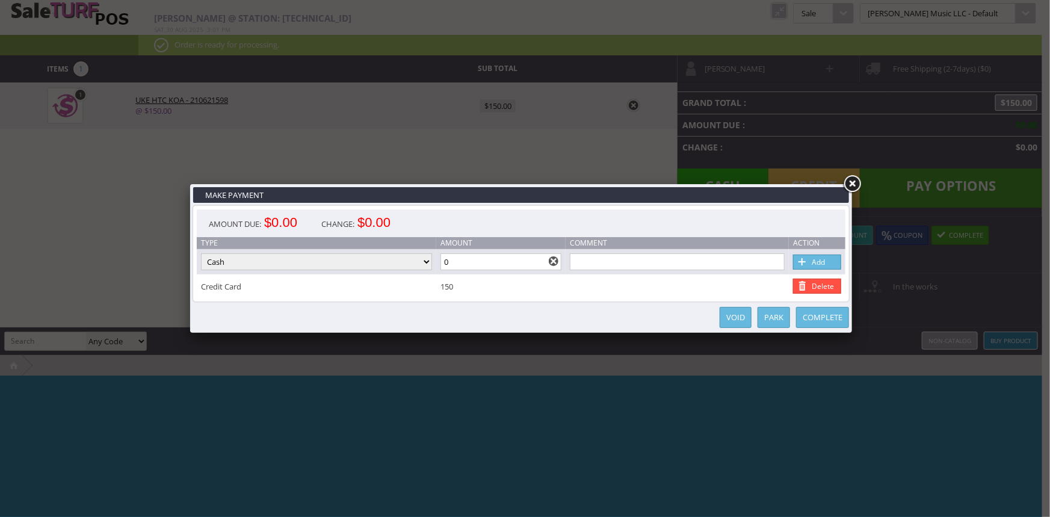
click at [822, 323] on link "Complete" at bounding box center [822, 317] width 53 height 21
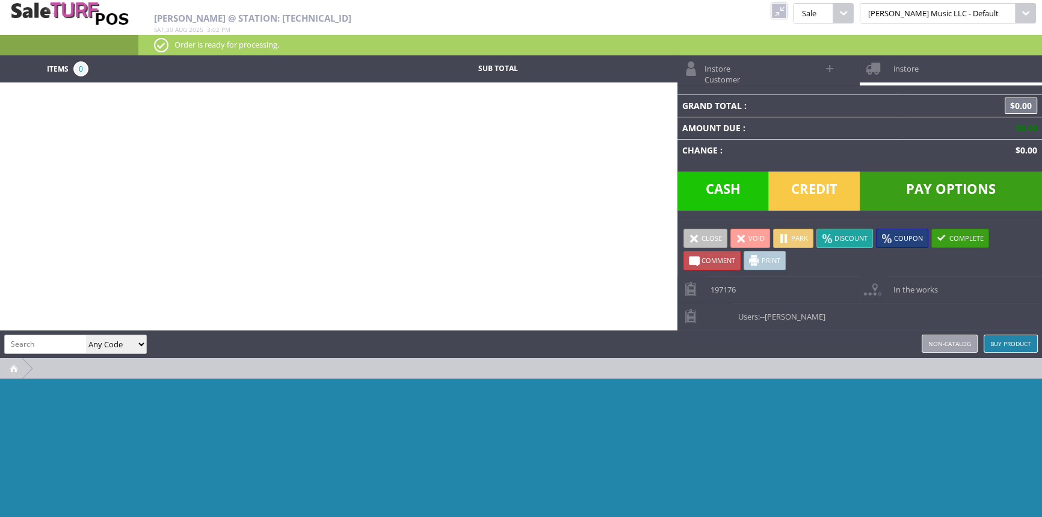
click at [787, 6] on link at bounding box center [779, 11] width 16 height 16
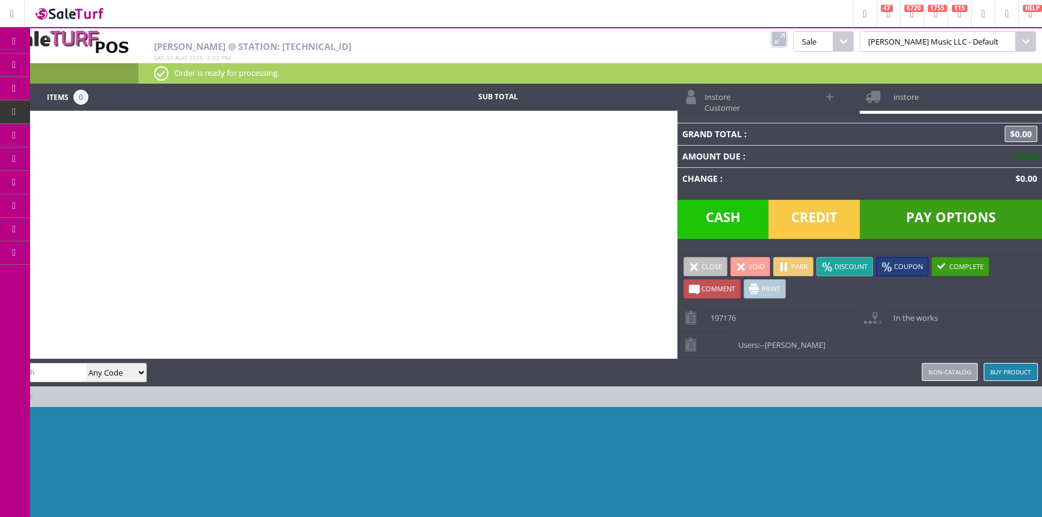
click at [101, 132] on span "Order List" at bounding box center [96, 136] width 36 height 11
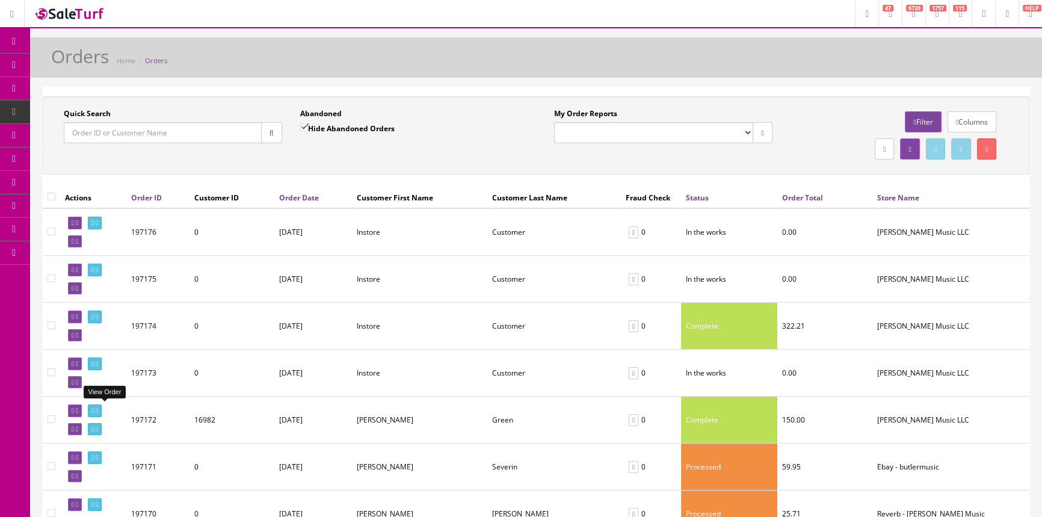
click at [94, 409] on icon at bounding box center [92, 410] width 2 height 7
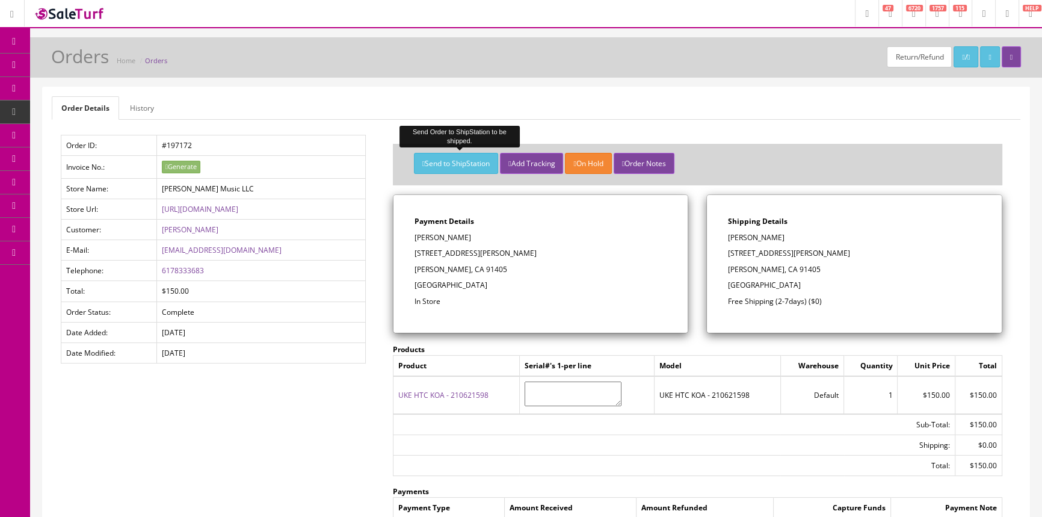
click at [442, 165] on button "Send to ShipStation" at bounding box center [456, 163] width 84 height 21
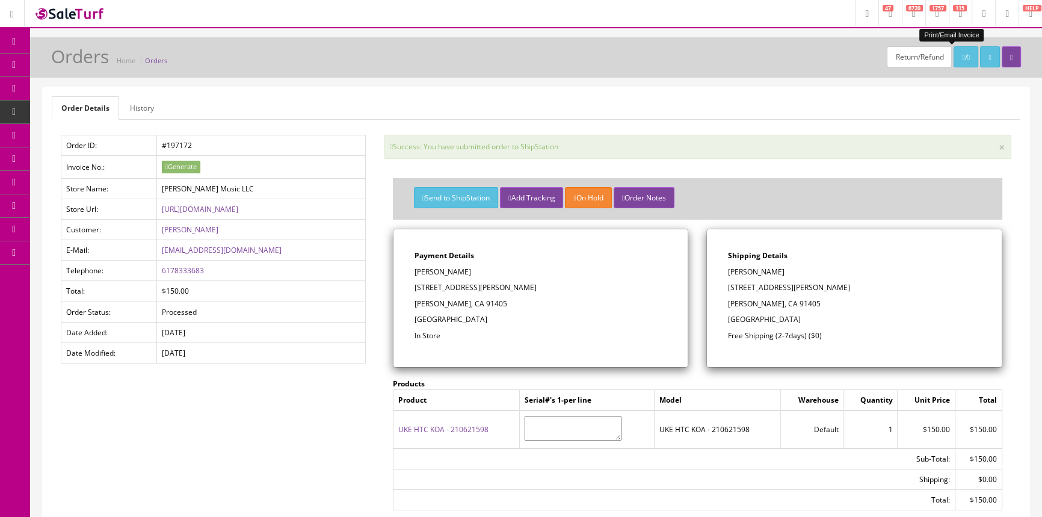
click at [954, 57] on link "/" at bounding box center [966, 56] width 25 height 21
click at [78, 64] on span "Products" at bounding box center [86, 65] width 29 height 10
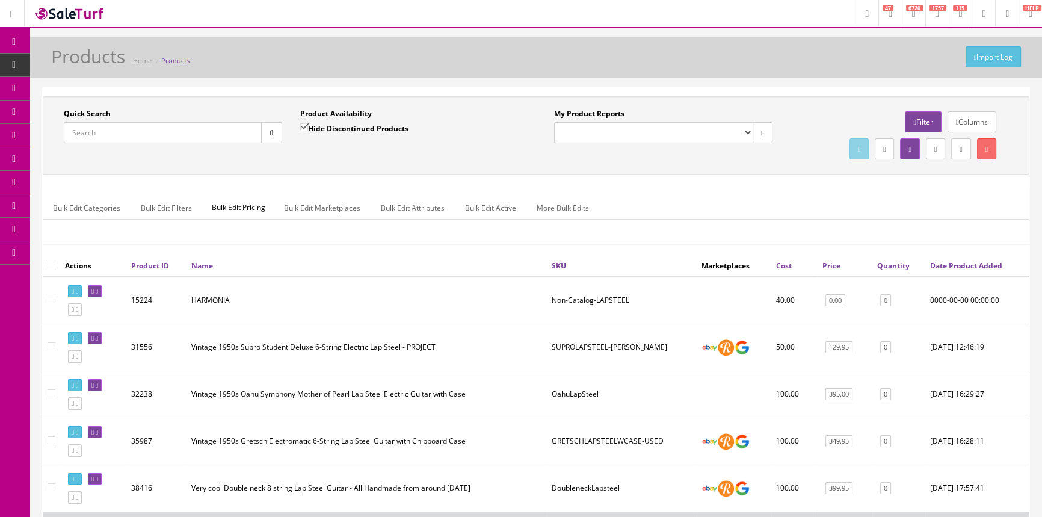
click at [84, 116] on span "POS Console" at bounding box center [93, 112] width 43 height 10
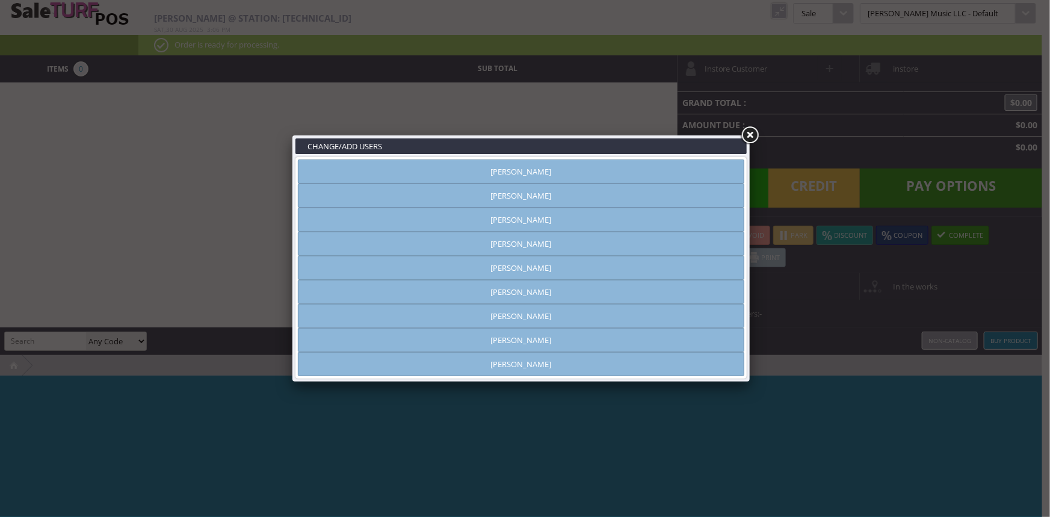
type input "[PERSON_NAME]"
drag, startPoint x: 567, startPoint y: 189, endPoint x: 613, endPoint y: 185, distance: 45.3
click at [567, 190] on link "[PERSON_NAME]" at bounding box center [521, 196] width 446 height 24
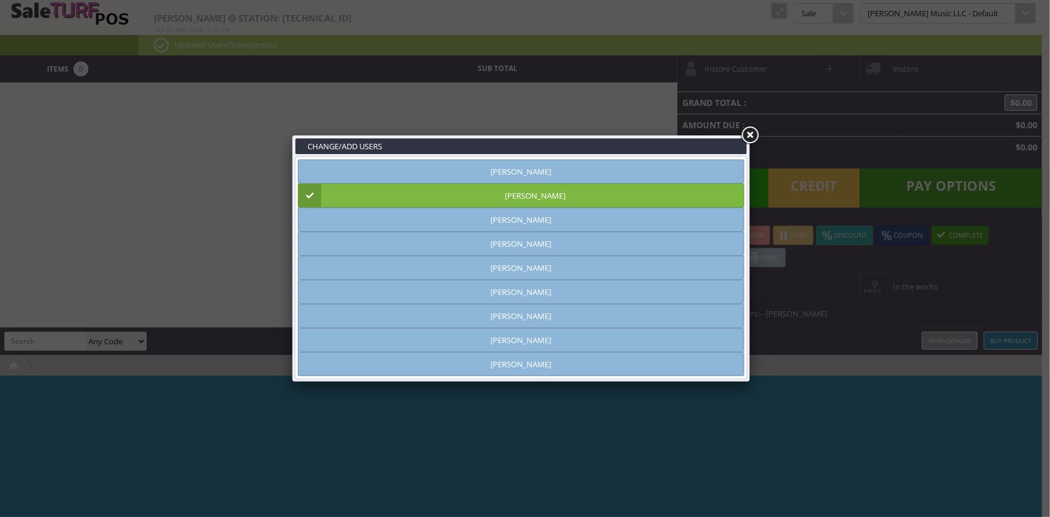
click at [756, 134] on link at bounding box center [750, 136] width 22 height 22
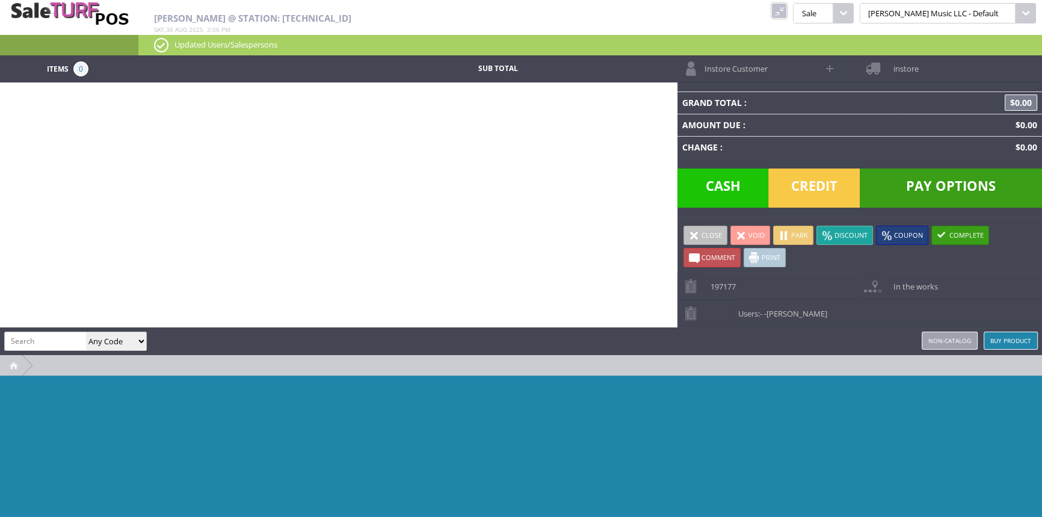
click at [31, 344] on input "search" at bounding box center [45, 340] width 81 height 17
paste input "2515902552"
type input "2515902552"
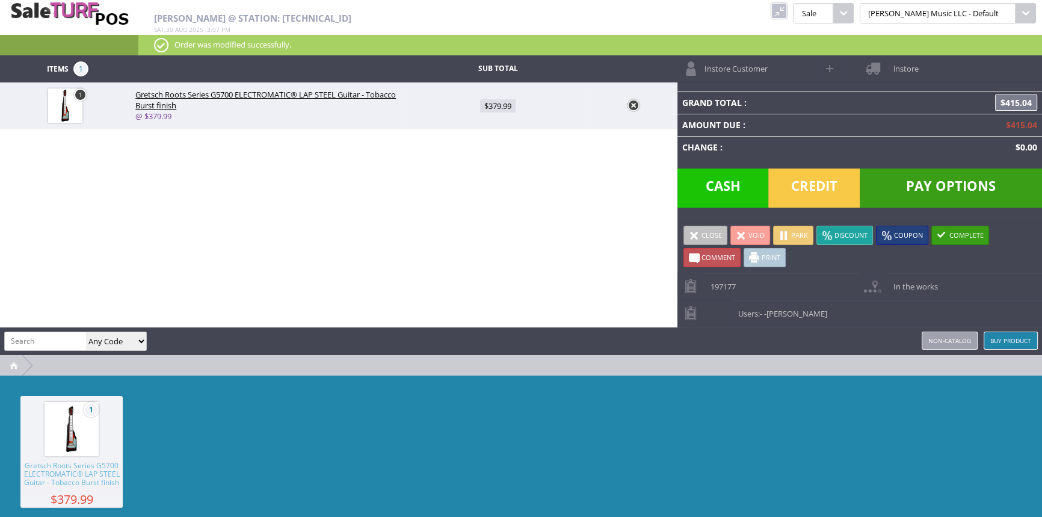
click at [993, 338] on link "Buy Product" at bounding box center [1011, 341] width 54 height 18
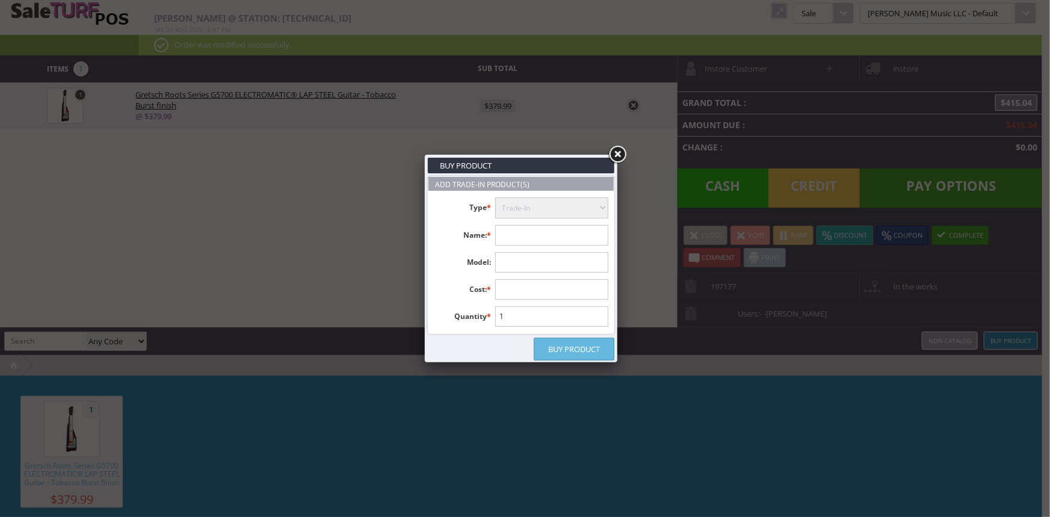
click at [507, 233] on input "text" at bounding box center [552, 235] width 114 height 20
type input "Fender"
click at [617, 153] on link at bounding box center [618, 155] width 22 height 22
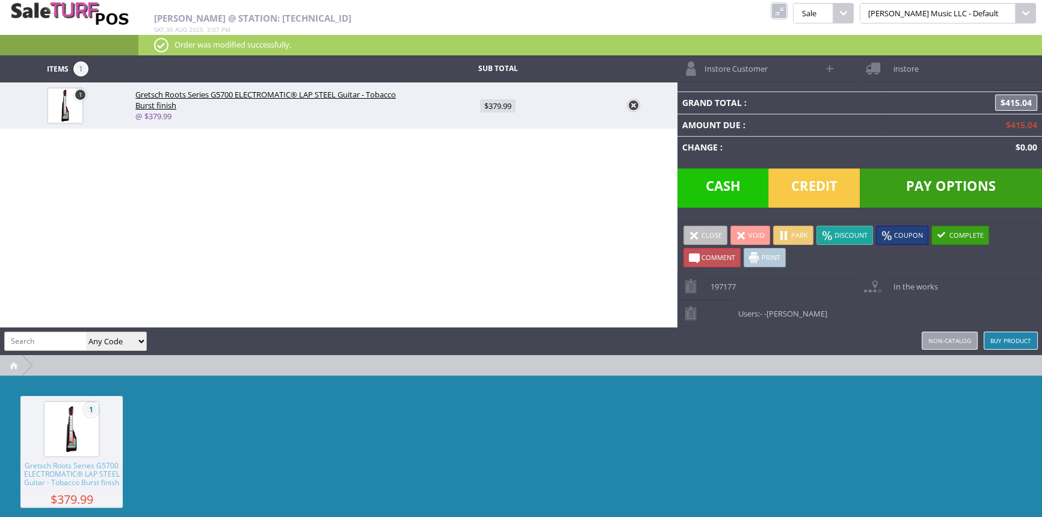
click at [504, 105] on span "$379.99" at bounding box center [498, 105] width 36 height 13
type input "379.99"
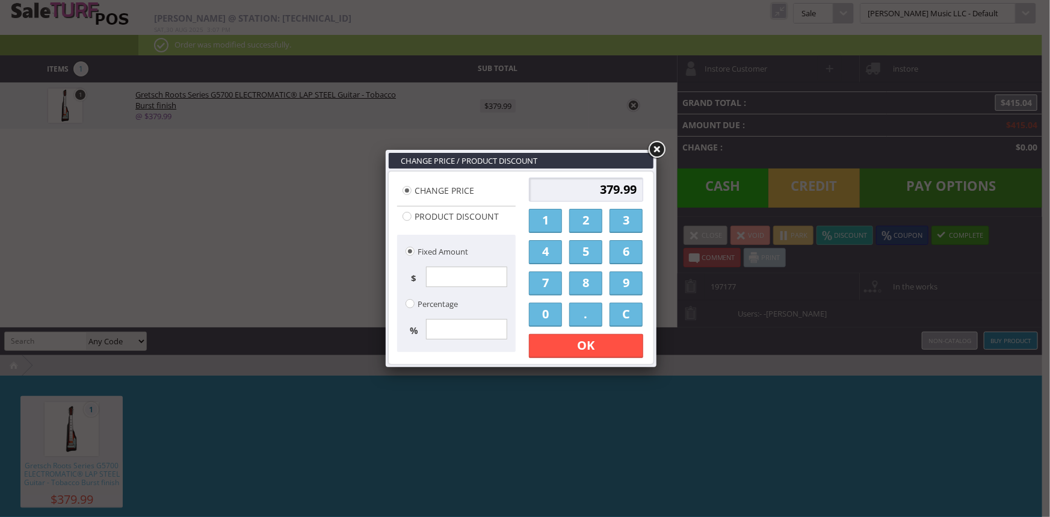
drag, startPoint x: 635, startPoint y: 251, endPoint x: 560, endPoint y: 287, distance: 84.0
click at [635, 251] on link "6" at bounding box center [626, 252] width 33 height 24
drag, startPoint x: 536, startPoint y: 318, endPoint x: 564, endPoint y: 328, distance: 30.1
click at [537, 319] on link "0" at bounding box center [545, 315] width 33 height 24
type input "60"
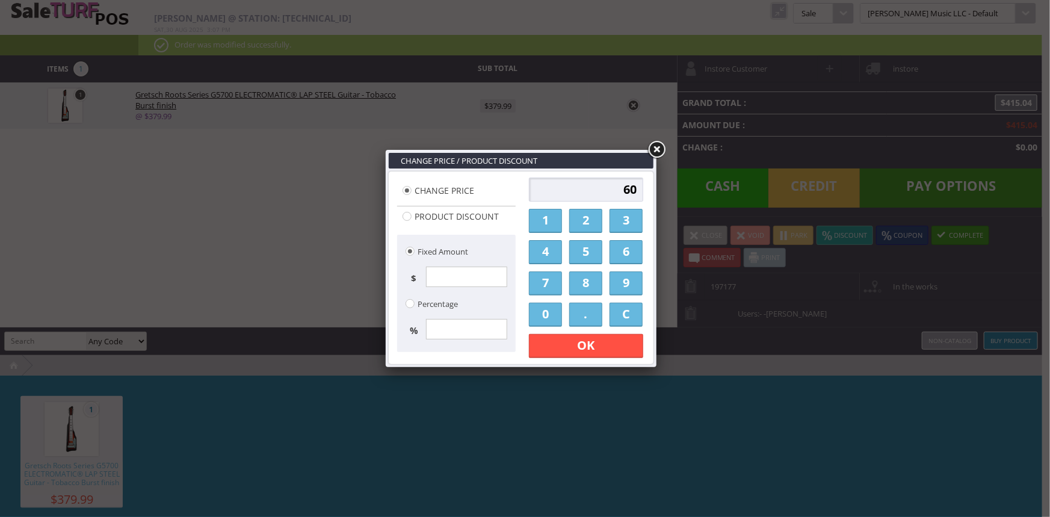
click at [570, 338] on link "OK" at bounding box center [586, 346] width 114 height 24
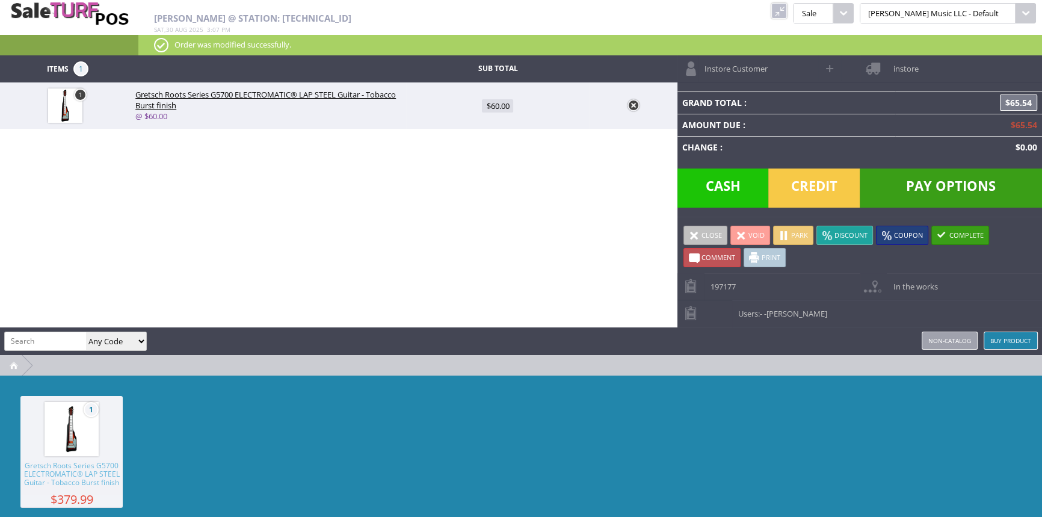
click at [821, 183] on span "Credit" at bounding box center [813, 187] width 91 height 39
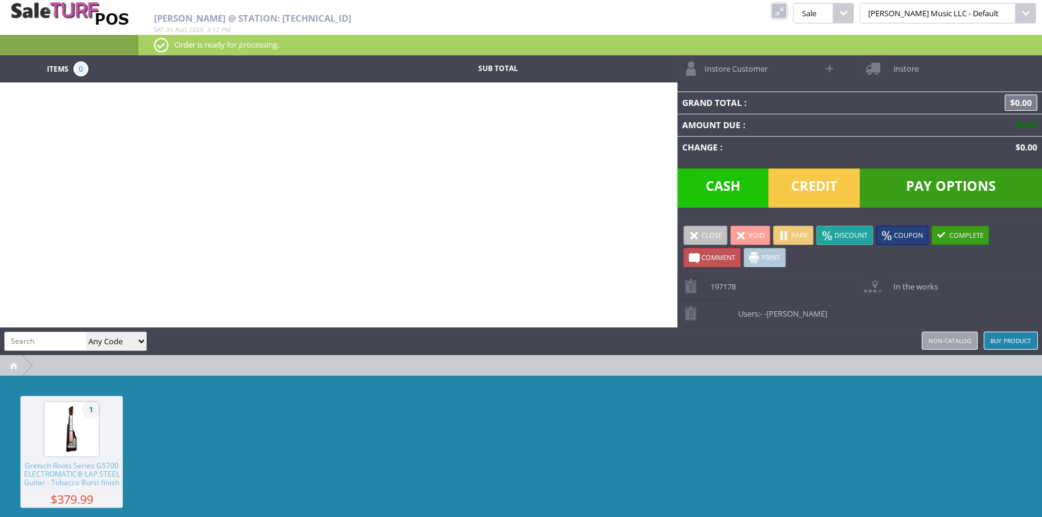
click at [928, 338] on link "Non-catalog" at bounding box center [950, 341] width 56 height 18
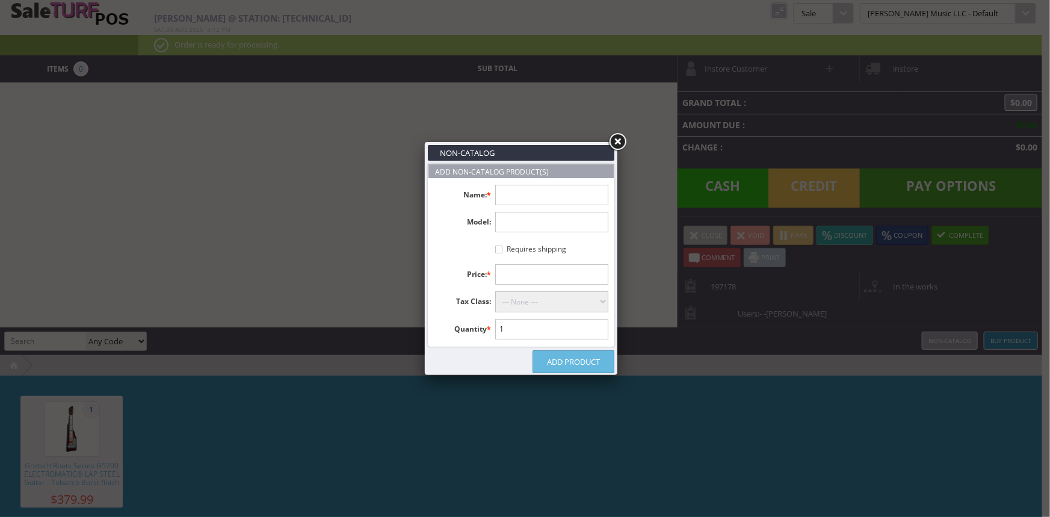
click at [516, 202] on input "text" at bounding box center [552, 195] width 114 height 20
click at [593, 399] on div "Non-catalog Add Non-catalog Product(s) Name: * Model: Requires shipping Price: …" at bounding box center [525, 258] width 1050 height 517
type input "vox"
click at [508, 194] on input "text" at bounding box center [552, 195] width 114 height 20
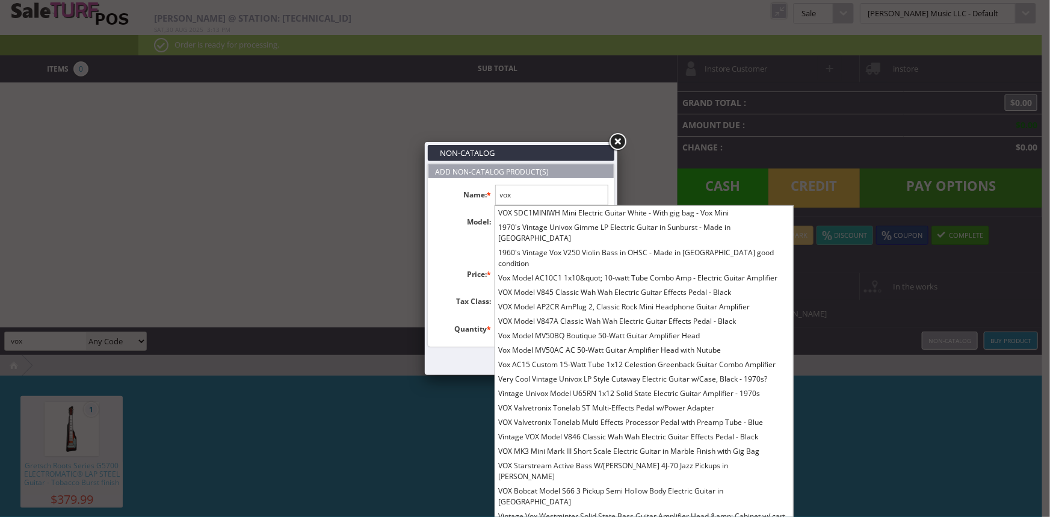
type input "vox"
click at [462, 245] on label at bounding box center [464, 247] width 61 height 16
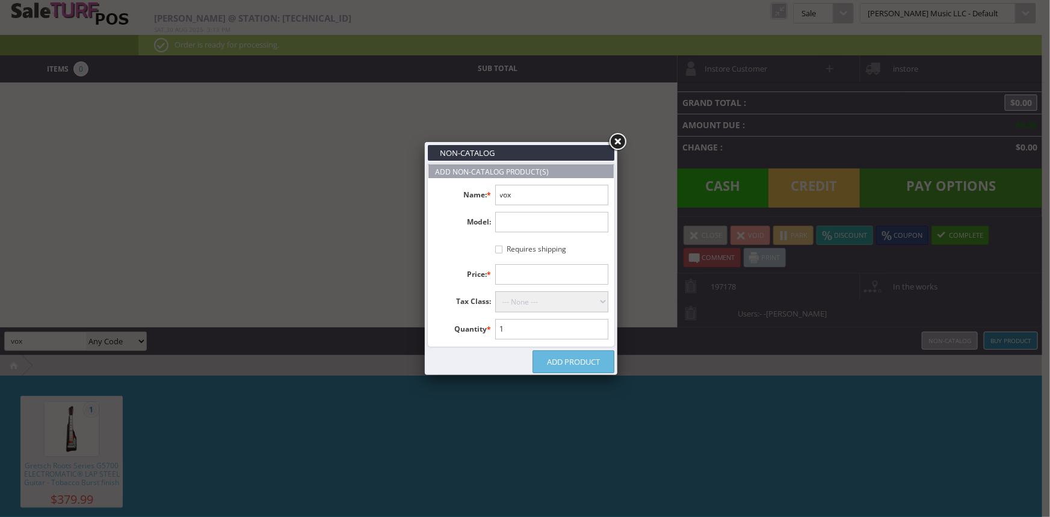
click at [513, 222] on input "text" at bounding box center [552, 222] width 114 height 20
type input "speaker"
click at [510, 277] on input "text" at bounding box center [552, 274] width 114 height 20
type input "40.00"
click at [603, 300] on select "--- None --- Taxable Goods Downloadable Products" at bounding box center [552, 301] width 114 height 21
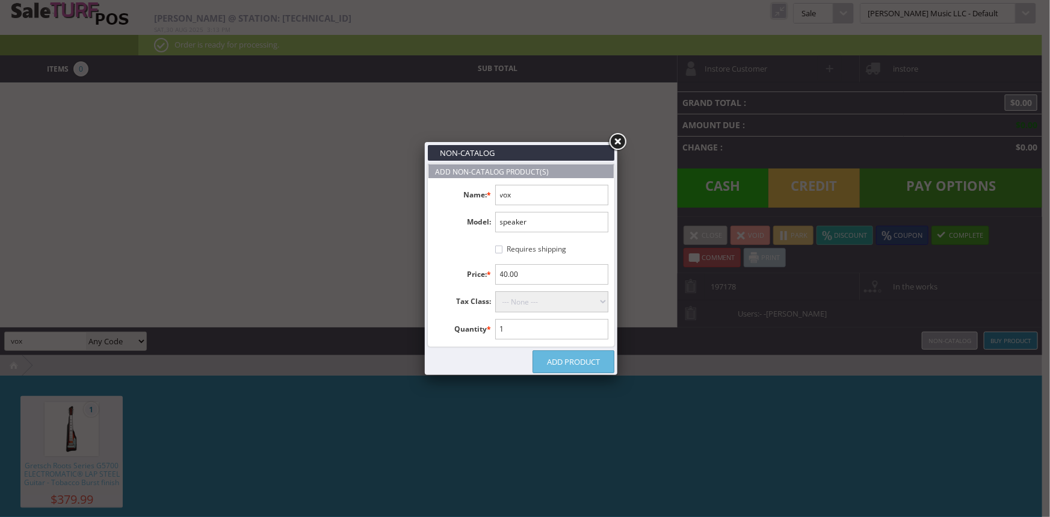
select select "9"
click at [495, 291] on select "--- None --- Taxable Goods Downloadable Products" at bounding box center [552, 301] width 114 height 21
click at [583, 355] on link "Add Product" at bounding box center [574, 361] width 82 height 23
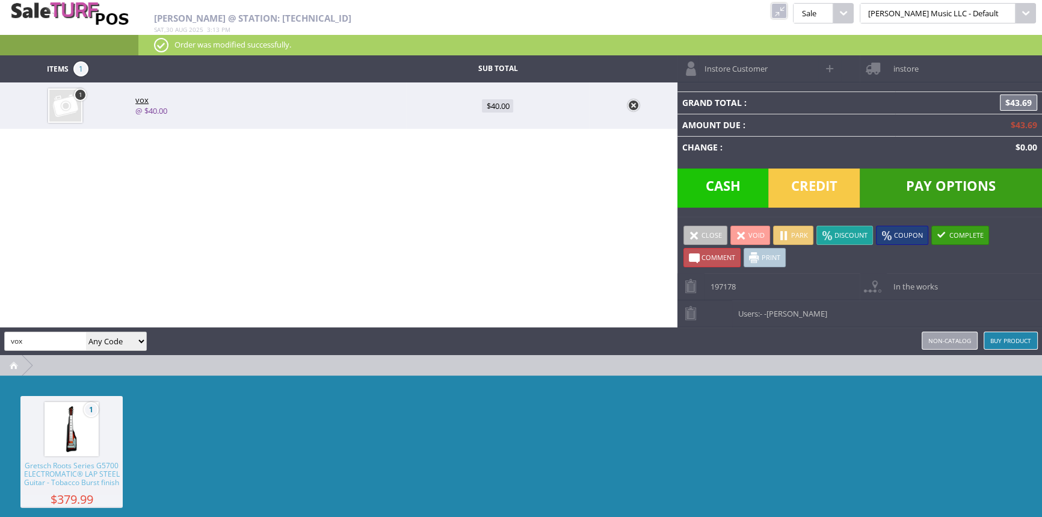
click at [634, 108] on link at bounding box center [634, 105] width 12 height 12
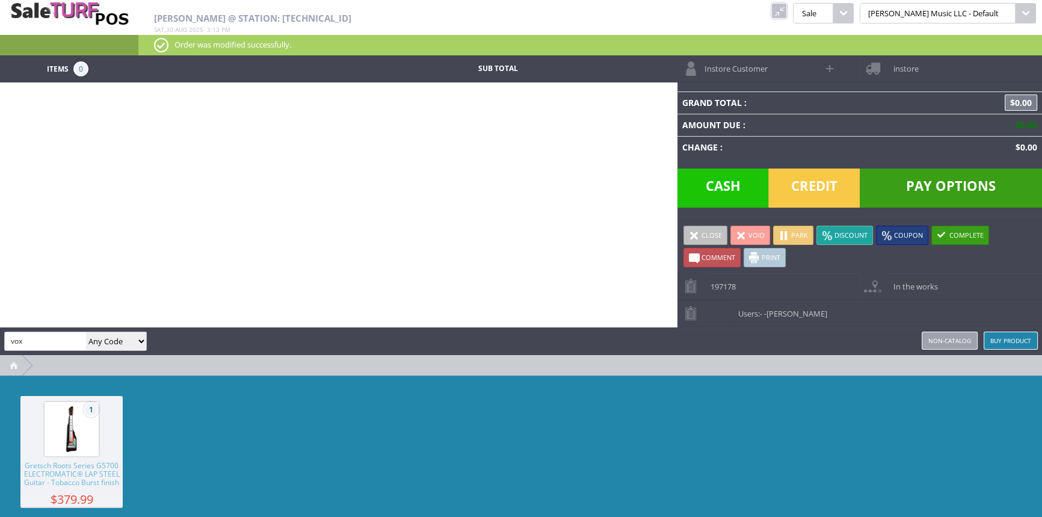
click at [787, 10] on link at bounding box center [779, 11] width 16 height 16
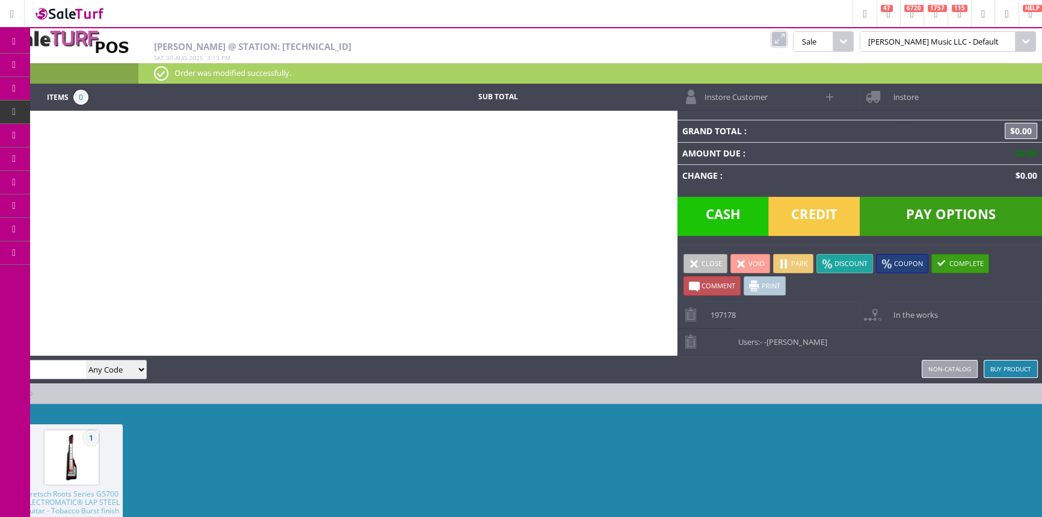
click at [87, 67] on span "Products" at bounding box center [88, 65] width 32 height 11
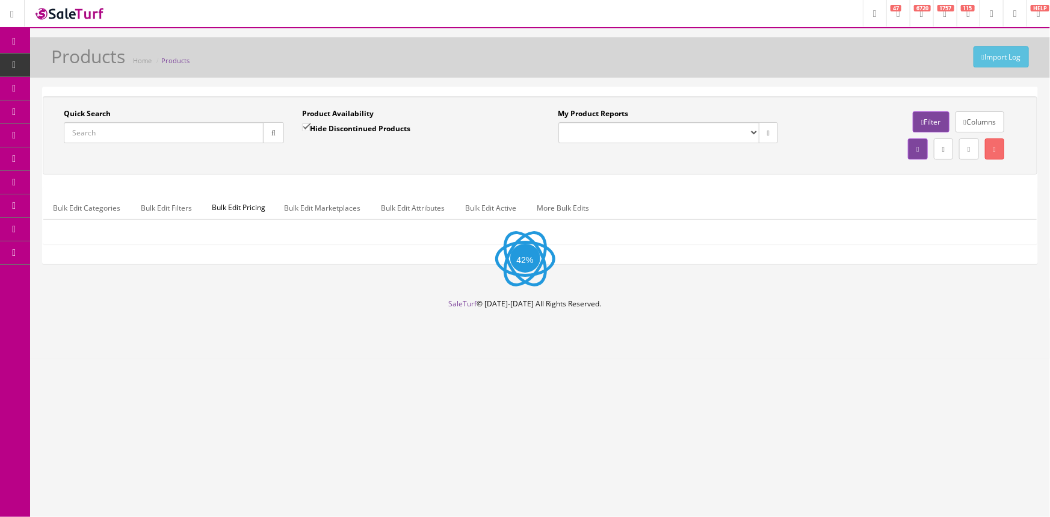
click at [88, 108] on span "POS Console" at bounding box center [93, 112] width 43 height 10
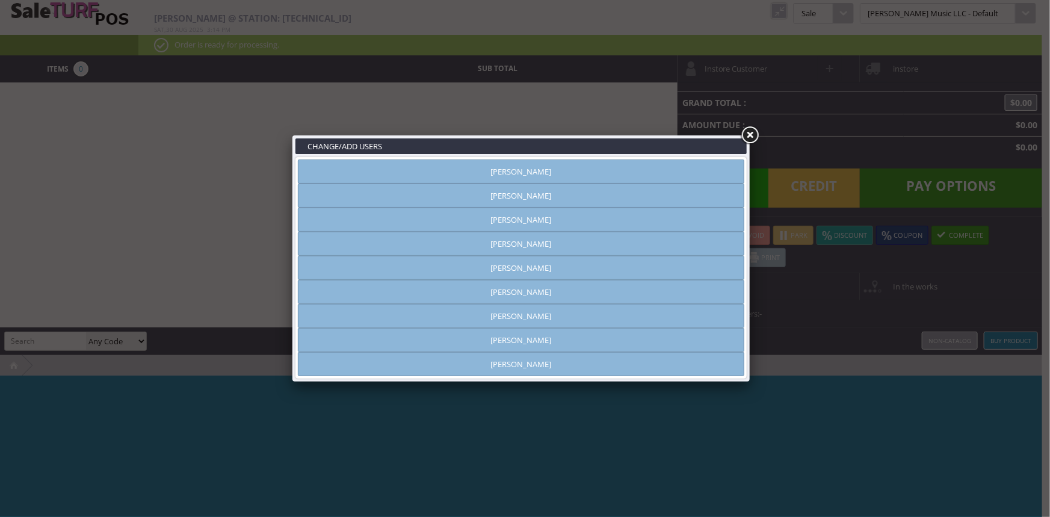
type input "[PERSON_NAME]"
click at [548, 318] on link "[PERSON_NAME]" at bounding box center [521, 316] width 446 height 24
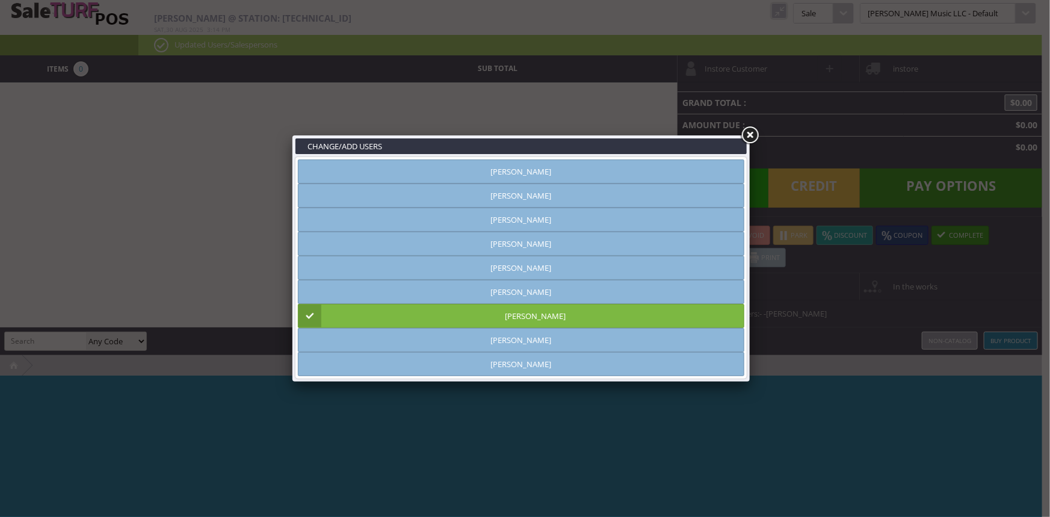
click at [749, 138] on link at bounding box center [750, 136] width 22 height 22
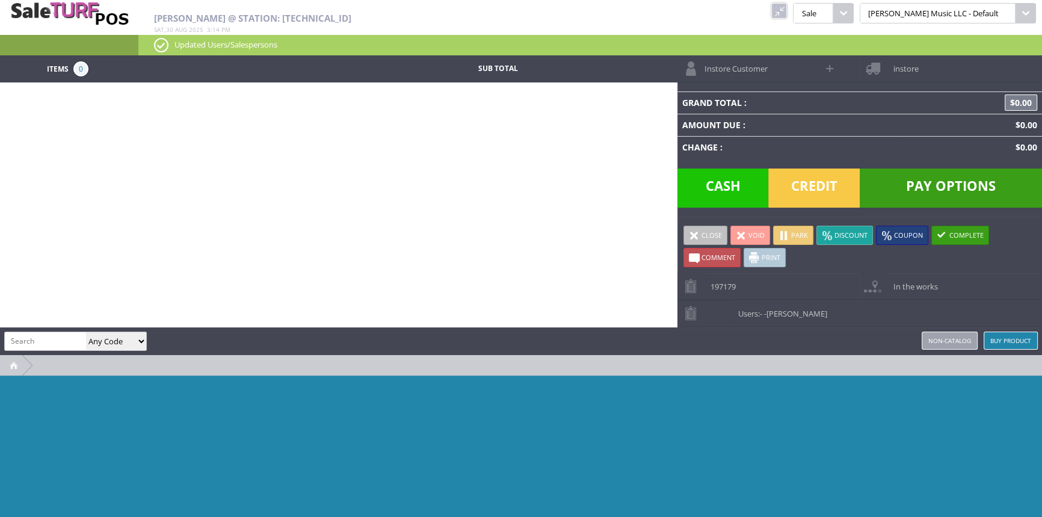
click at [958, 344] on link "Non-catalog" at bounding box center [950, 341] width 56 height 18
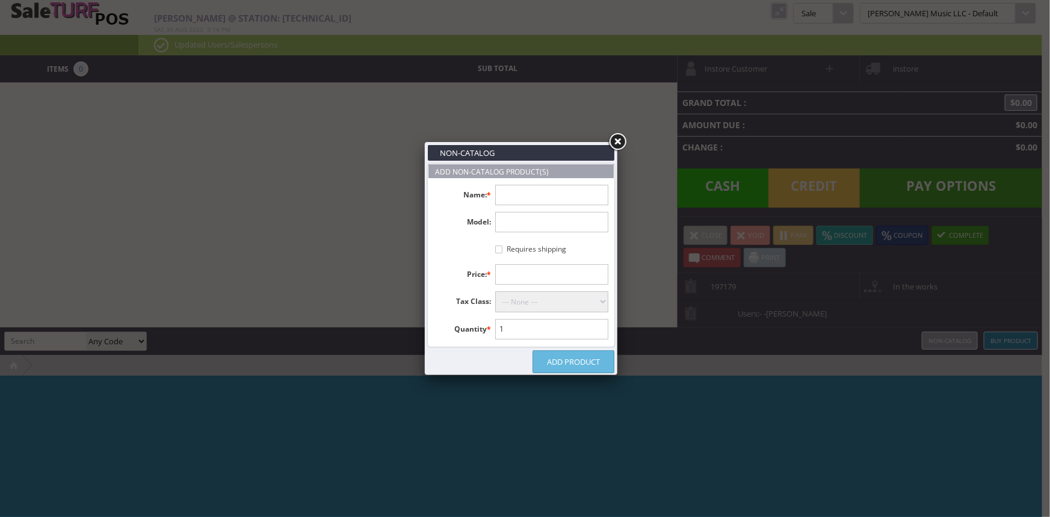
click at [533, 195] on input "text" at bounding box center [552, 195] width 114 height 20
type input "Vox speaker"
type input "v"
type input "Vox speaker"
click at [540, 282] on input "text" at bounding box center [552, 274] width 114 height 20
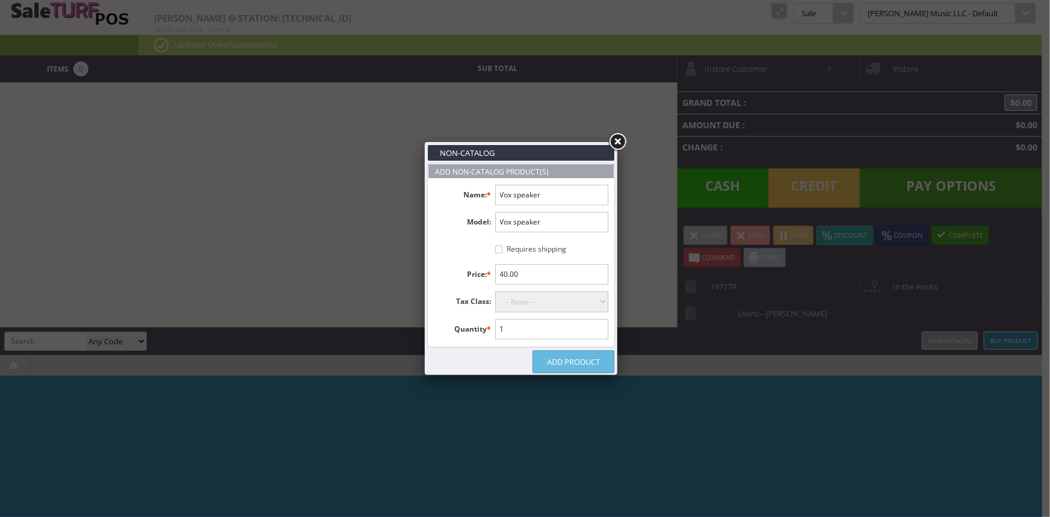
type input "40.00"
click at [524, 299] on select "--- None --- Taxable Goods Downloadable Products" at bounding box center [552, 301] width 114 height 21
select select "9"
click at [495, 291] on select "--- None --- Taxable Goods Downloadable Products" at bounding box center [552, 301] width 114 height 21
click at [556, 366] on link "Add Product" at bounding box center [574, 361] width 82 height 23
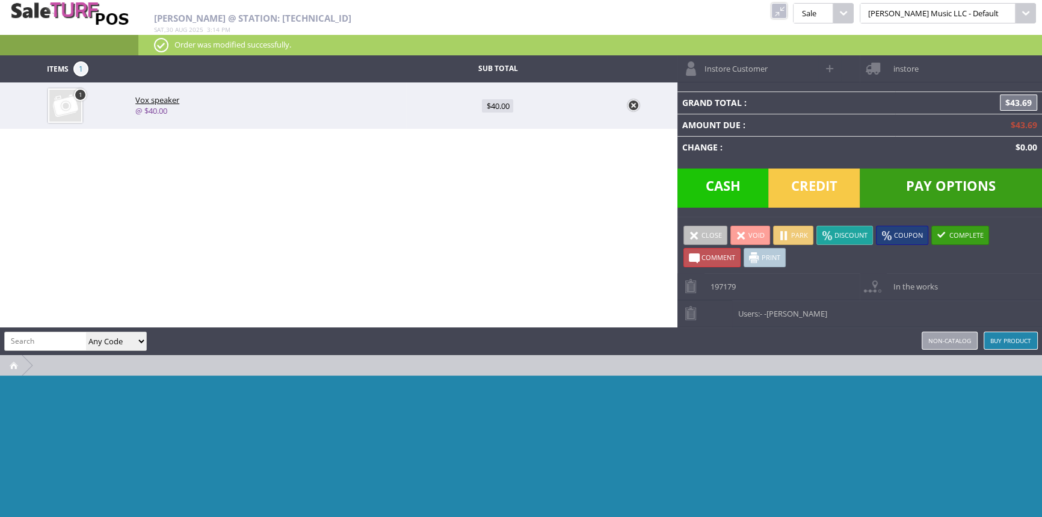
drag, startPoint x: 419, startPoint y: 259, endPoint x: 418, endPoint y: 249, distance: 9.6
click at [418, 256] on div "Items 1 Sub Total 1 Vox speaker @ $40.00 $40.00 Instore Customer instore Grand …" at bounding box center [521, 305] width 1042 height 501
type input "635464413174"
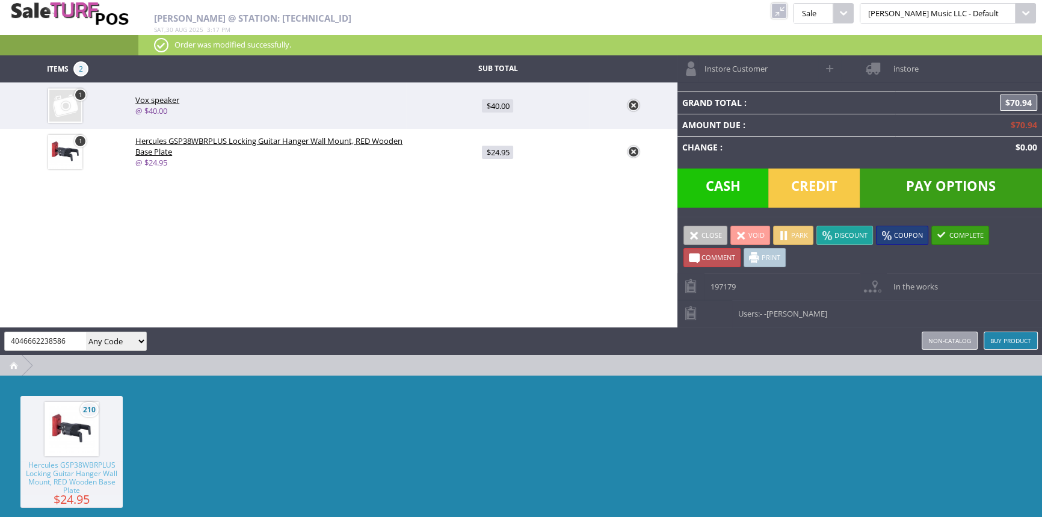
type input "4046662238586"
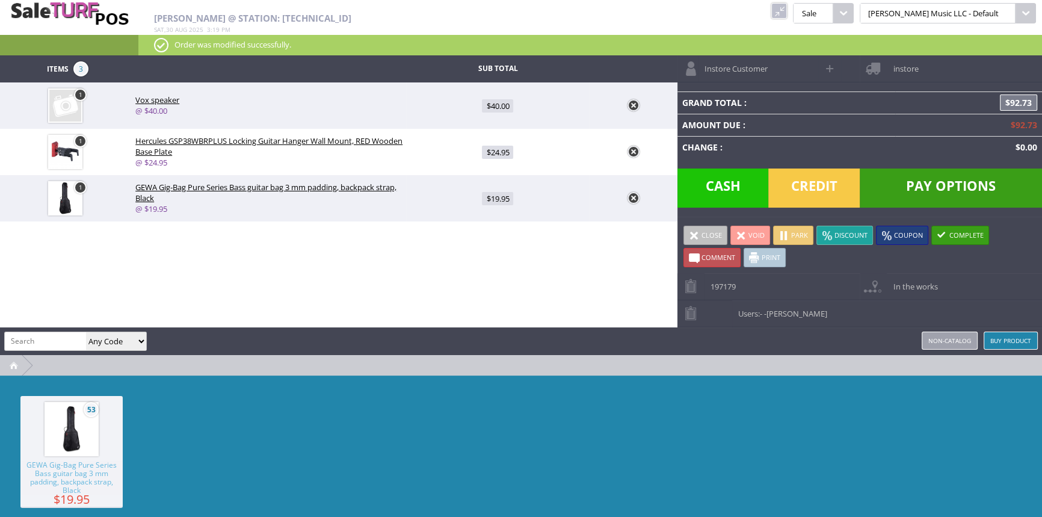
click at [799, 182] on span "Credit" at bounding box center [813, 187] width 91 height 39
click at [953, 194] on span "Pay Options" at bounding box center [951, 187] width 182 height 39
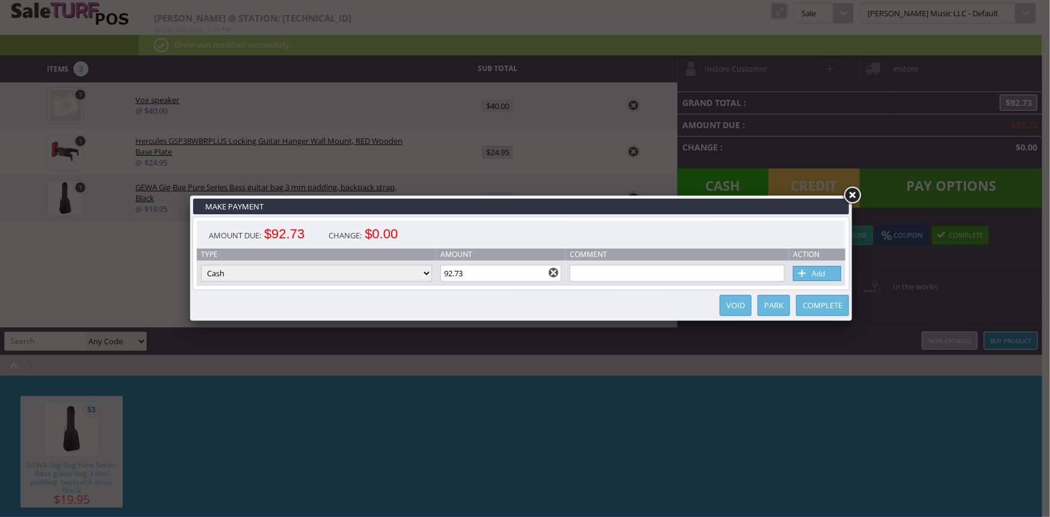
click at [300, 274] on select "Cash Credit Card Cheque or Money Order" at bounding box center [316, 273] width 231 height 17
select select "credit_card"
click at [201, 265] on select "Cash Credit Card Cheque or Money Order" at bounding box center [316, 273] width 231 height 17
click at [820, 274] on link "Add" at bounding box center [817, 273] width 48 height 15
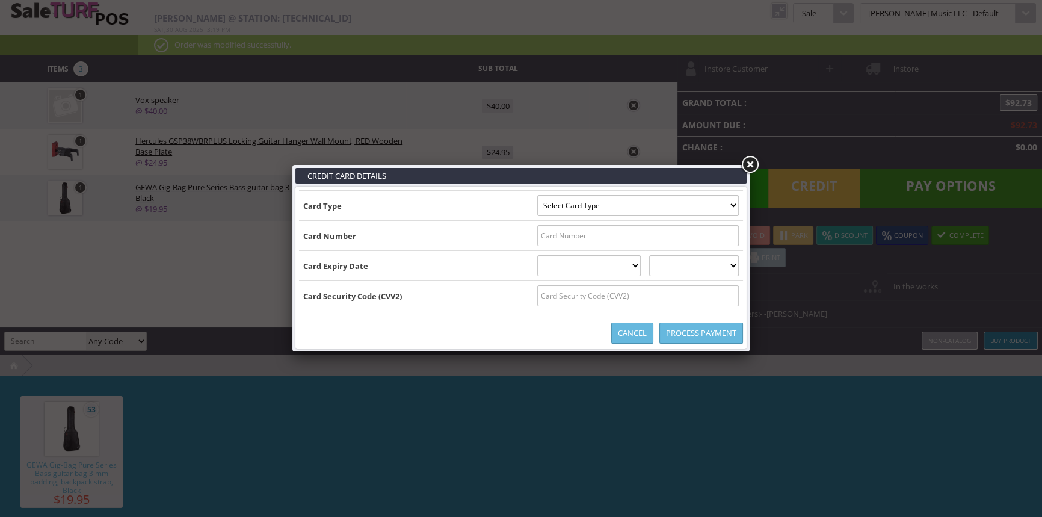
type input "[US_VEHICLE_IDENTIFICATION_NUMBER]^[PERSON_NAME]/[PERSON_NAME]^2903201000000000…"
select select "VISA"
type input "[CREDIT_CARD_NUMBER]"
select select "03"
select select "2029"
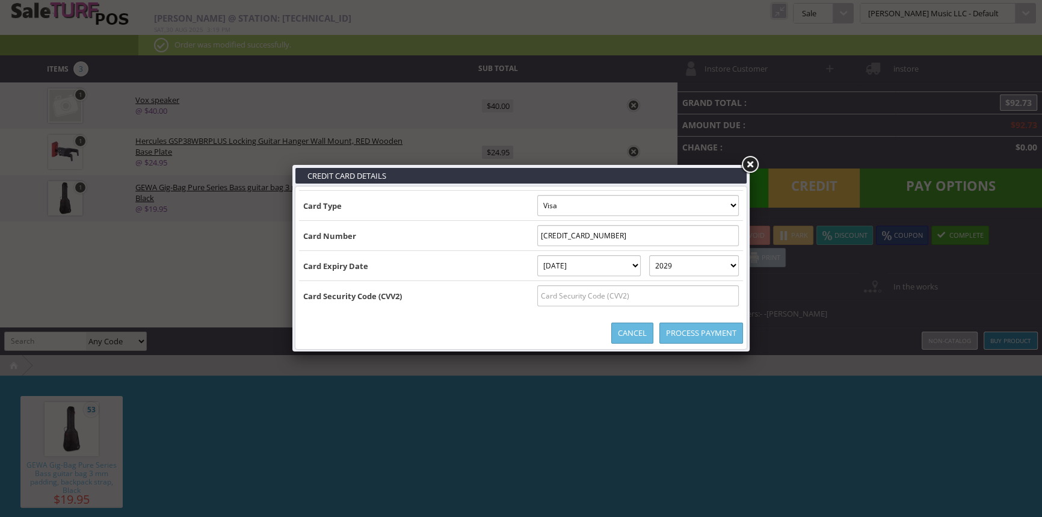
type input "[US_VEHICLE_IDENTIFICATION_NUMBER]^[PERSON_NAME]/[PERSON_NAME]^2903201000000000…"
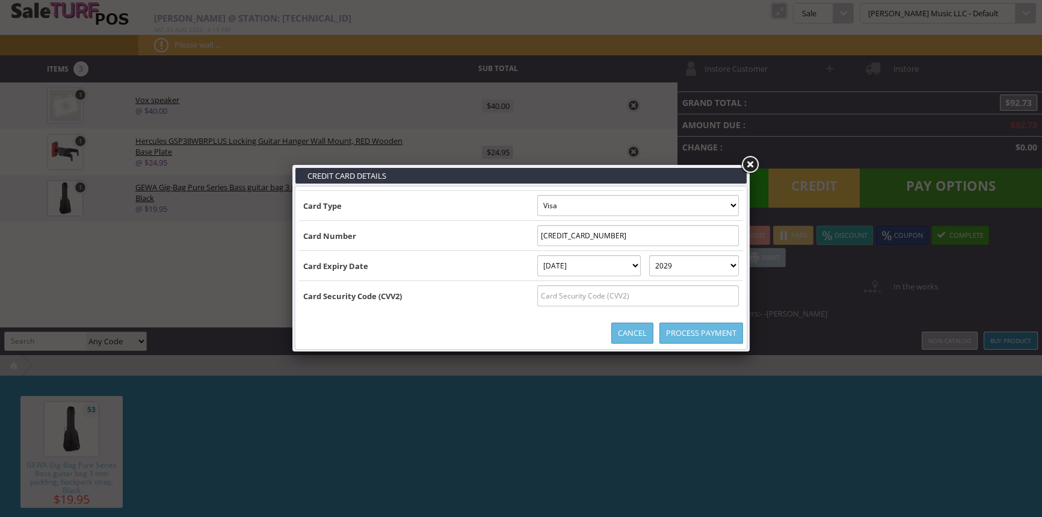
click at [549, 289] on input "text" at bounding box center [638, 295] width 202 height 21
type input "439"
click at [724, 332] on link "Process Payment" at bounding box center [702, 333] width 84 height 21
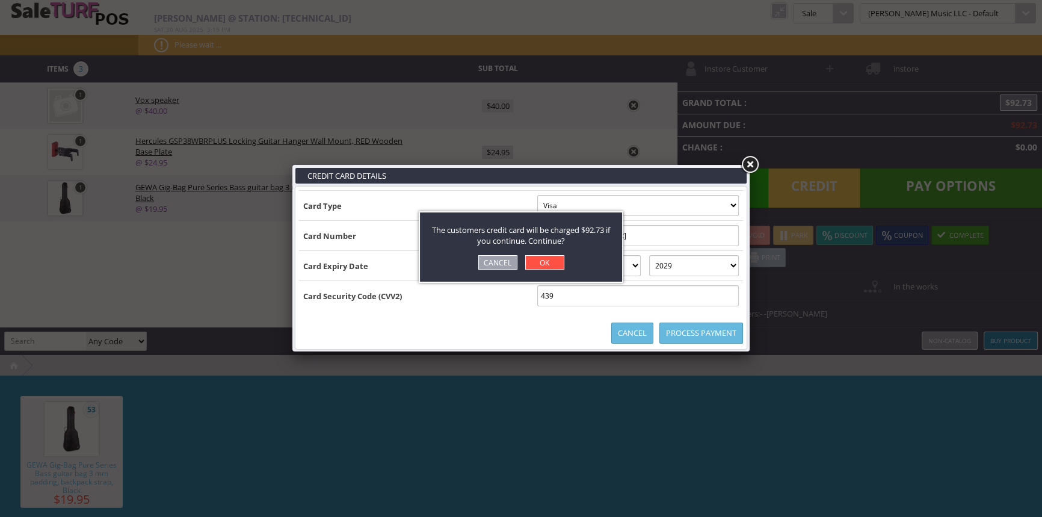
click at [556, 257] on link "OK" at bounding box center [544, 262] width 39 height 14
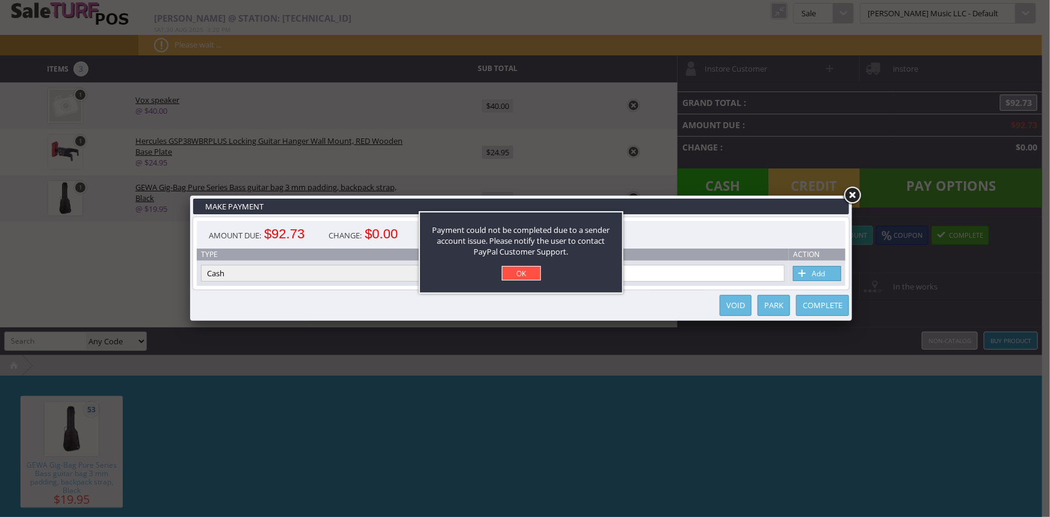
click at [517, 275] on link "OK" at bounding box center [521, 273] width 39 height 14
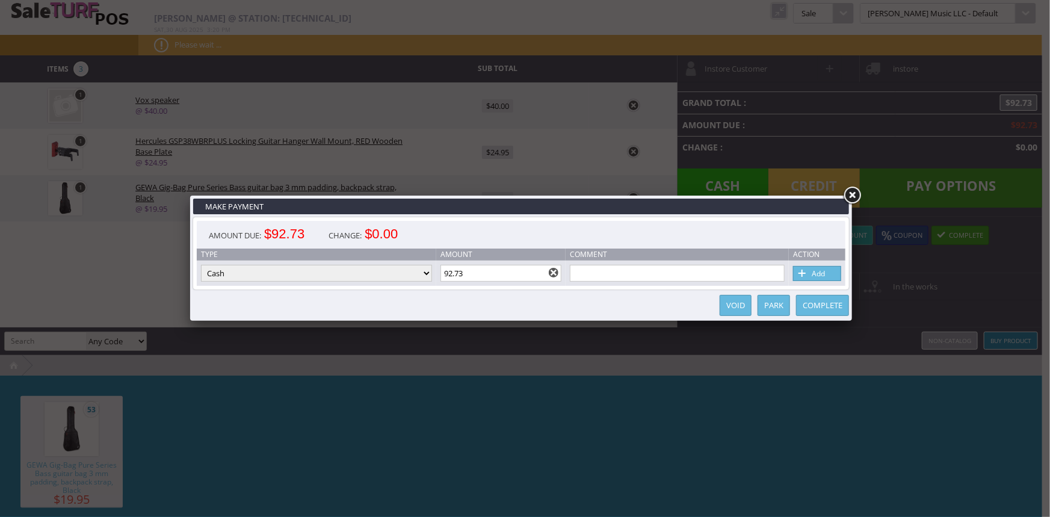
click at [415, 271] on select "Cash Credit Card Cheque or Money Order" at bounding box center [316, 273] width 231 height 17
select select "credit_card"
click at [201, 265] on select "Cash Credit Card Cheque or Money Order" at bounding box center [316, 273] width 231 height 17
click at [784, 307] on link "Park" at bounding box center [774, 305] width 32 height 21
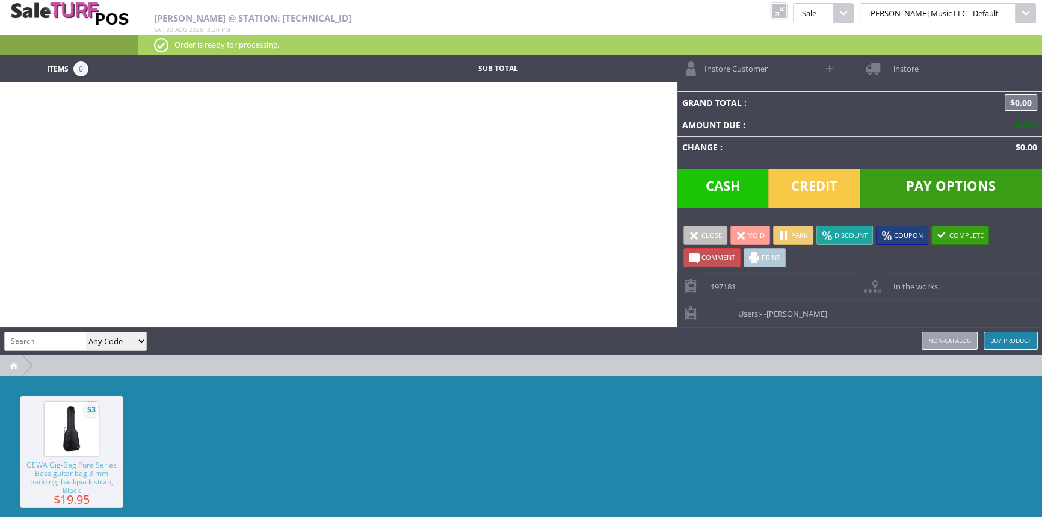
click at [787, 13] on link at bounding box center [779, 11] width 16 height 16
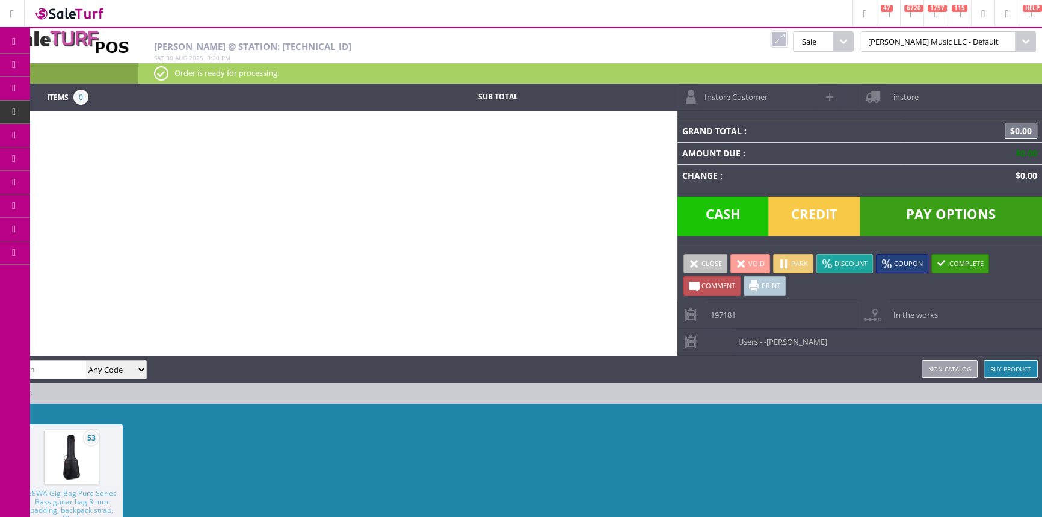
click at [53, 131] on link "Order List" at bounding box center [93, 137] width 126 height 24
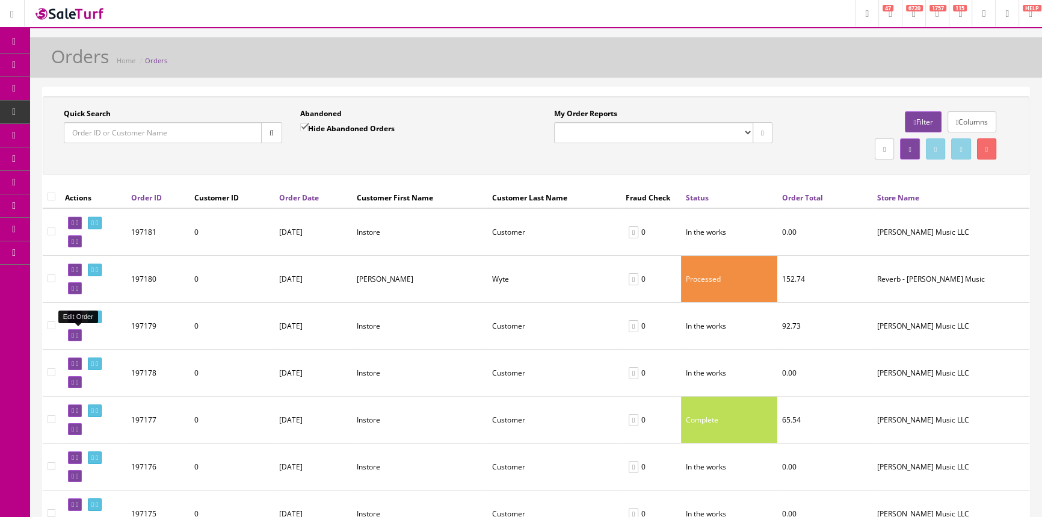
click at [70, 337] on link at bounding box center [75, 335] width 14 height 13
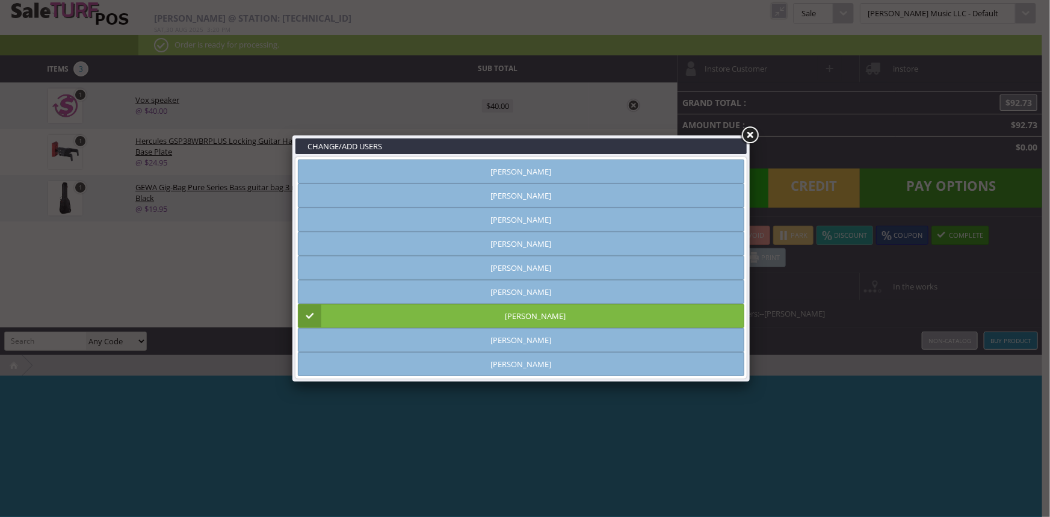
type input "[PERSON_NAME]"
click at [754, 132] on link at bounding box center [750, 136] width 22 height 22
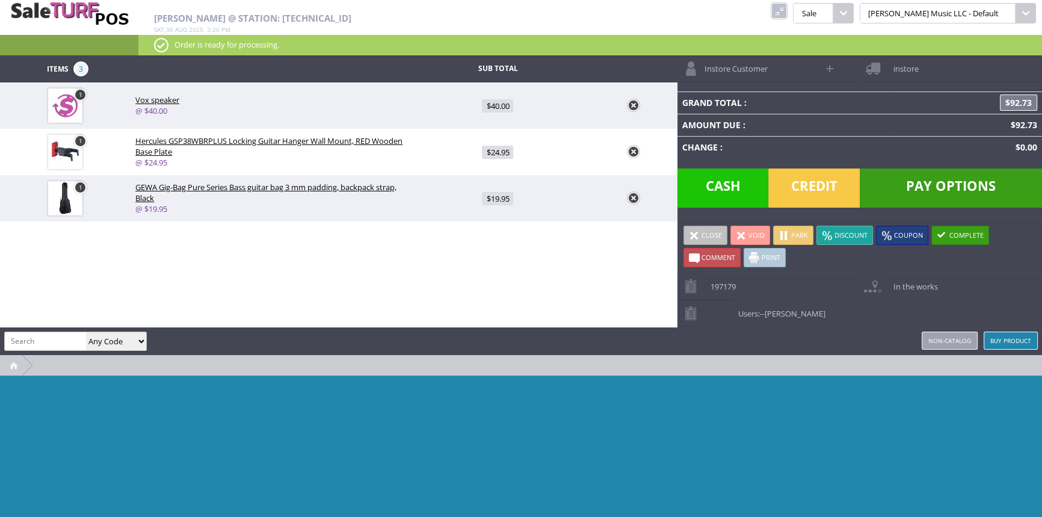
click at [796, 191] on span "Credit" at bounding box center [813, 187] width 91 height 39
click at [777, 455] on div at bounding box center [521, 465] width 1042 height 181
click at [428, 282] on div "Items 3 Sub Total 1 Vox speaker @ $40.00 $40.00 1 Hercules GSP38WBRPLUS Locking…" at bounding box center [521, 305] width 1042 height 501
click at [915, 186] on span "Pay Options" at bounding box center [951, 187] width 182 height 39
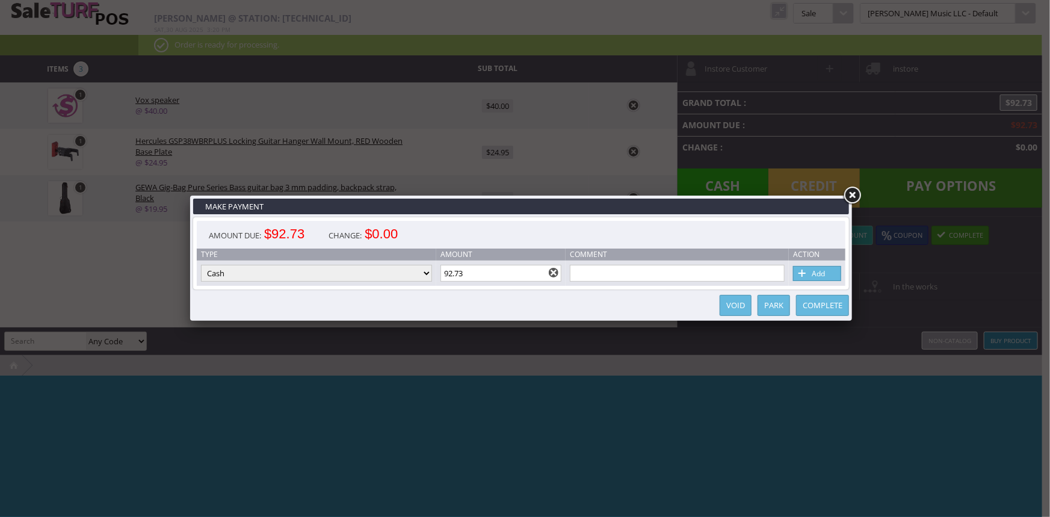
click at [387, 276] on select "Cash Credit Card Cheque or Money Order" at bounding box center [316, 273] width 231 height 17
select select "credit_card"
click at [201, 265] on select "Cash Credit Card Cheque or Money Order" at bounding box center [316, 273] width 231 height 17
click at [467, 304] on div "Complete Park Void" at bounding box center [521, 305] width 656 height 25
click at [824, 271] on link "Add" at bounding box center [817, 273] width 48 height 15
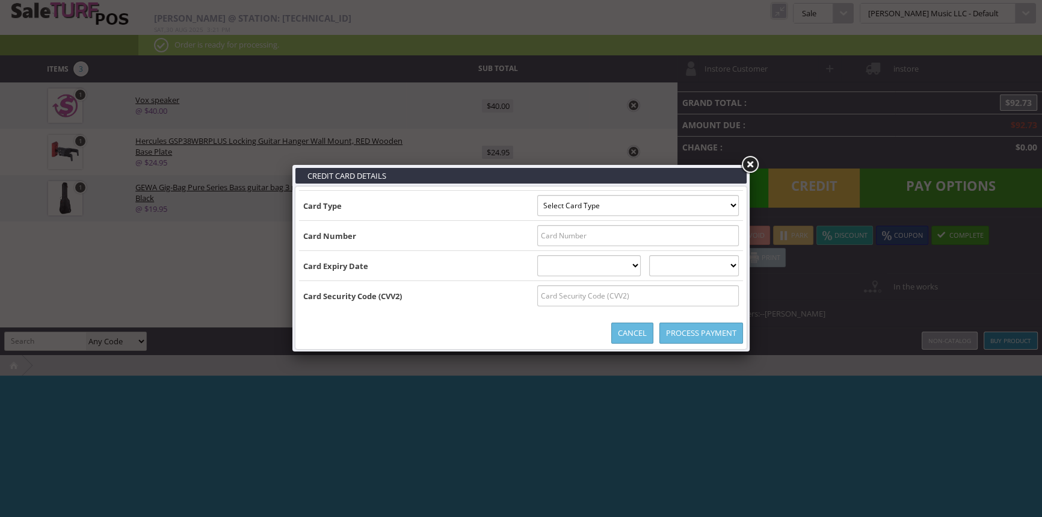
type input "[US_VEHICLE_IDENTIFICATION_NUMBER]^[PERSON_NAME]/[PERSON_NAME]^2903201000000000…"
select select "VISA"
type input "[CREDIT_CARD_NUMBER]"
select select "03"
select select "2029"
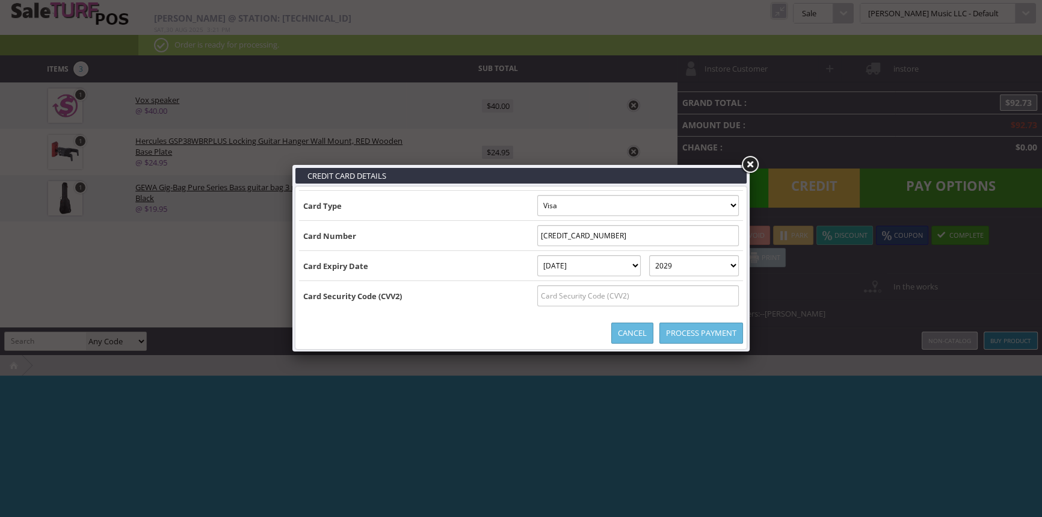
type input "[US_VEHICLE_IDENTIFICATION_NUMBER]^[PERSON_NAME]/[PERSON_NAME]^2903201000000000…"
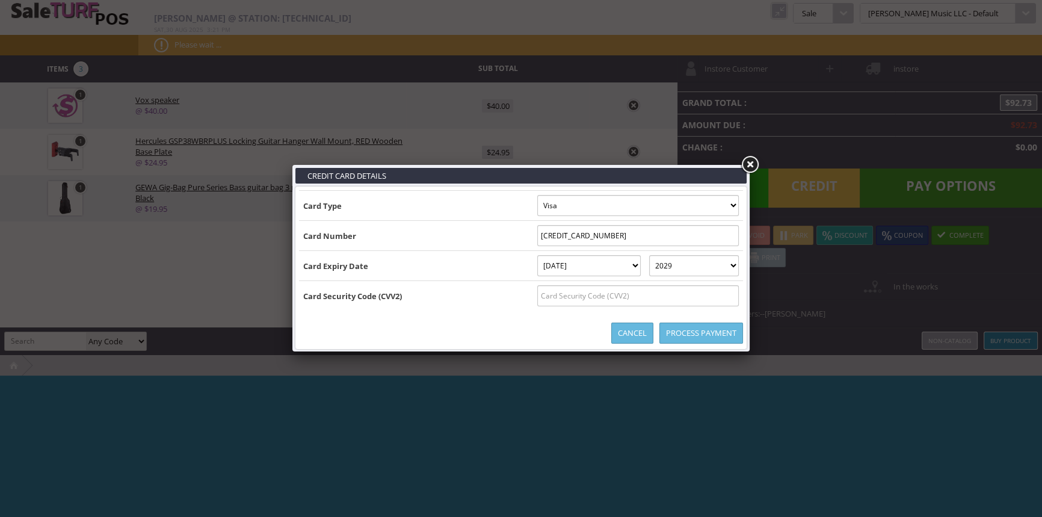
scroll to position [0, 18]
click at [537, 294] on input "text" at bounding box center [638, 295] width 202 height 21
type input "439"
click at [705, 332] on link "Process Payment" at bounding box center [702, 333] width 84 height 21
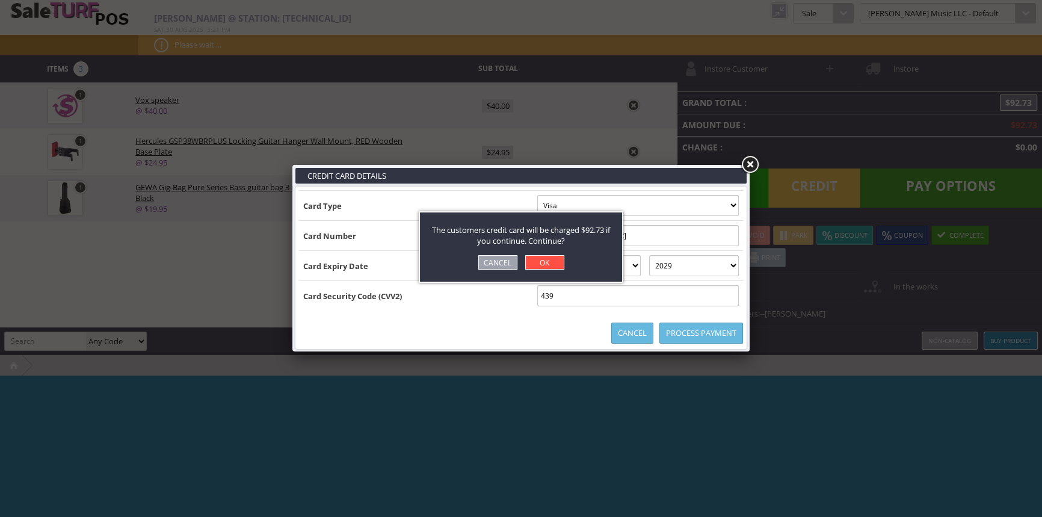
click at [549, 256] on link "OK" at bounding box center [544, 262] width 39 height 14
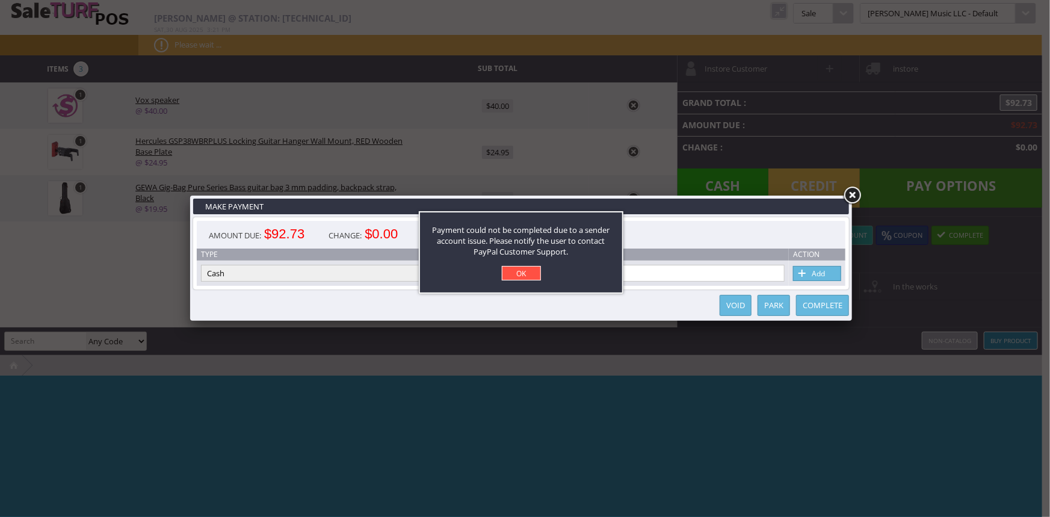
click at [522, 271] on link "OK" at bounding box center [521, 273] width 39 height 14
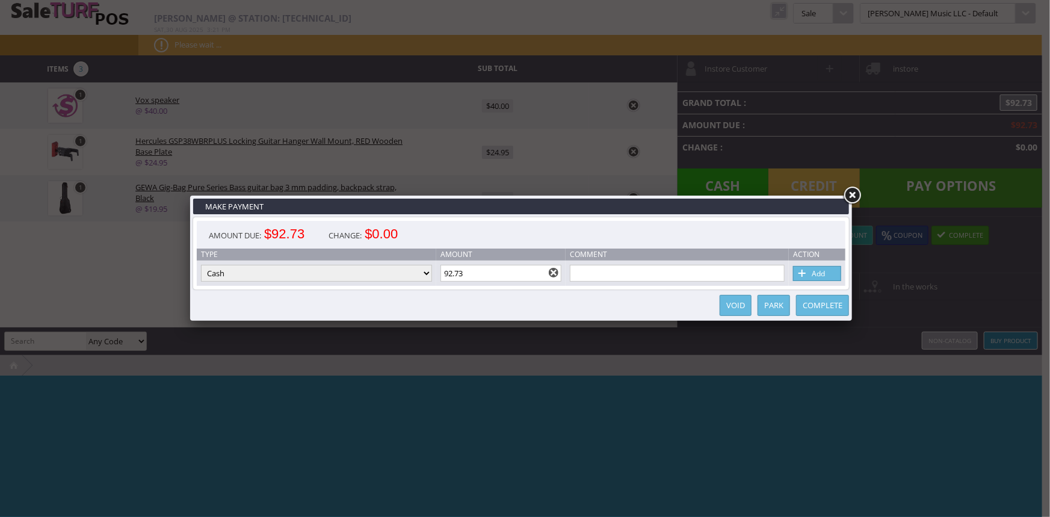
click at [848, 196] on link at bounding box center [852, 196] width 22 height 22
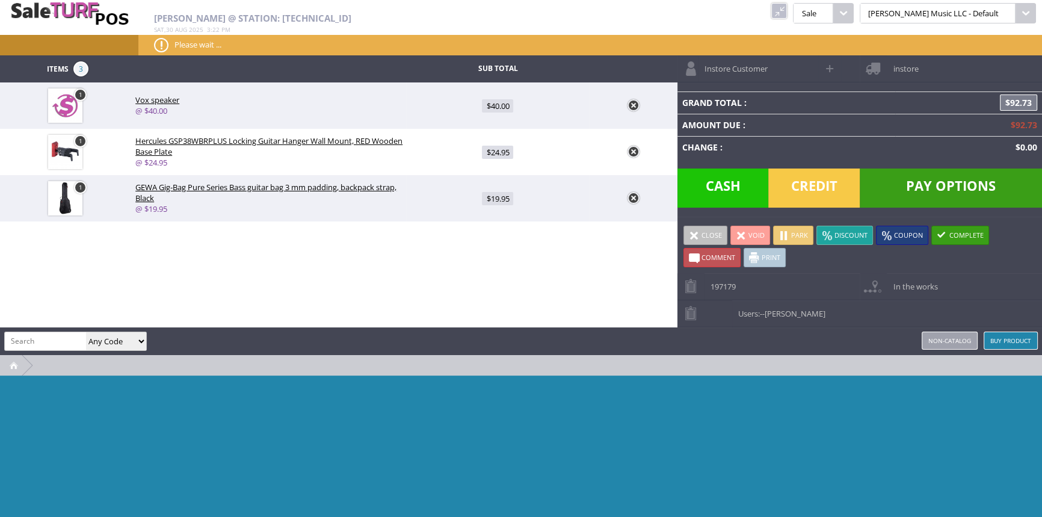
click at [820, 192] on span "Credit" at bounding box center [813, 187] width 91 height 39
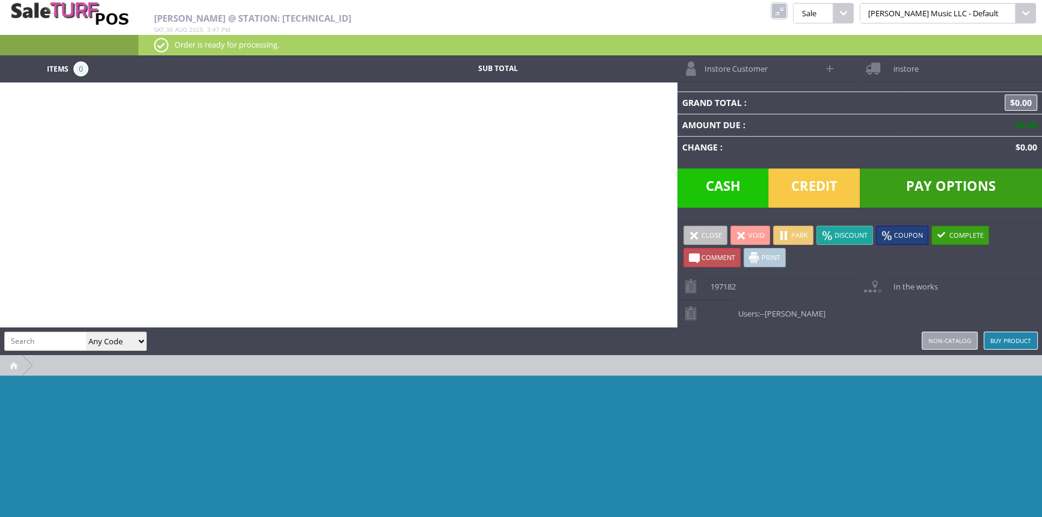
click at [787, 12] on link at bounding box center [779, 11] width 16 height 16
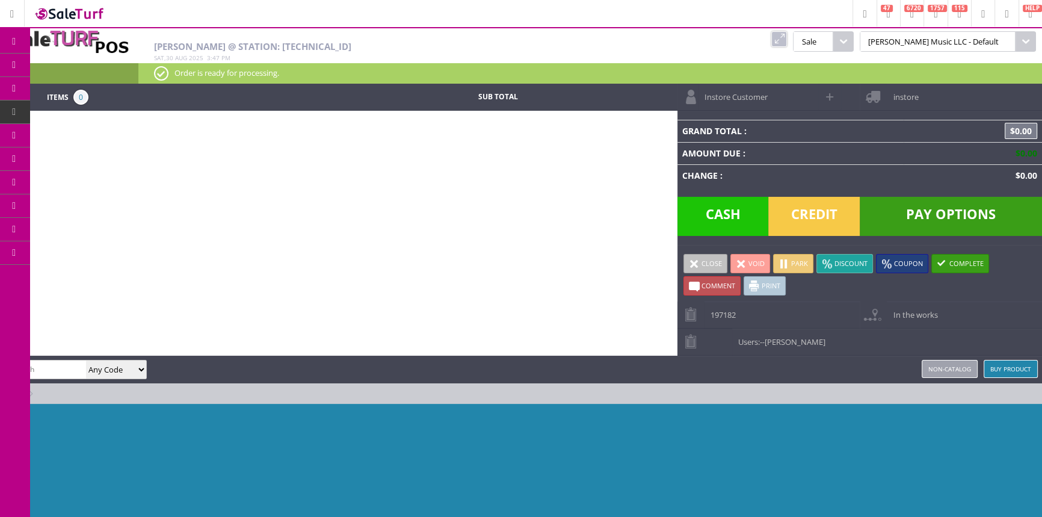
click at [58, 63] on link "Products" at bounding box center [93, 66] width 126 height 24
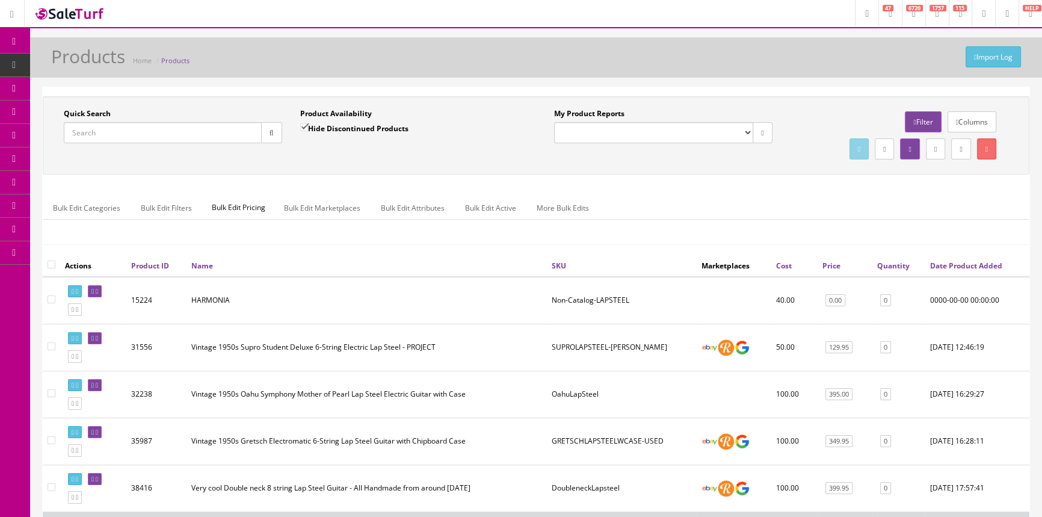
click at [195, 135] on input "Quick Search" at bounding box center [163, 132] width 198 height 21
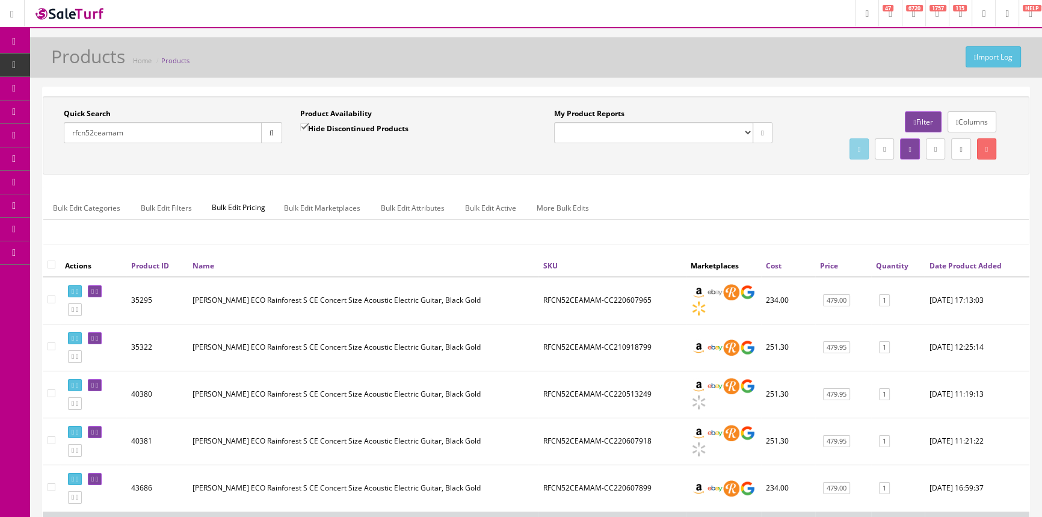
type input "rfcn52ceamam"
click at [48, 108] on link "POS Console" at bounding box center [93, 111] width 126 height 23
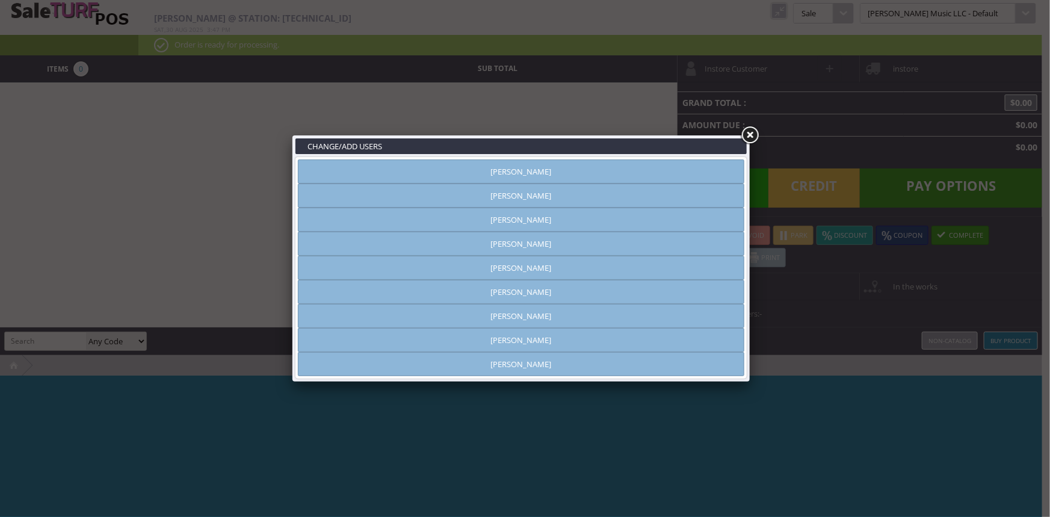
type input "amber helgren"
click at [743, 199] on link "Andrew Nelson" at bounding box center [521, 196] width 446 height 24
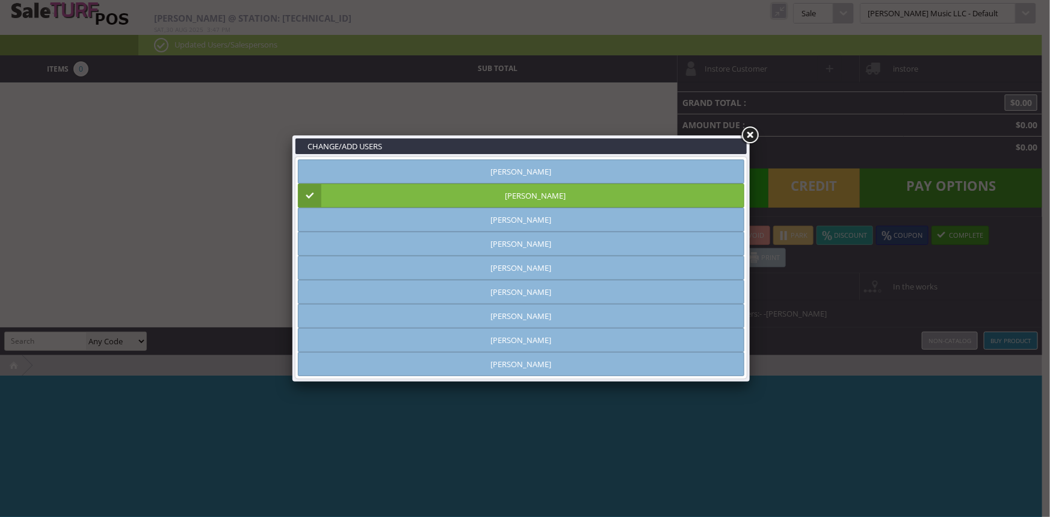
click at [754, 132] on link at bounding box center [750, 136] width 22 height 22
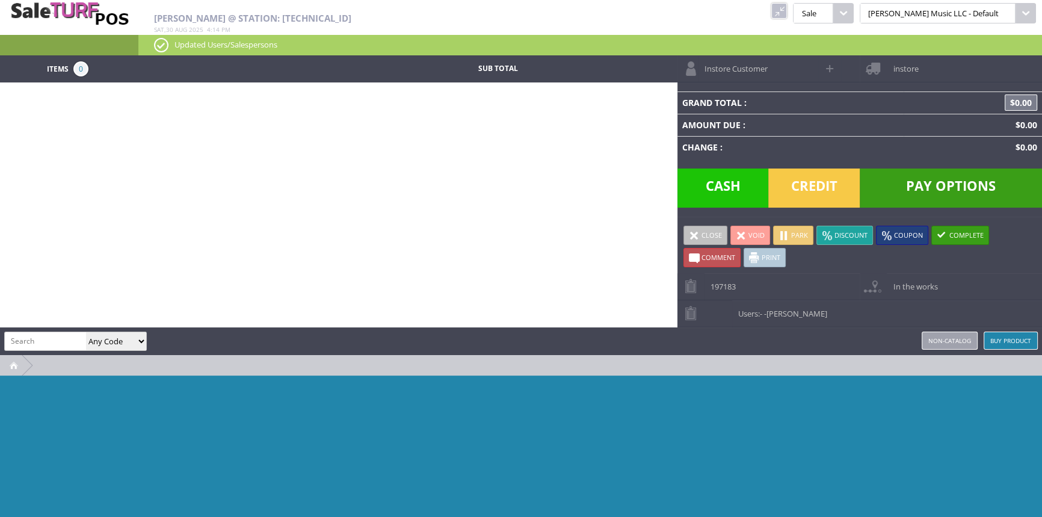
click at [24, 339] on input "search" at bounding box center [45, 340] width 81 height 17
type input "2"
type input "2711100530"
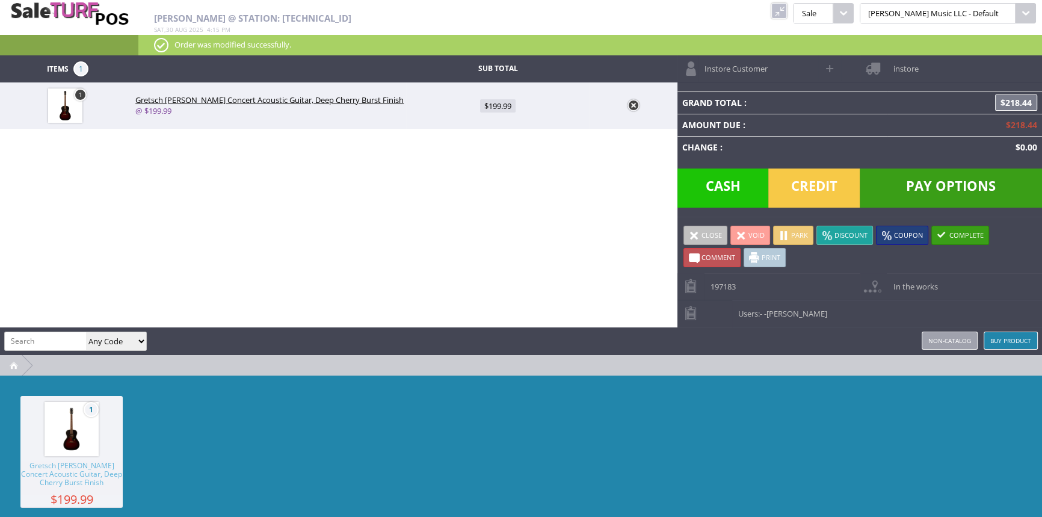
click at [792, 186] on span "Credit" at bounding box center [813, 187] width 91 height 39
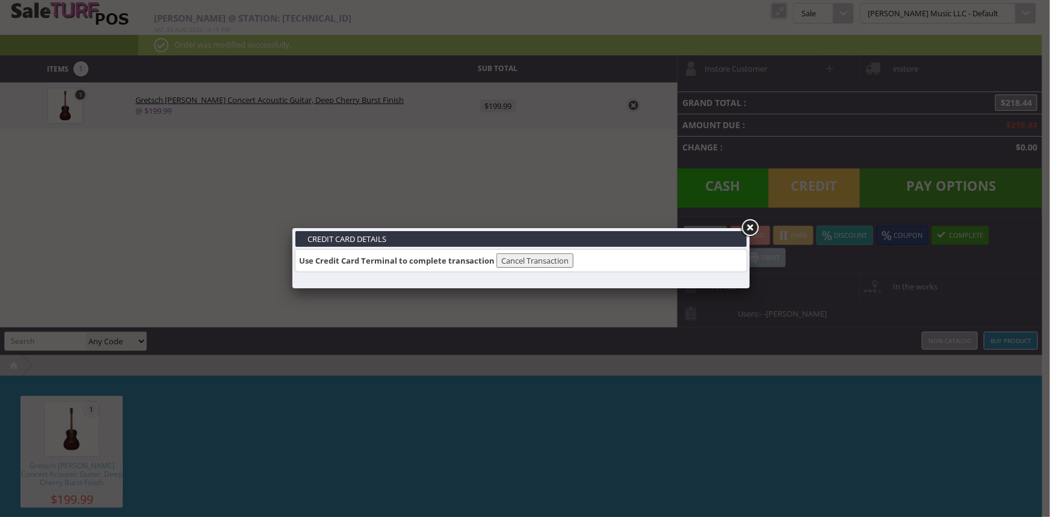
click at [545, 260] on button "Cancel Transaction" at bounding box center [534, 260] width 77 height 14
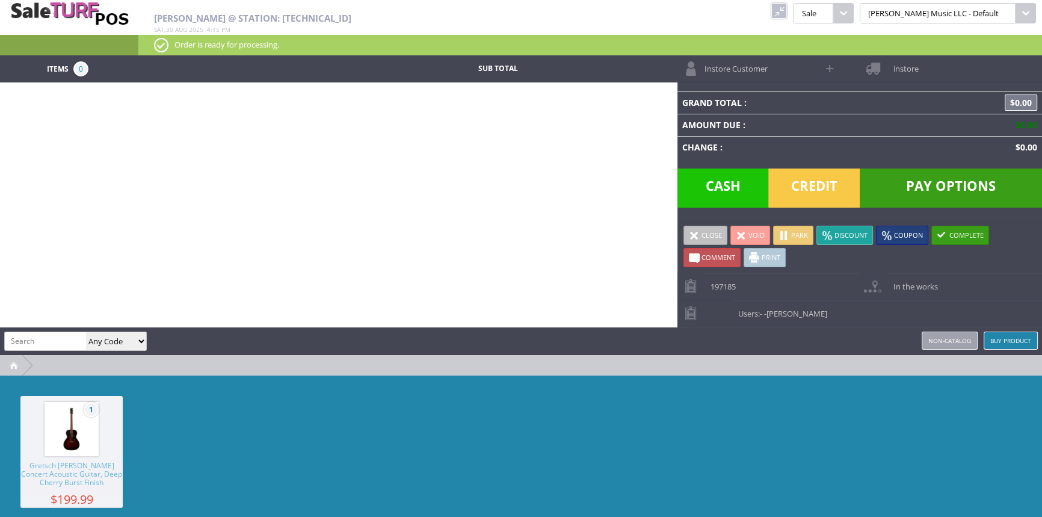
click at [787, 13] on link at bounding box center [779, 11] width 16 height 16
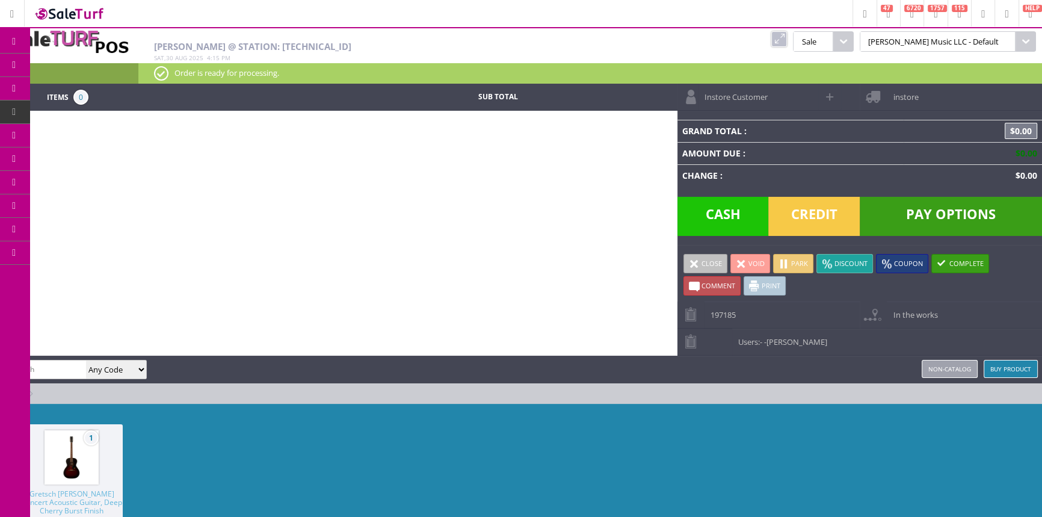
click at [84, 63] on span "Products" at bounding box center [88, 65] width 32 height 11
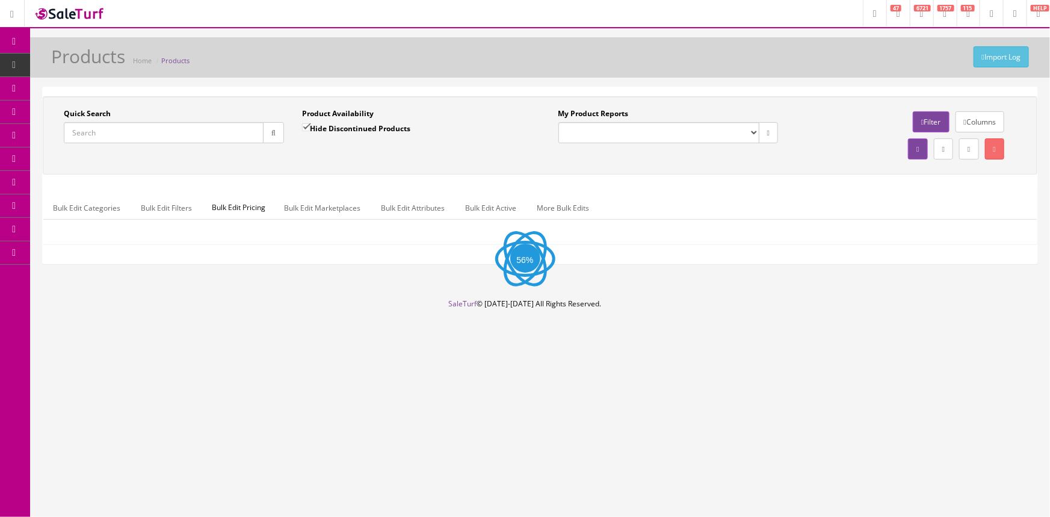
click at [95, 137] on span "Order List" at bounding box center [88, 135] width 33 height 10
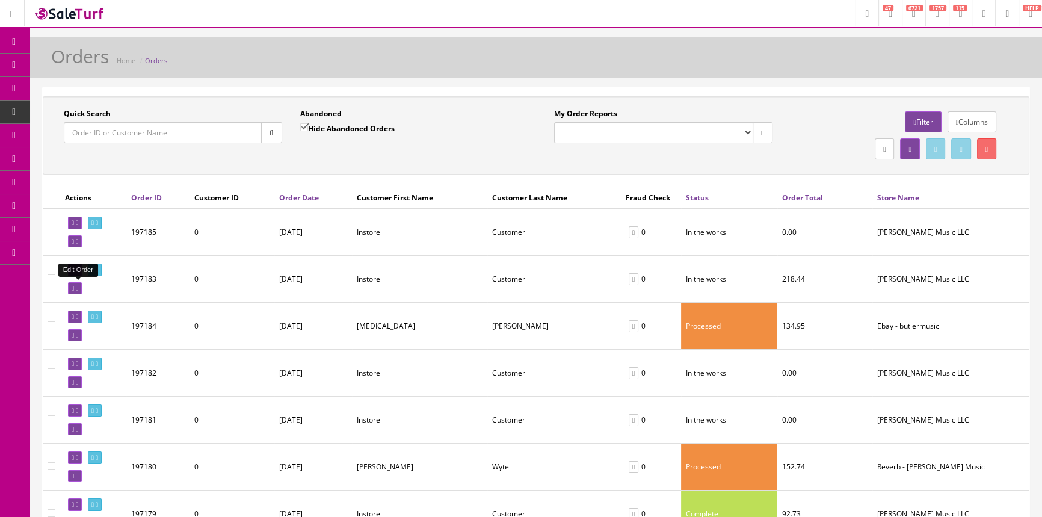
click at [77, 288] on link at bounding box center [75, 288] width 14 height 13
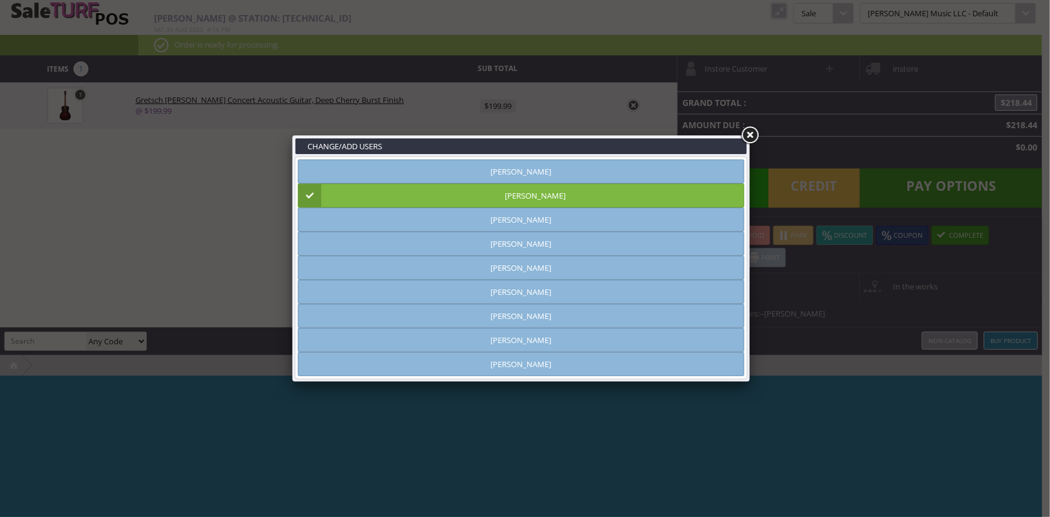
type input "[PERSON_NAME]"
click at [750, 138] on link at bounding box center [750, 136] width 22 height 22
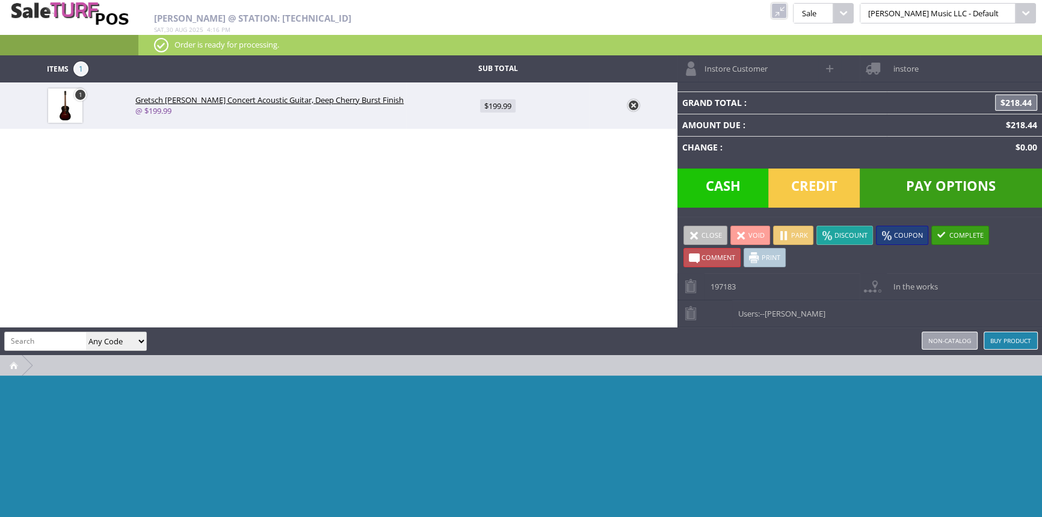
click at [499, 109] on span "$199.99" at bounding box center [498, 105] width 36 height 13
type input "199.99"
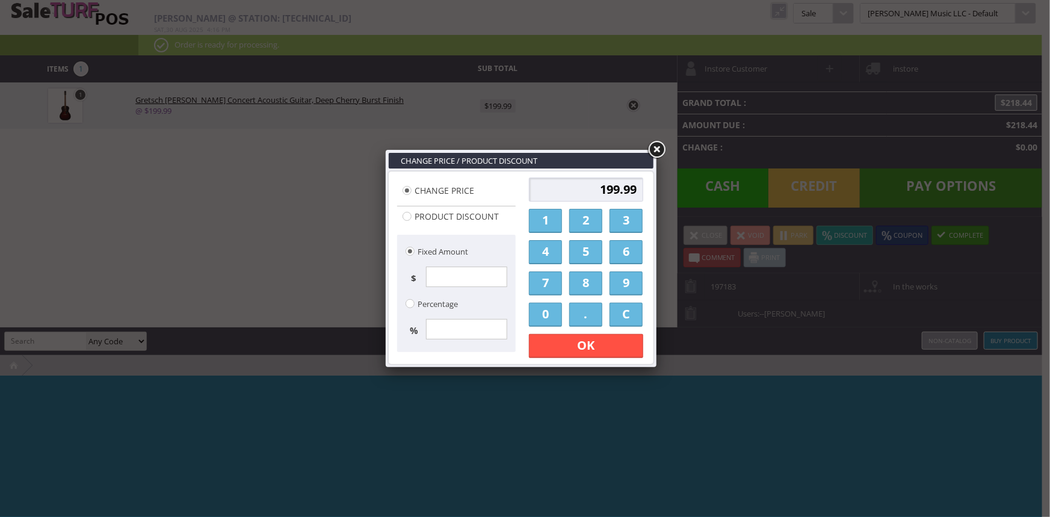
click at [546, 224] on link "1" at bounding box center [545, 221] width 33 height 24
click at [587, 284] on link "8" at bounding box center [585, 283] width 33 height 24
click at [551, 318] on link "0" at bounding box center [545, 315] width 33 height 24
click at [582, 309] on link "." at bounding box center [585, 315] width 33 height 24
click at [557, 316] on link "0" at bounding box center [545, 315] width 33 height 24
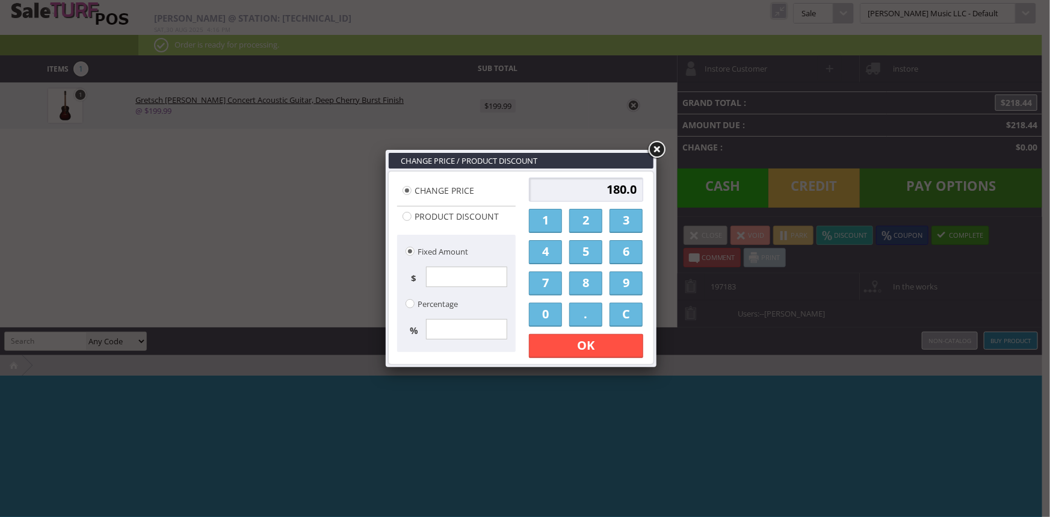
drag, startPoint x: 557, startPoint y: 316, endPoint x: 563, endPoint y: 325, distance: 10.8
click at [557, 316] on link "0" at bounding box center [545, 315] width 33 height 24
type input "180.00"
click at [575, 344] on link "OK" at bounding box center [586, 346] width 114 height 24
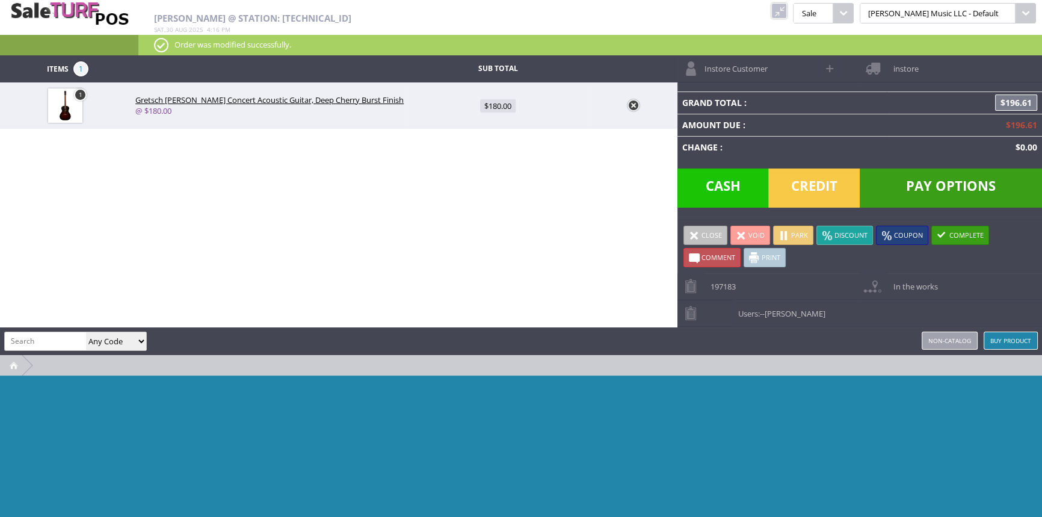
click at [811, 188] on span "Credit" at bounding box center [813, 187] width 91 height 39
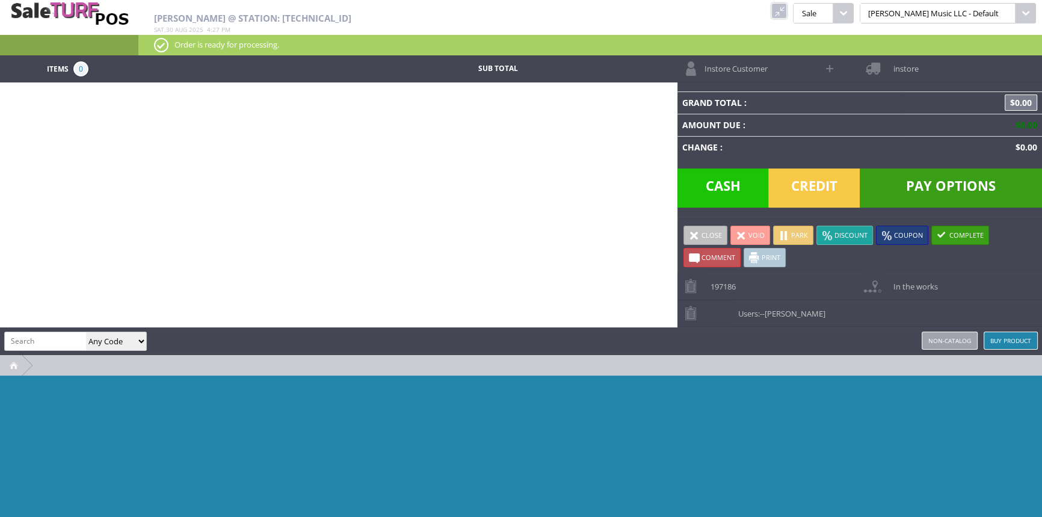
click at [35, 336] on input "search" at bounding box center [45, 340] width 81 height 17
type input "0730070408"
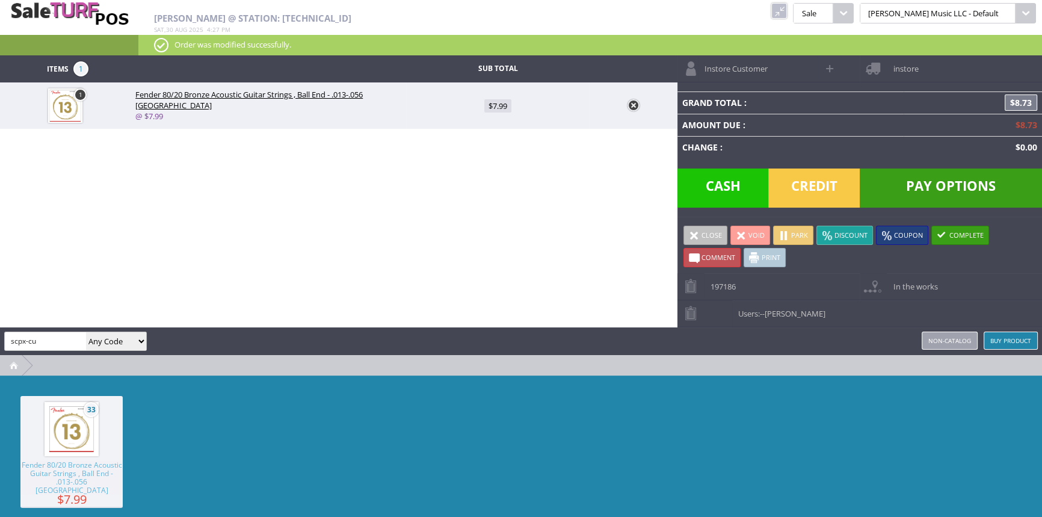
type input "scpx-cu"
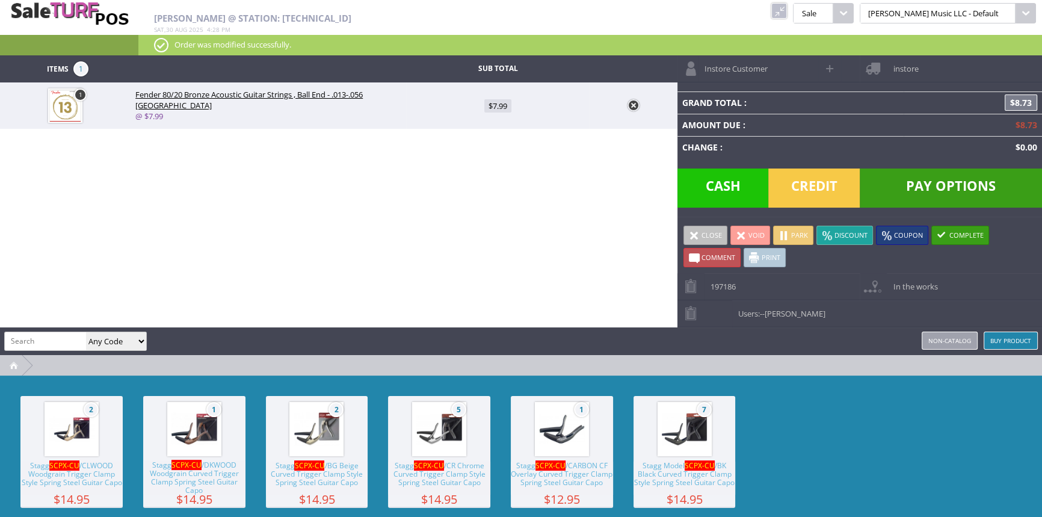
click at [557, 481] on span "Stagg SCPX-CU /CARBON CF Overlay Curved Trigger Clamp Spring Steel Guitar Capo" at bounding box center [562, 478] width 102 height 33
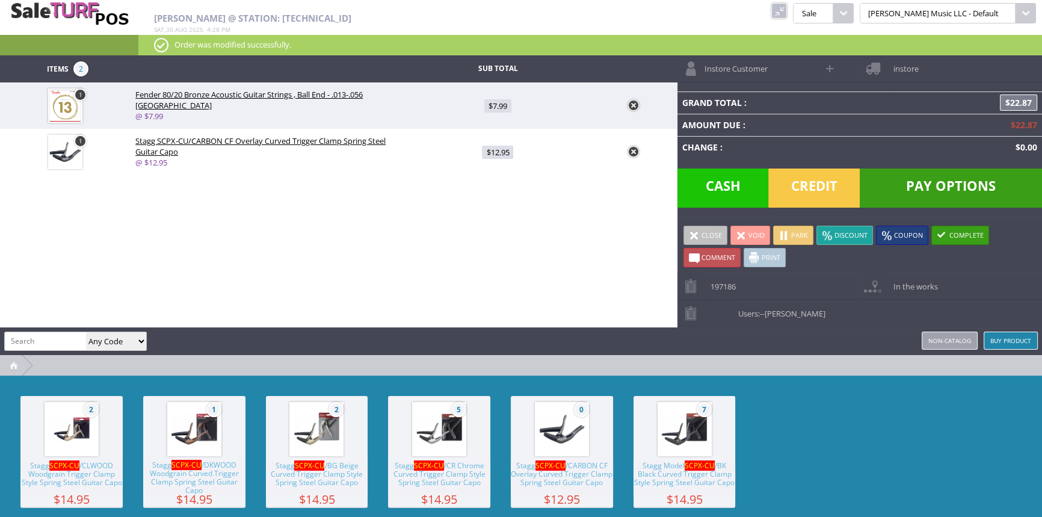
click at [740, 197] on span "Cash" at bounding box center [723, 187] width 91 height 39
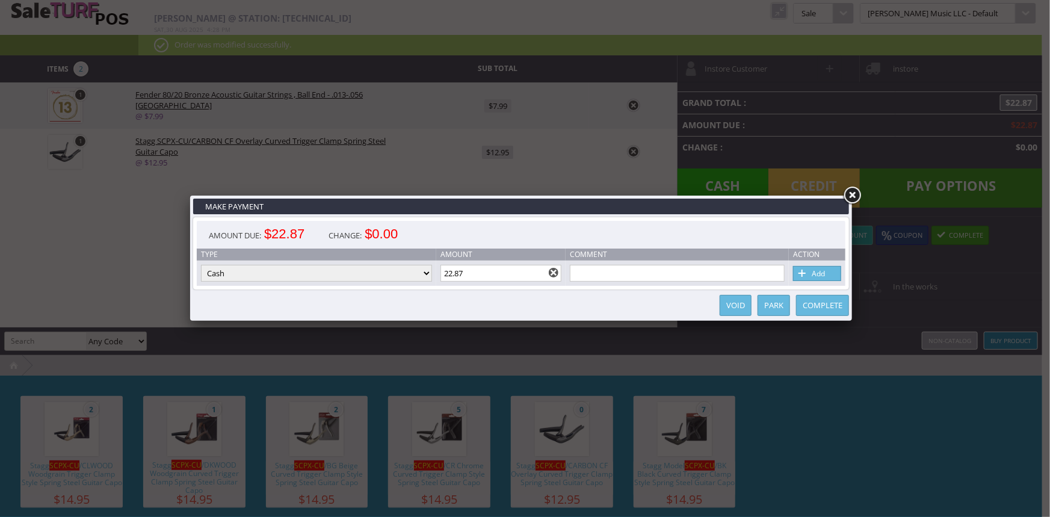
drag, startPoint x: 489, startPoint y: 271, endPoint x: 445, endPoint y: 276, distance: 44.1
click at [445, 276] on input "22.87" at bounding box center [501, 273] width 122 height 17
click at [825, 276] on link "Add" at bounding box center [817, 273] width 48 height 15
type input "0"
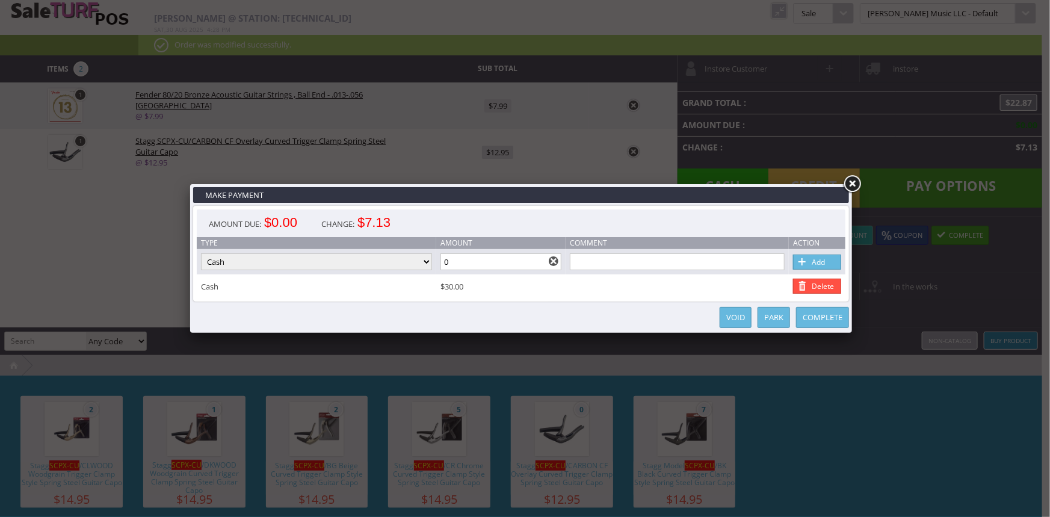
click at [830, 317] on link "Complete" at bounding box center [822, 317] width 53 height 21
